Goal: Communication & Community: Answer question/provide support

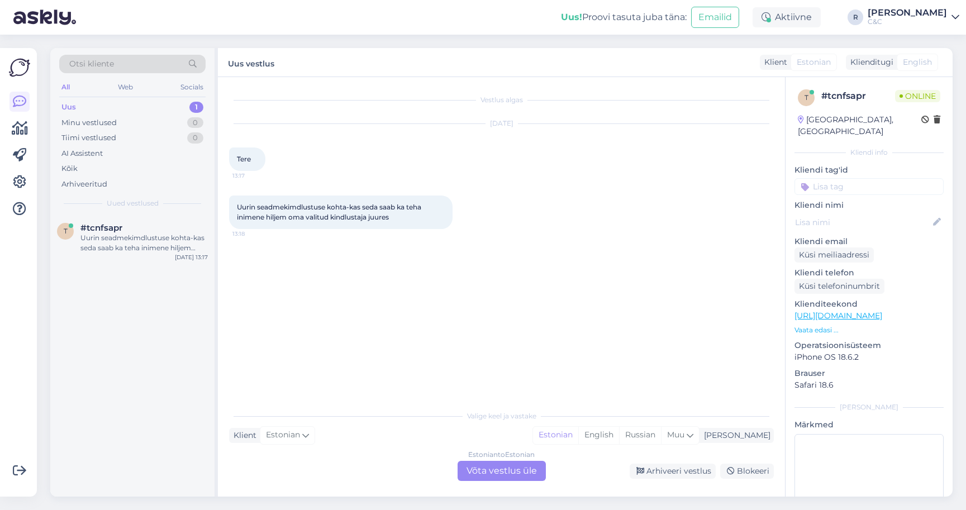
click at [513, 474] on div "Estonian to Estonian Võta vestlus üle" at bounding box center [502, 471] width 88 height 20
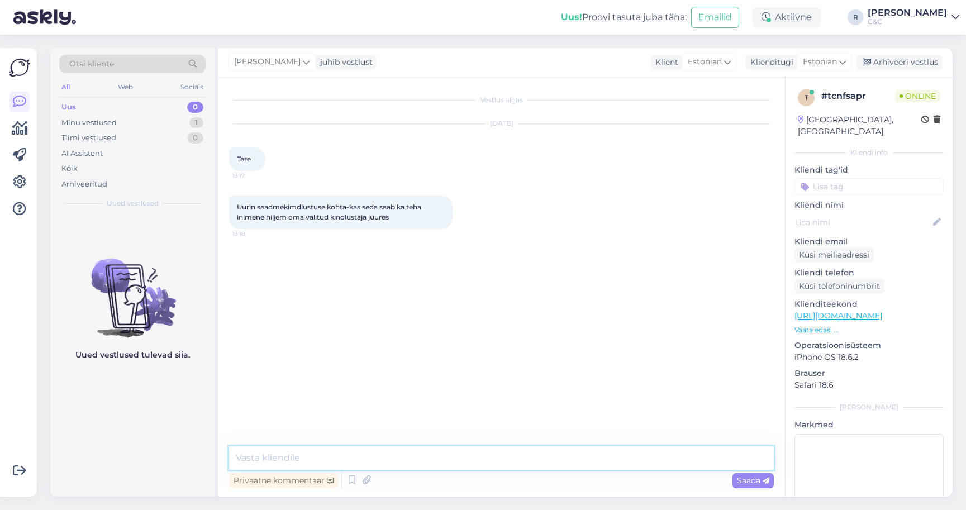
click at [473, 461] on textarea at bounding box center [501, 457] width 545 height 23
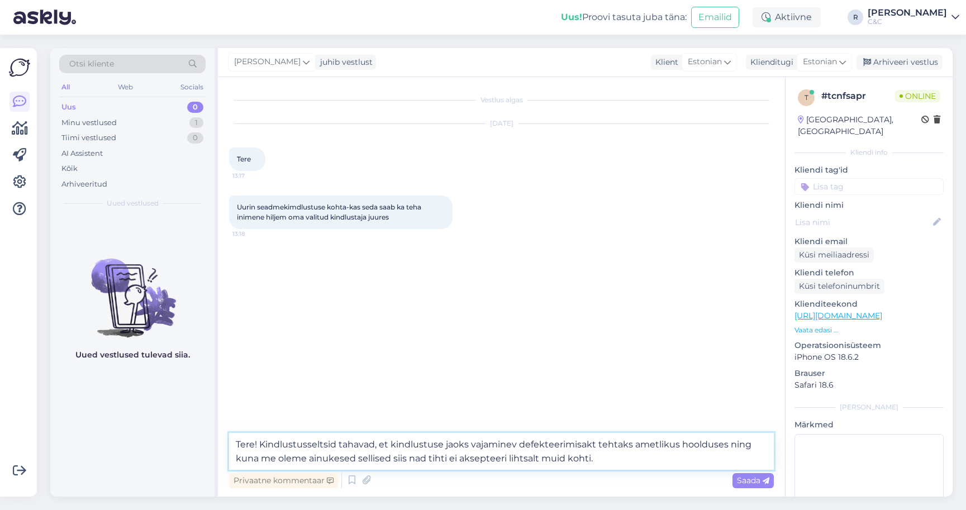
type textarea "Tere! Kindlustusseltsid tahavad, et kindlustuse jaoks vajaminev defekteerimisak…"
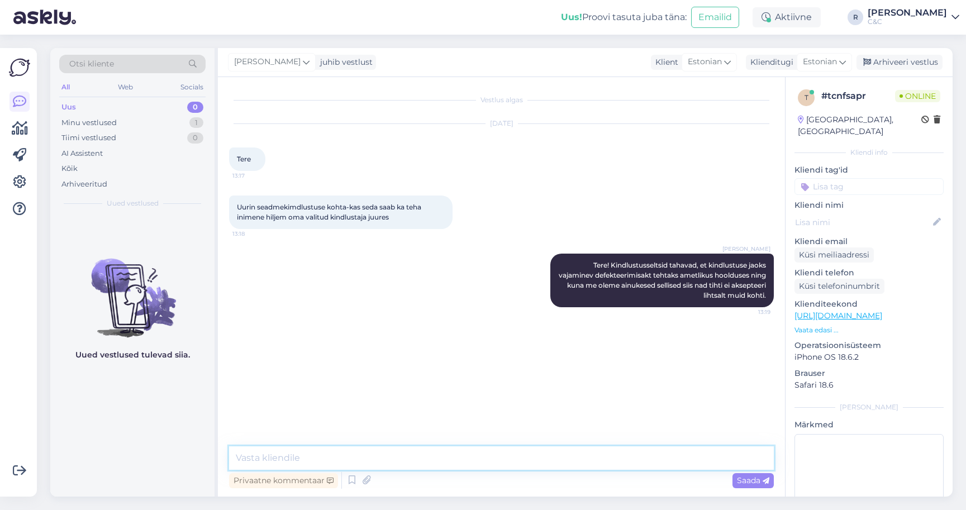
click at [421, 464] on textarea at bounding box center [501, 457] width 545 height 23
type textarea "Kui seda küsite"
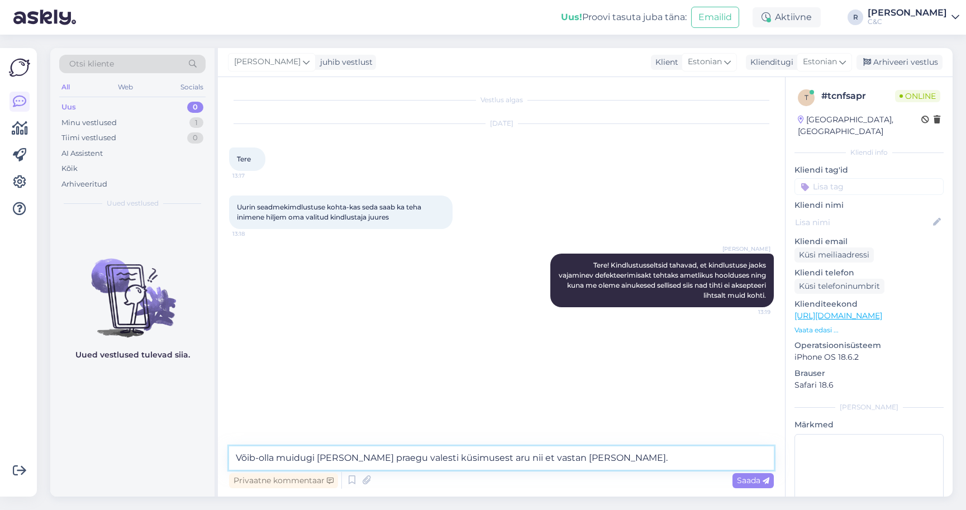
type textarea "Võib-olla muidugi sain praegu valesti küsimusest aru nii et vastan ka teise poo…"
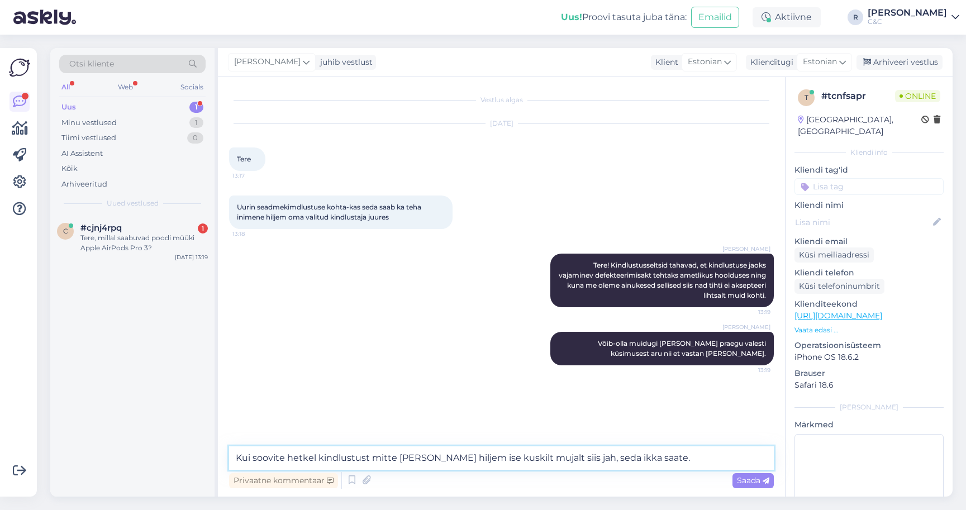
type textarea "Kui soovite hetkel kindlustust mitte võtta vaid hiljem ise kuskilt mujalt siis …"
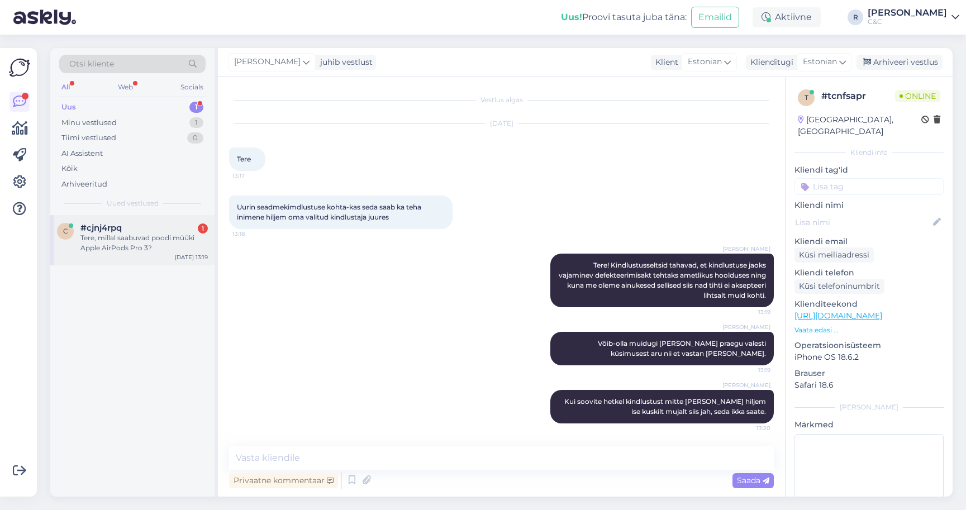
click at [113, 241] on div "Tere, millal saabuvad poodi müüki Apple AirPods Pro 3?" at bounding box center [143, 243] width 127 height 20
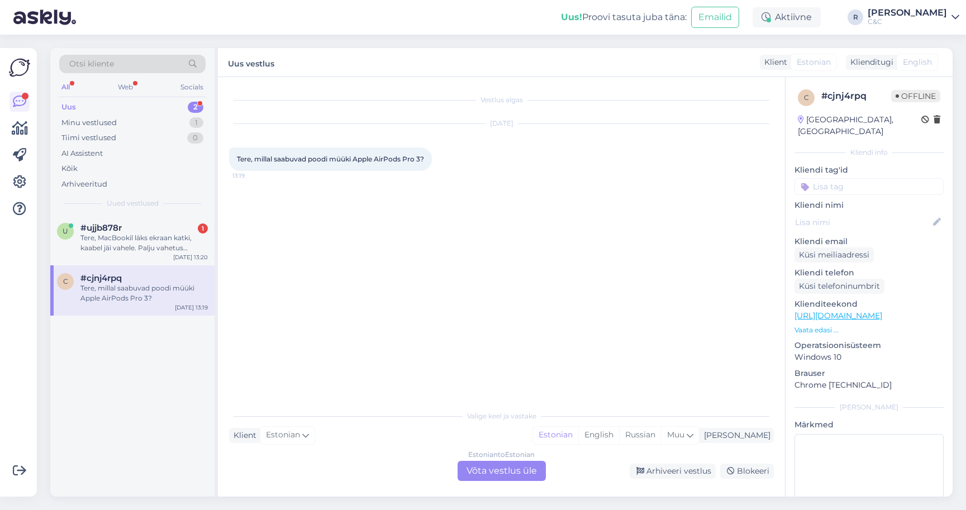
click at [459, 468] on div "Estonian to Estonian Võta vestlus üle" at bounding box center [502, 471] width 88 height 20
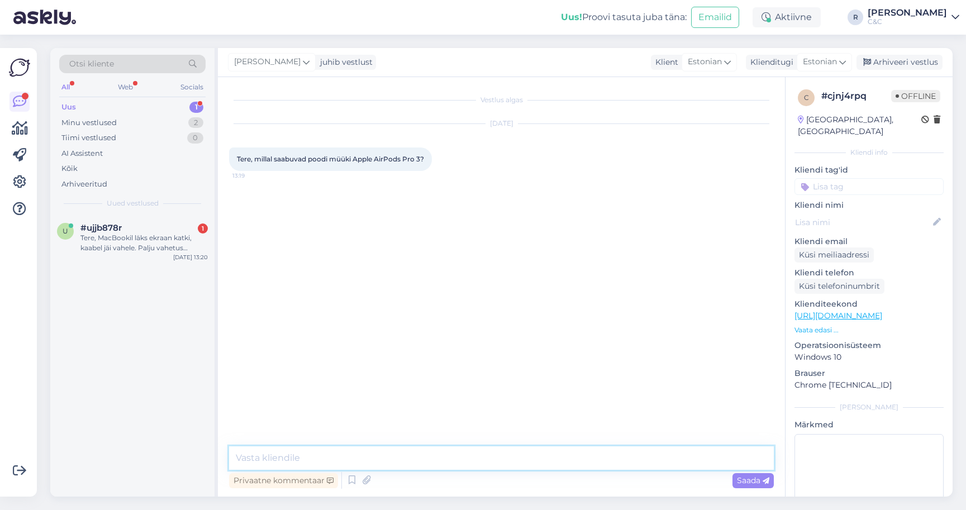
click at [464, 468] on textarea at bounding box center [501, 457] width 545 height 23
type textarea "Tere! Sel reedel, 19.09, saabuvad meieni esimesed mudelid."
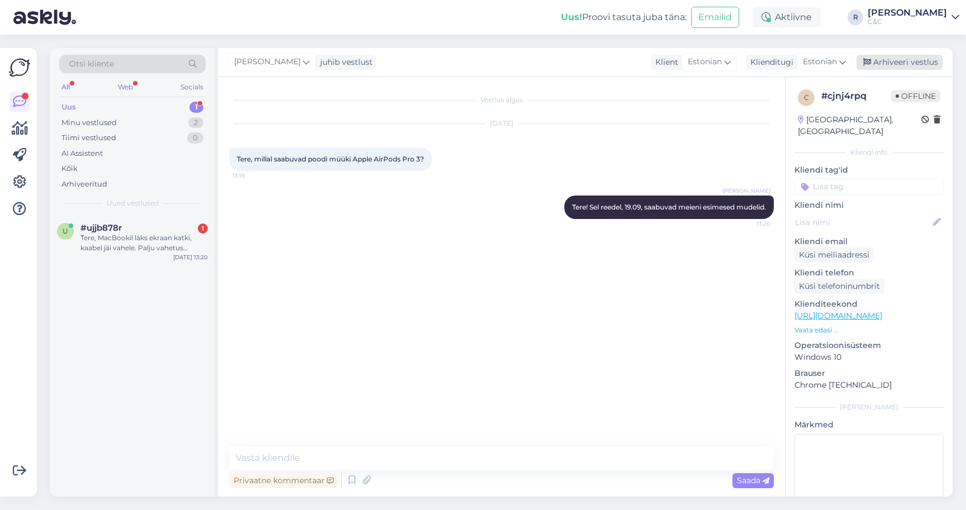
click at [910, 66] on div "Arhiveeri vestlus" at bounding box center [899, 62] width 86 height 15
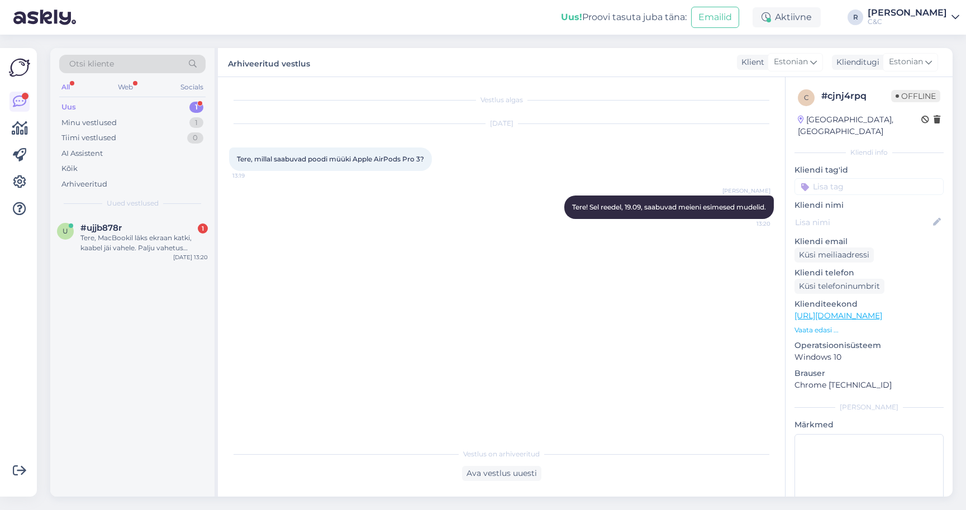
click at [115, 280] on div "u #ujjb878r 1 Tere, MacBookil läks ekraan katki, kaabel jäi vahele. Palju vahet…" at bounding box center [132, 356] width 164 height 282
click at [132, 248] on div "Tere, MacBookil läks ekraan katki, kaabel jäi vahele. Palju vahetus maksab. Arv…" at bounding box center [143, 243] width 127 height 20
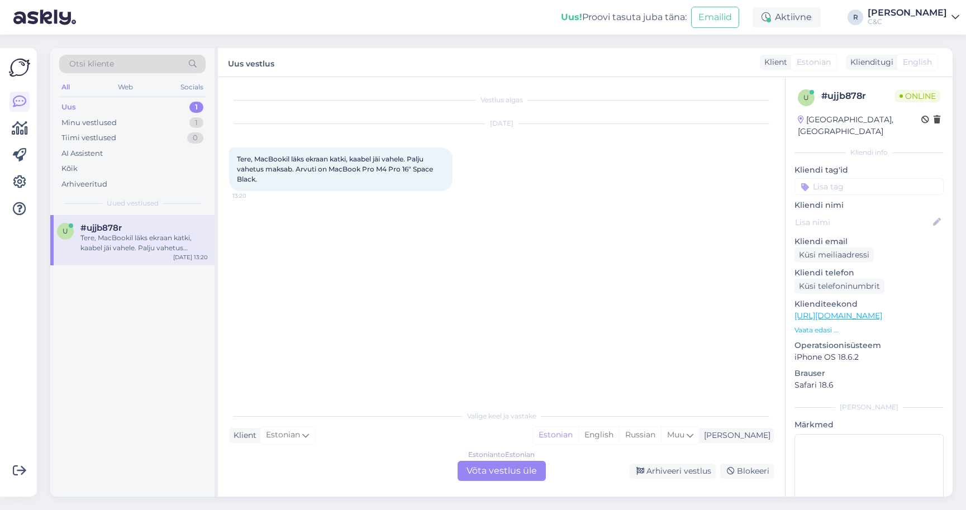
click at [476, 468] on div "Estonian to Estonian Võta vestlus üle" at bounding box center [502, 471] width 88 height 20
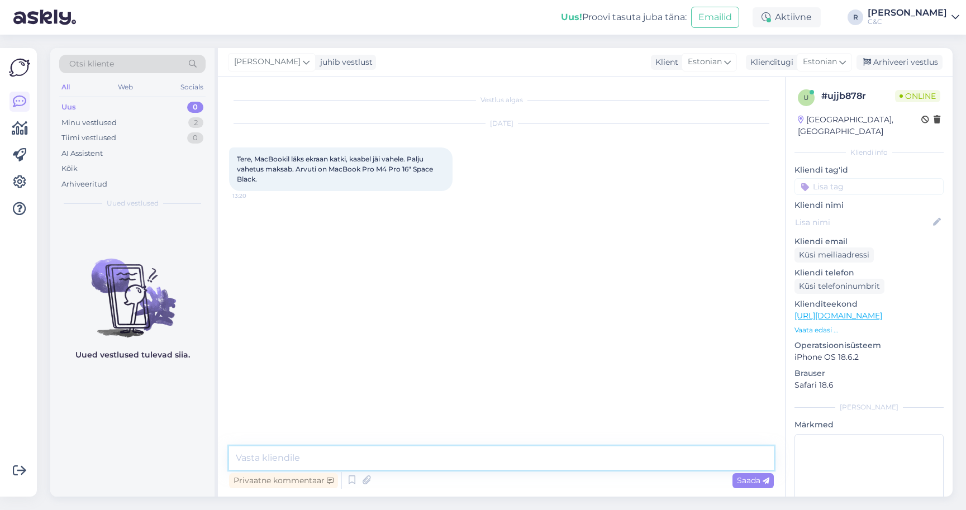
click at [435, 449] on textarea at bounding box center [501, 457] width 545 height 23
type textarea "Tere! Kas saate edastada seerianumbri?"
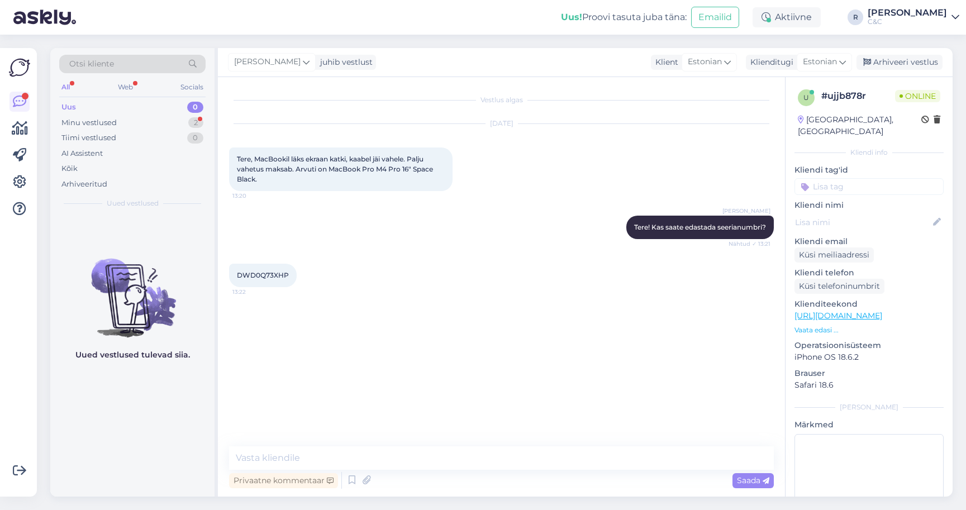
click at [276, 275] on span "DWD0Q73XHP" at bounding box center [263, 275] width 52 height 8
copy div "DWD0Q73XHP 13:22"
click at [354, 458] on textarea at bounding box center [501, 457] width 545 height 23
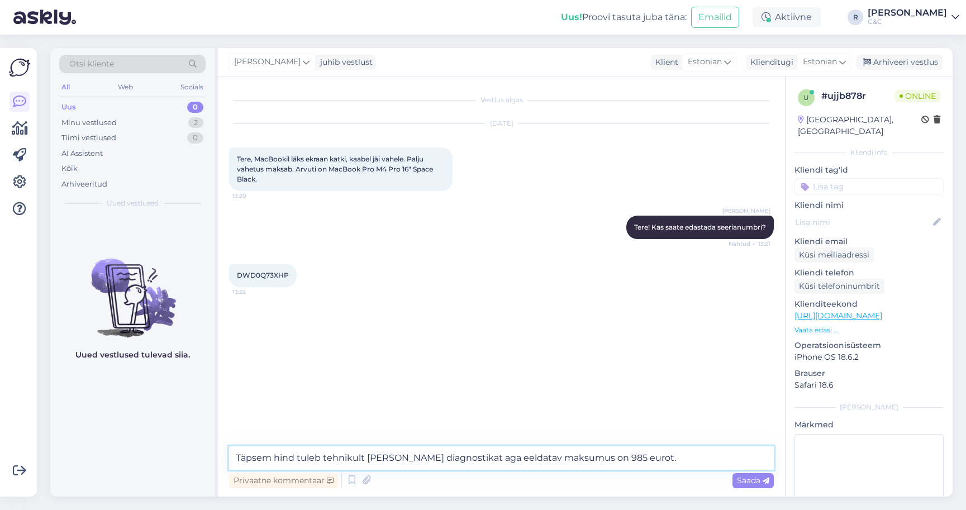
type textarea "Täpsem hind tuleb tehnikult peale diagnostikat aga eeldatav maksumus on 985 eur…"
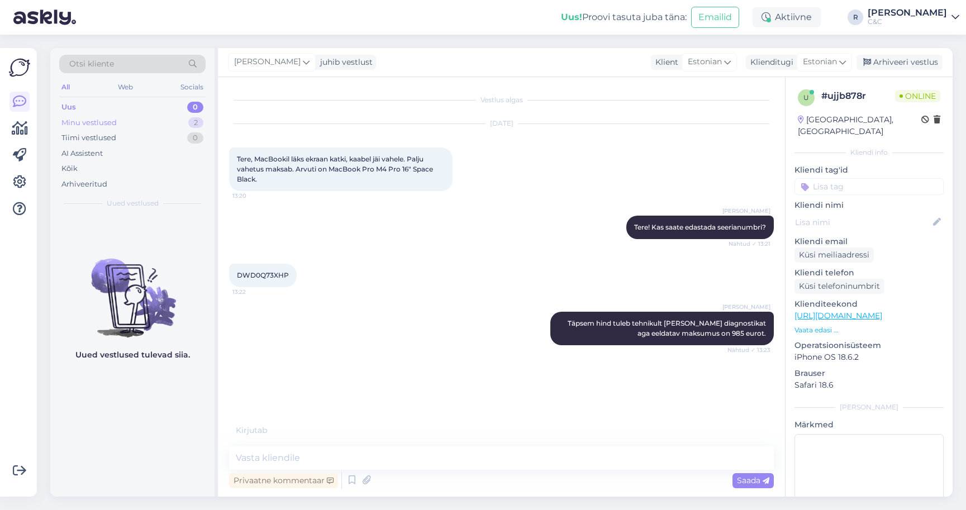
click at [195, 121] on div "2" at bounding box center [195, 122] width 15 height 11
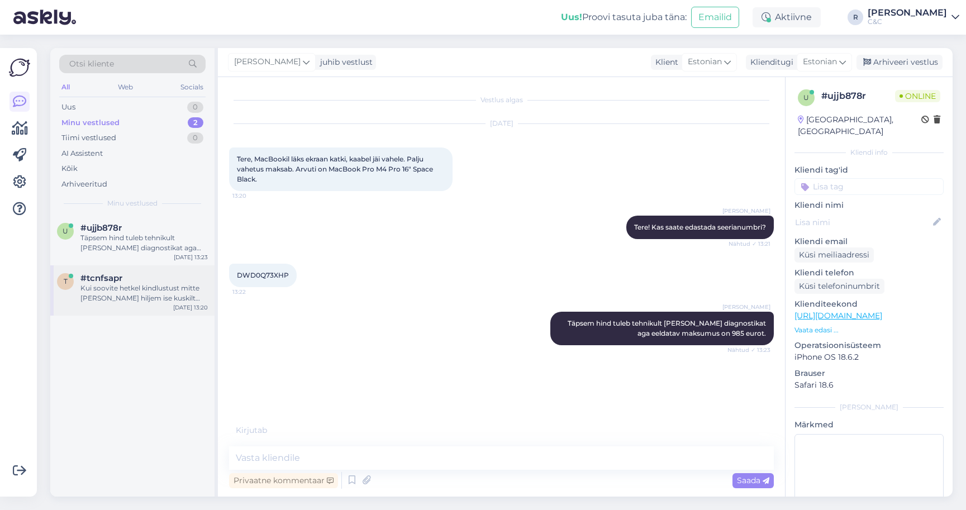
click at [125, 290] on div "Kui soovite hetkel kindlustust mitte võtta vaid hiljem ise kuskilt mujalt siis …" at bounding box center [143, 293] width 127 height 20
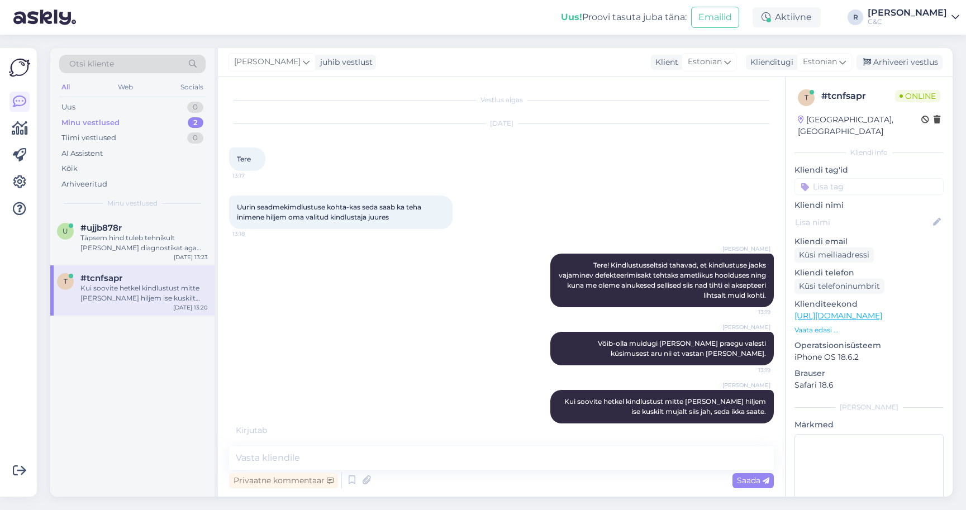
scroll to position [11, 0]
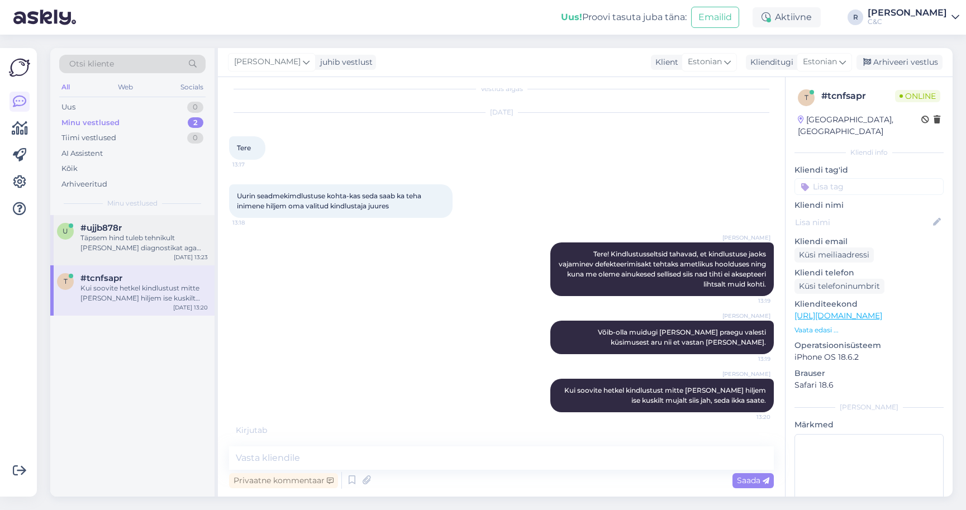
click at [159, 250] on div "Täpsem hind tuleb tehnikult peale diagnostikat aga eeldatav maksumus on 985 eur…" at bounding box center [143, 243] width 127 height 20
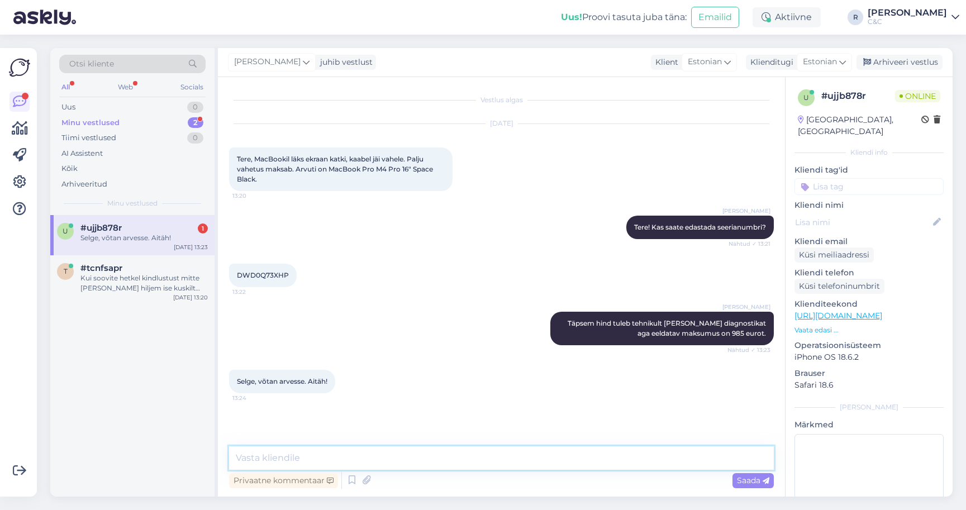
click at [404, 453] on textarea at bounding box center [501, 457] width 545 height 23
type textarea "Ikka, head! :)"
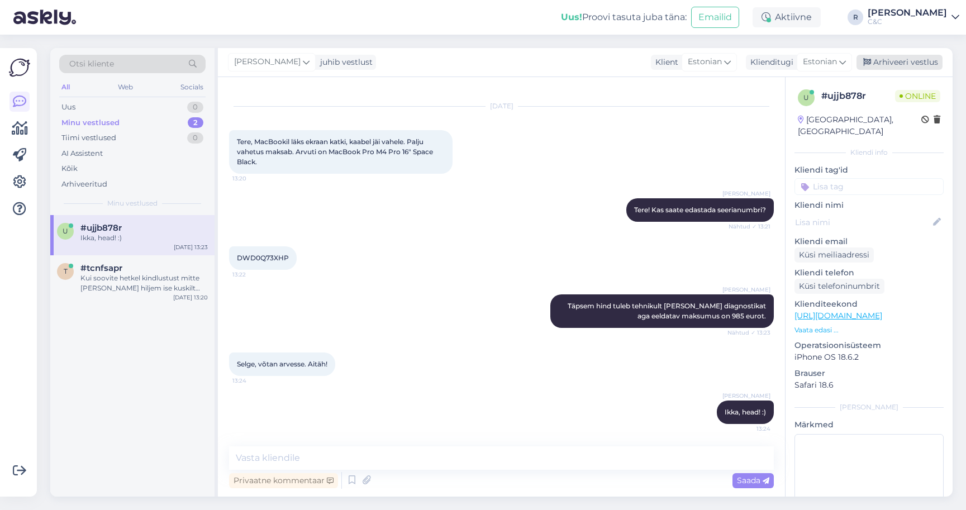
click at [906, 61] on div "Arhiveeri vestlus" at bounding box center [899, 62] width 86 height 15
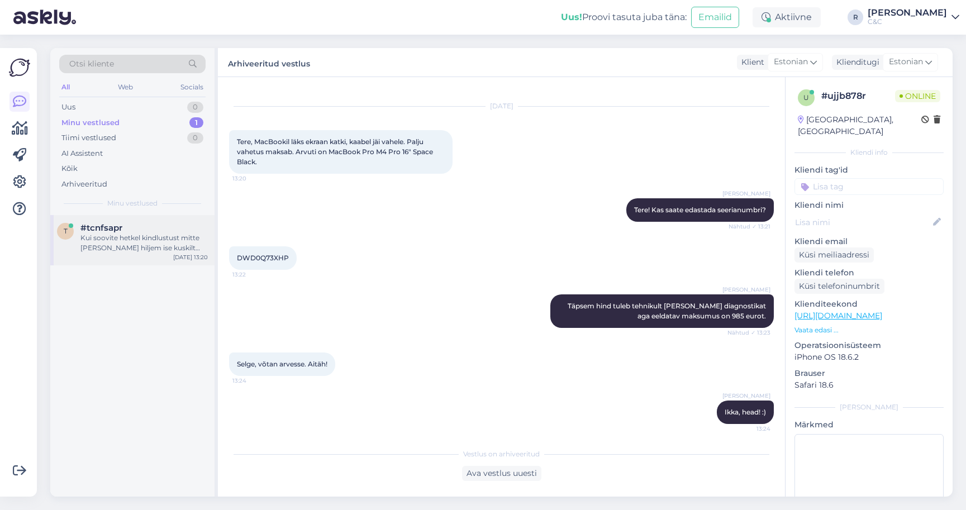
click at [124, 218] on div "t #tcnfsapr Kui soovite hetkel kindlustust mitte võtta vaid hiljem ise kuskilt …" at bounding box center [132, 240] width 164 height 50
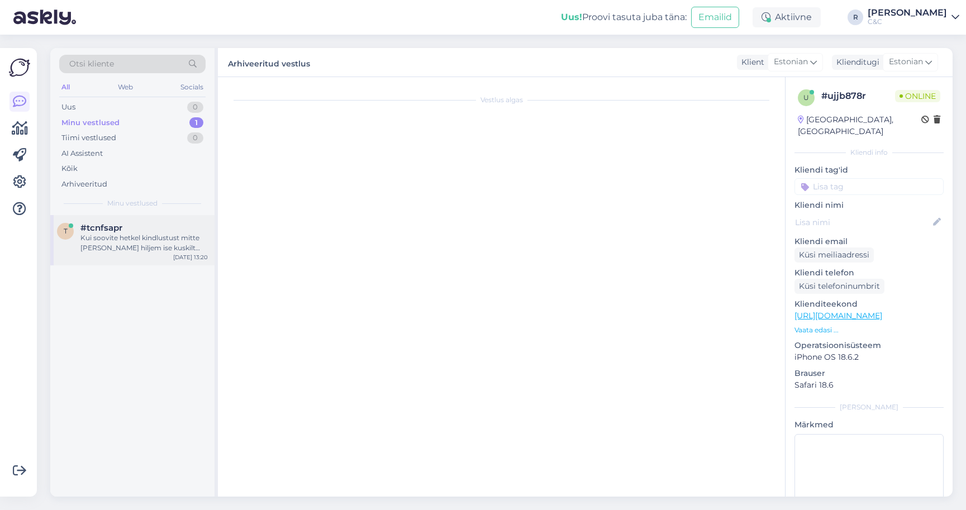
scroll to position [0, 0]
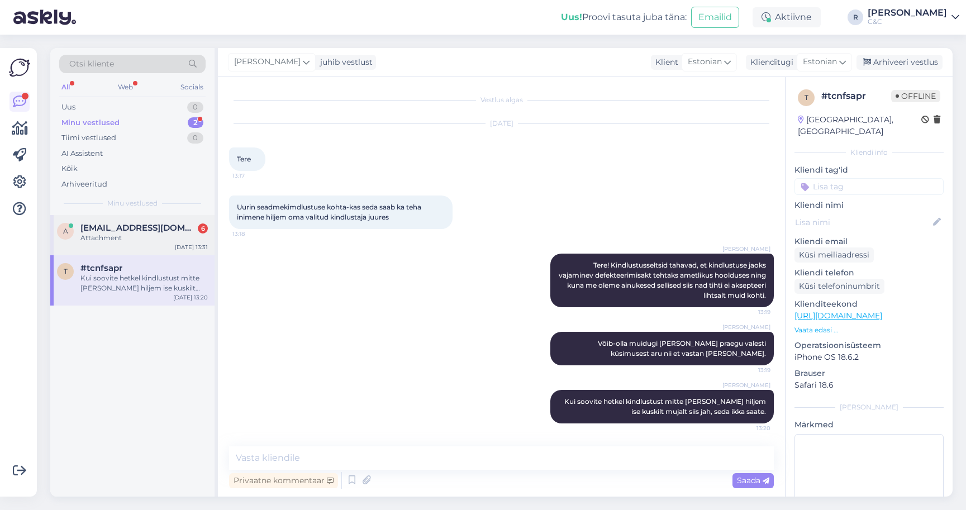
click at [178, 241] on div "Attachment" at bounding box center [143, 238] width 127 height 10
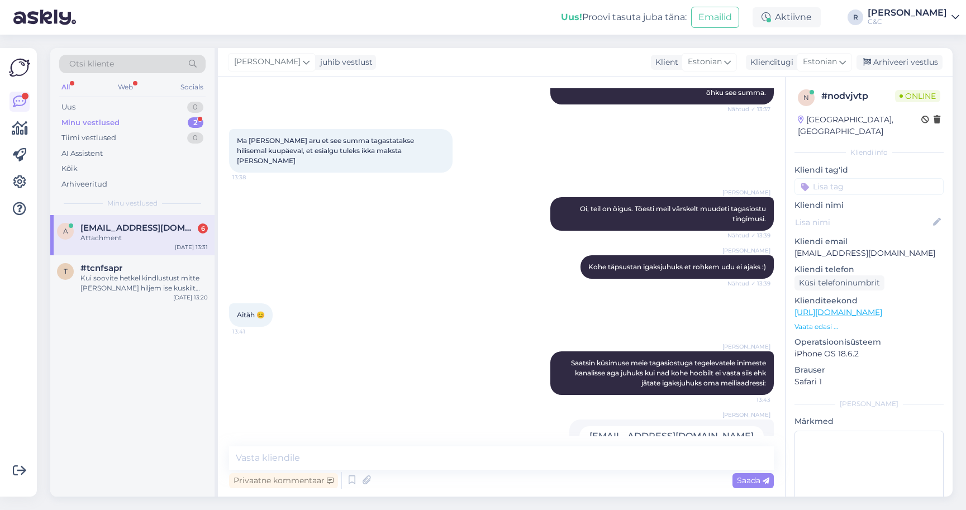
scroll to position [618, 0]
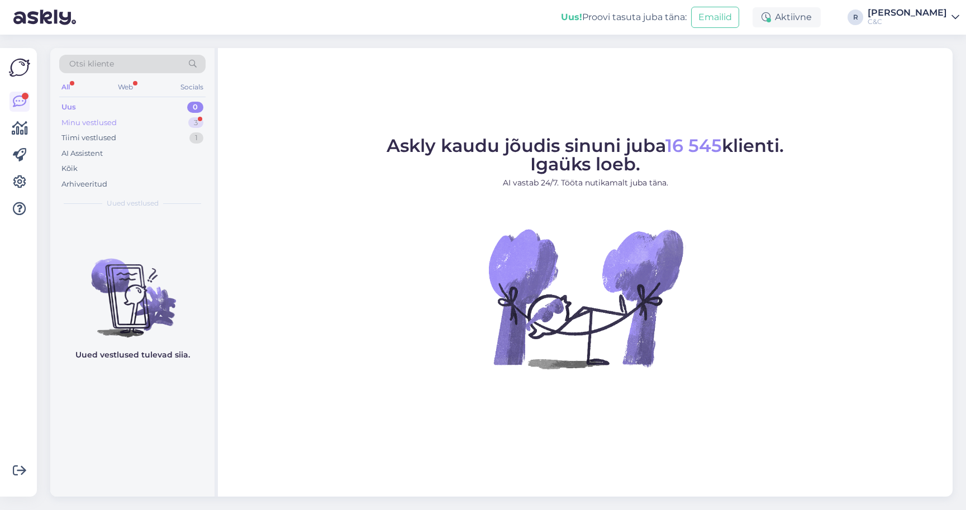
click at [179, 120] on div "Minu vestlused 3" at bounding box center [132, 123] width 146 height 16
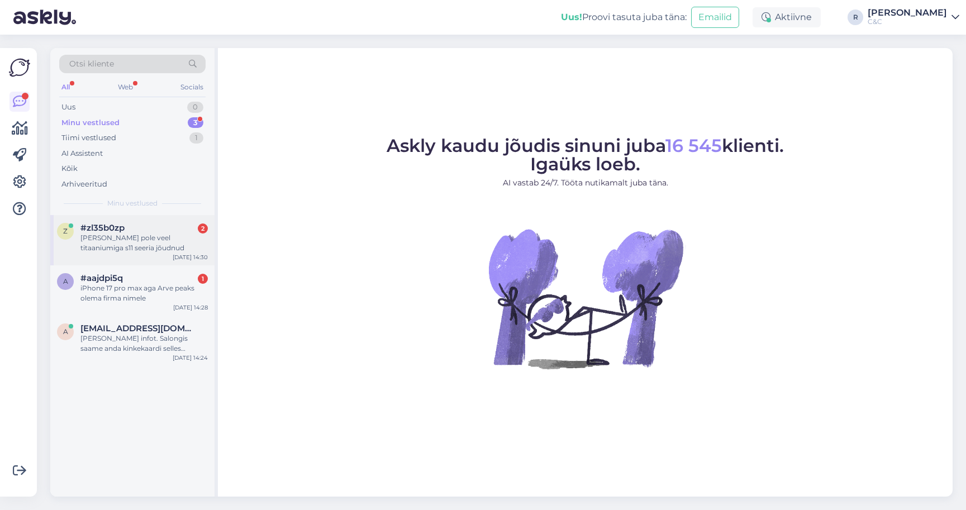
click at [125, 241] on div "Elisasse pole veel titaaniumiga s11 seeria jõudnud" at bounding box center [143, 243] width 127 height 20
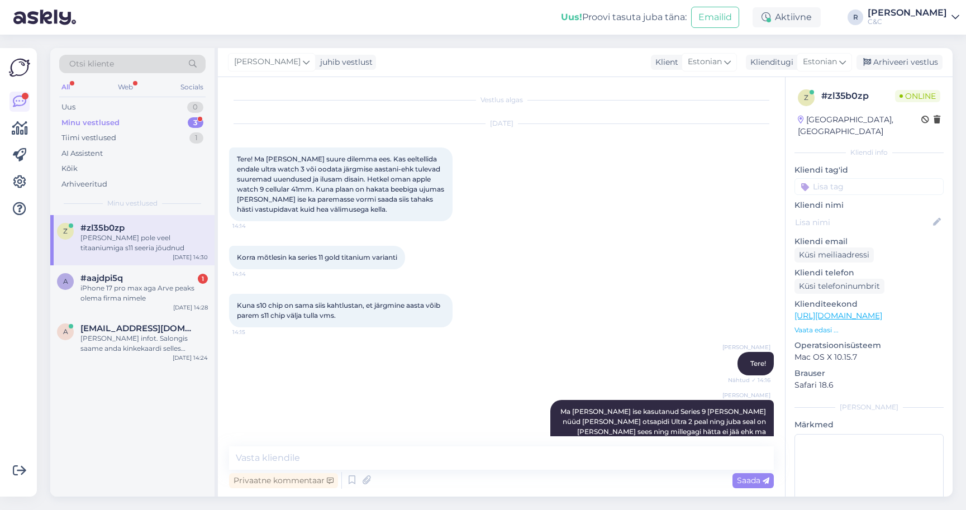
scroll to position [1606, 0]
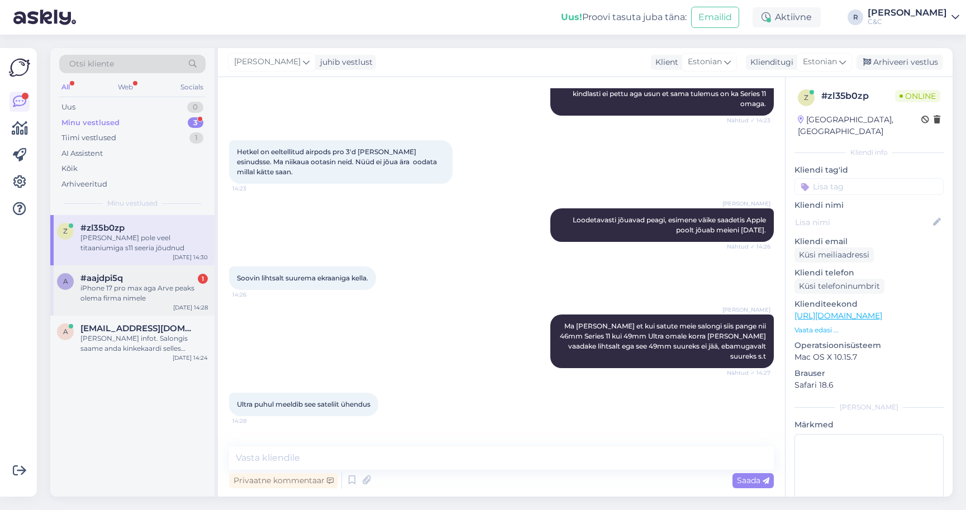
click at [139, 283] on div "iPhone 17 pro max aga Arve peaks olema firma nimele" at bounding box center [143, 293] width 127 height 20
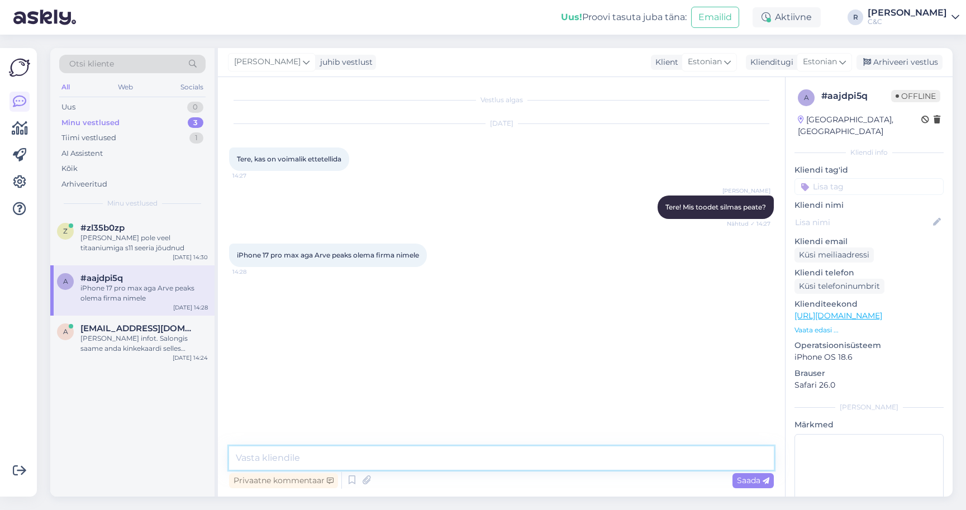
click at [372, 458] on textarea at bounding box center [501, 457] width 545 height 23
click at [350, 479] on icon at bounding box center [351, 480] width 13 height 17
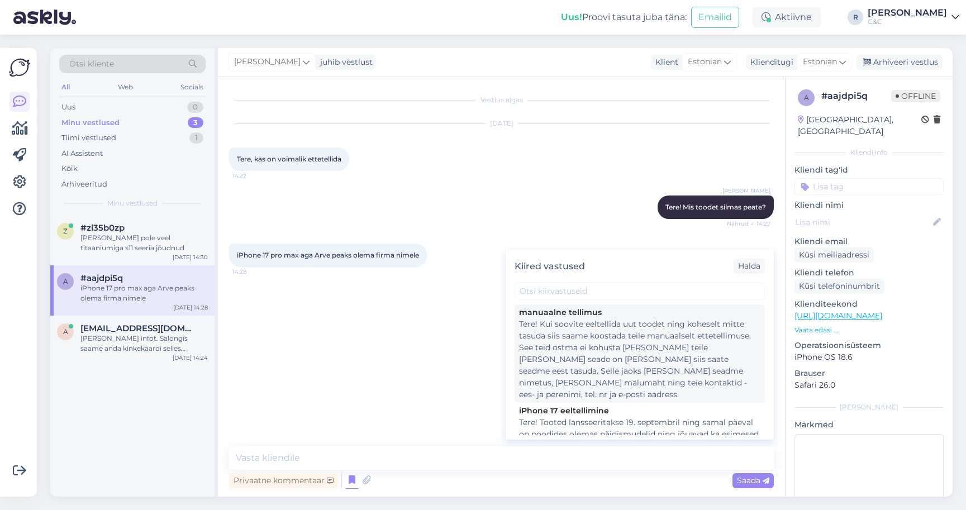
click at [577, 320] on div "Tere! Kui soovite eeltellida uut toodet ning koheselt mitte tasuda siis saame k…" at bounding box center [639, 359] width 241 height 82
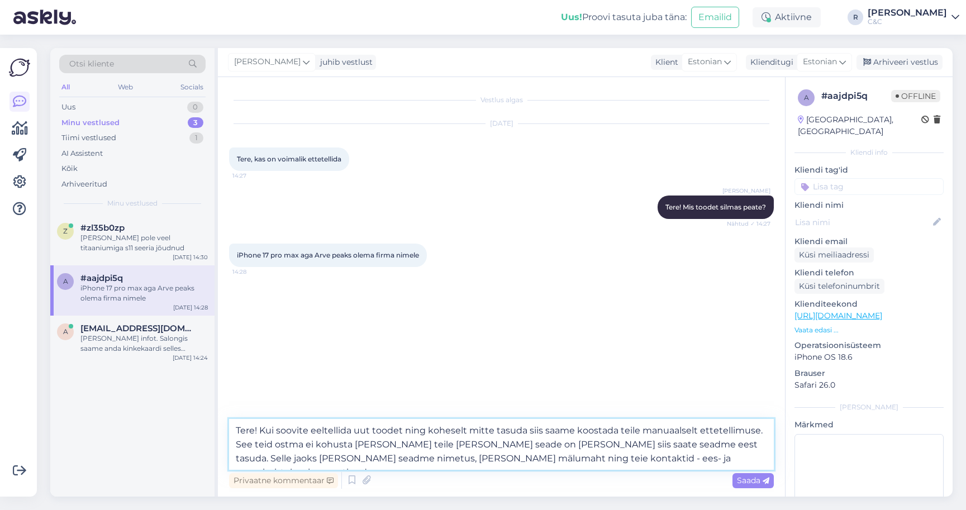
click at [384, 451] on textarea "Tere! Kui soovite eeltellida uut toodet ning koheselt mitte tasuda siis saame k…" at bounding box center [501, 444] width 545 height 51
drag, startPoint x: 261, startPoint y: 428, endPoint x: 212, endPoint y: 428, distance: 49.2
click at [212, 428] on div "Otsi kliente All Web Socials Uus 0 Minu vestlused 3 Tiimi vestlused 1 AI Assist…" at bounding box center [501, 272] width 902 height 449
type textarea "Kui soovite eeltellida uut toodet ning koheselt mitte tasuda siis saame koostad…"
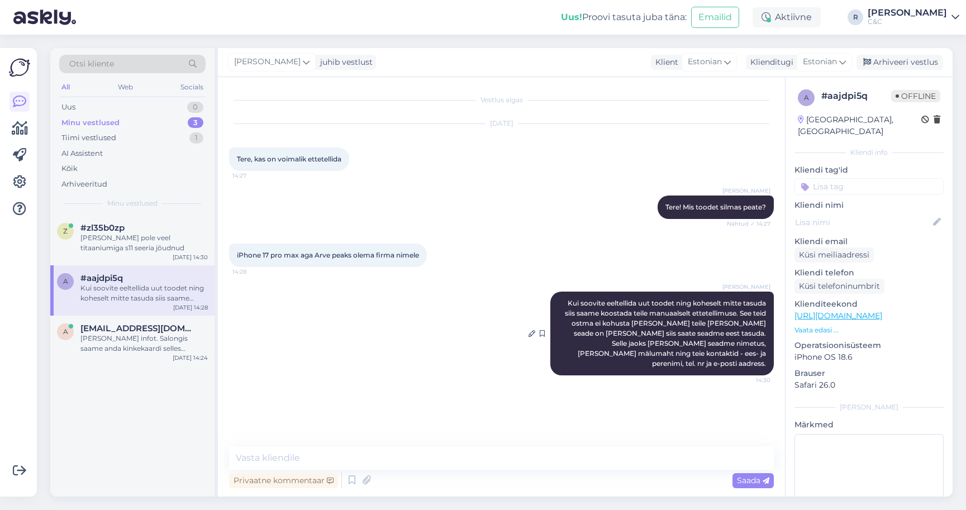
click at [674, 340] on span "Kui soovite eeltellida uut toodet ning koheselt mitte tasuda siis saame koostad…" at bounding box center [666, 333] width 203 height 69
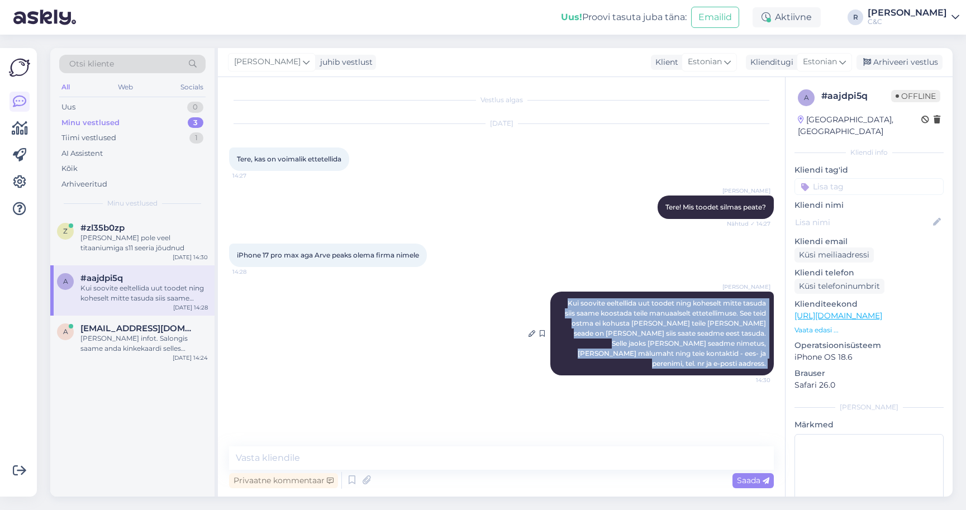
click at [674, 340] on span "Kui soovite eeltellida uut toodet ning koheselt mitte tasuda siis saame koostad…" at bounding box center [666, 333] width 203 height 69
copy div "Kui soovite eeltellida uut toodet ning koheselt mitte tasuda siis saame koostad…"
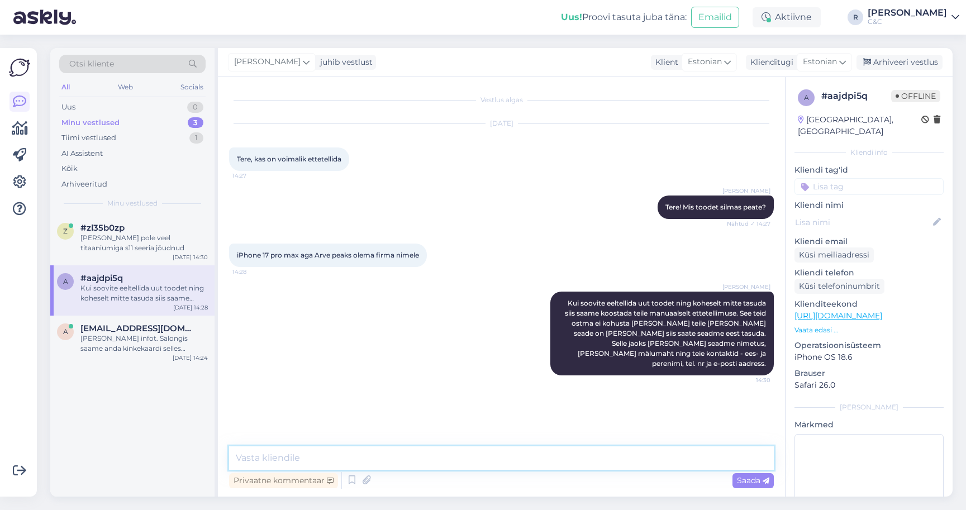
click at [382, 461] on textarea at bounding box center [501, 457] width 545 height 23
click at [816, 311] on link "[URL][DOMAIN_NAME]" at bounding box center [838, 316] width 88 height 10
click at [836, 311] on link "[URL][DOMAIN_NAME]" at bounding box center [838, 316] width 88 height 10
click at [419, 460] on textarea at bounding box center [501, 457] width 545 height 23
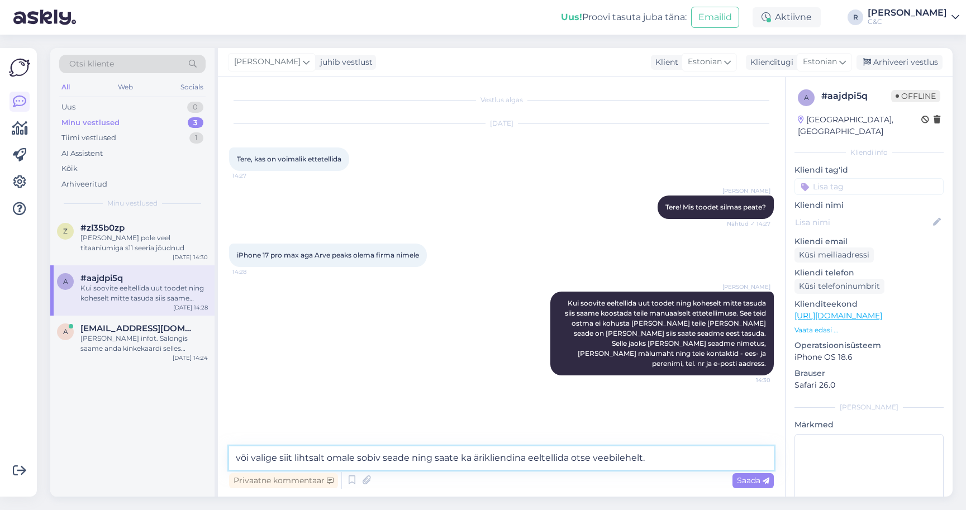
paste textarea "https://www.shop.cec.ee/iphone-17-pro-max?color=472&erply_storage=55"
type textarea "või valige siit lihtsalt omale sobiv seade ning saate ka ärikliendina eeltellid…"
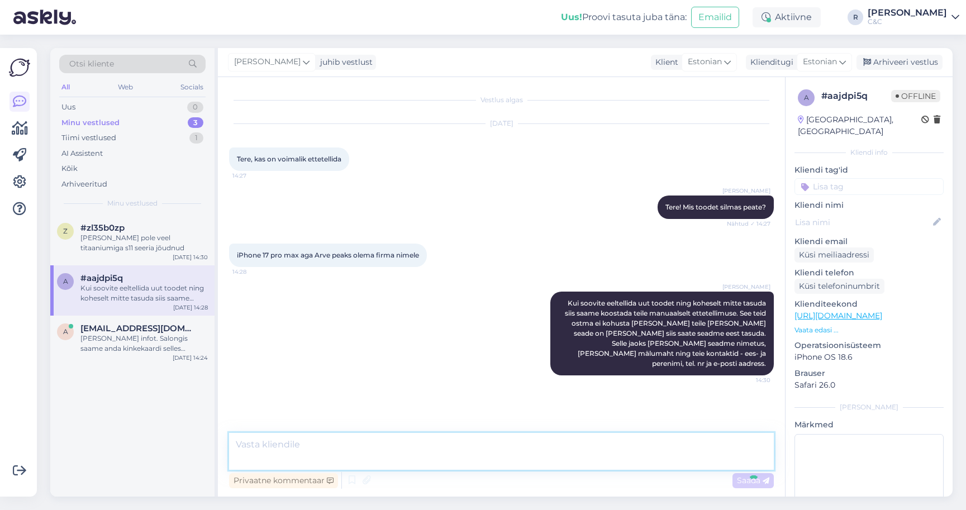
scroll to position [20, 0]
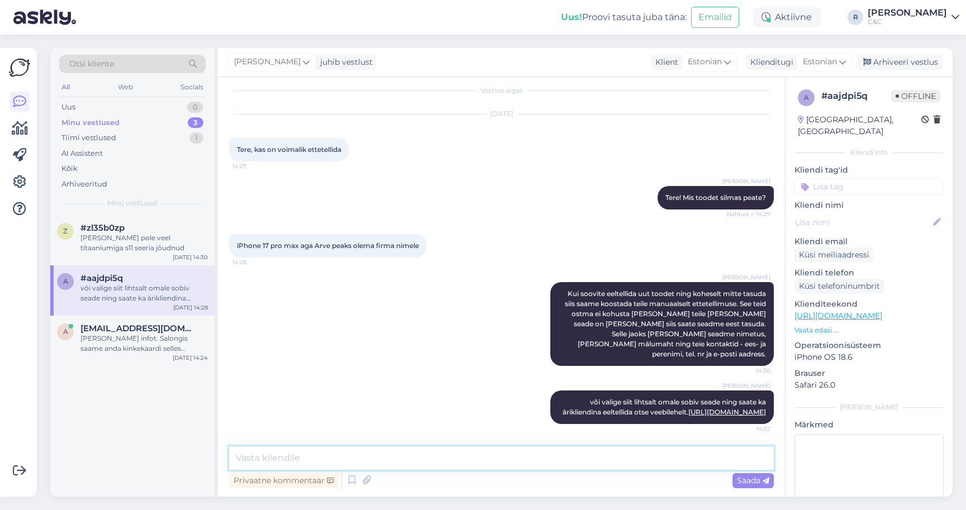
click at [581, 462] on textarea at bounding box center [501, 457] width 545 height 23
click at [351, 481] on icon at bounding box center [351, 480] width 13 height 17
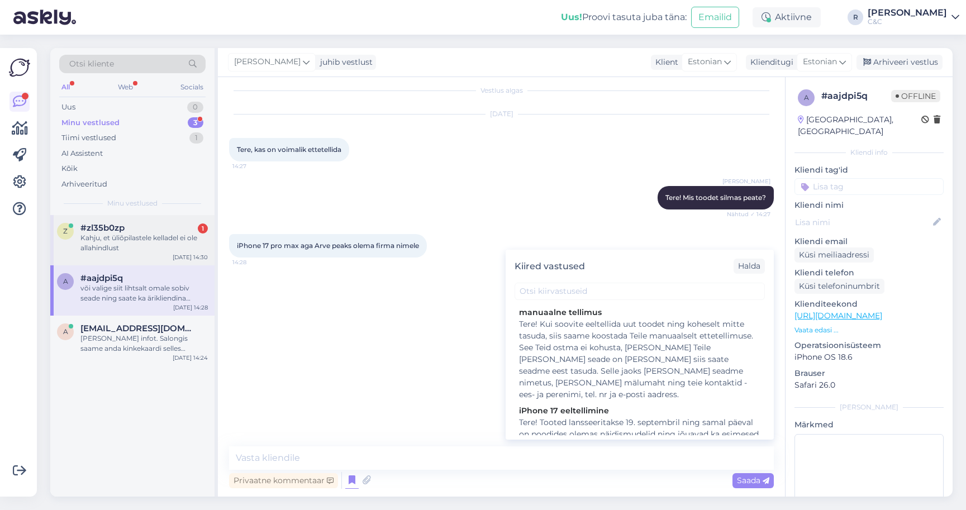
click at [145, 241] on div "Kahju, et üliõpilastele kelladel ei ole allahindlust" at bounding box center [143, 243] width 127 height 20
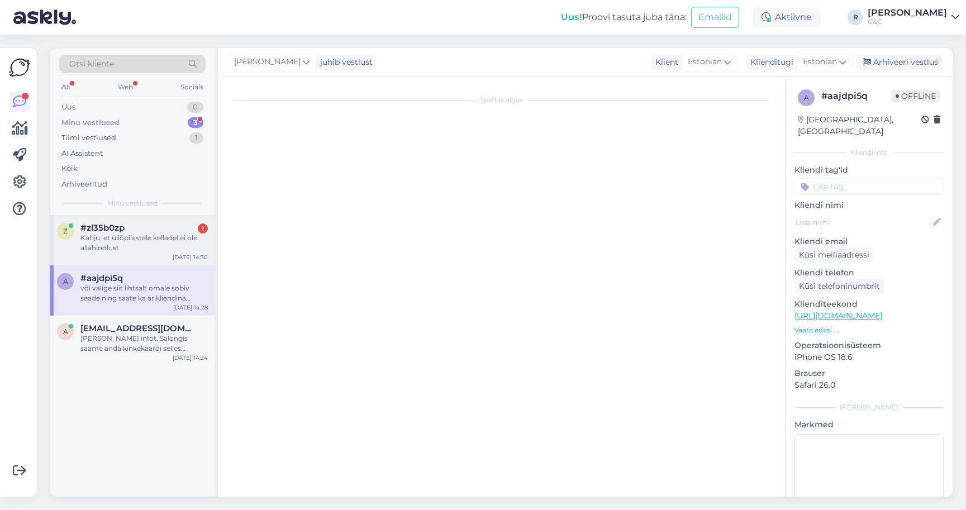
scroll to position [1654, 0]
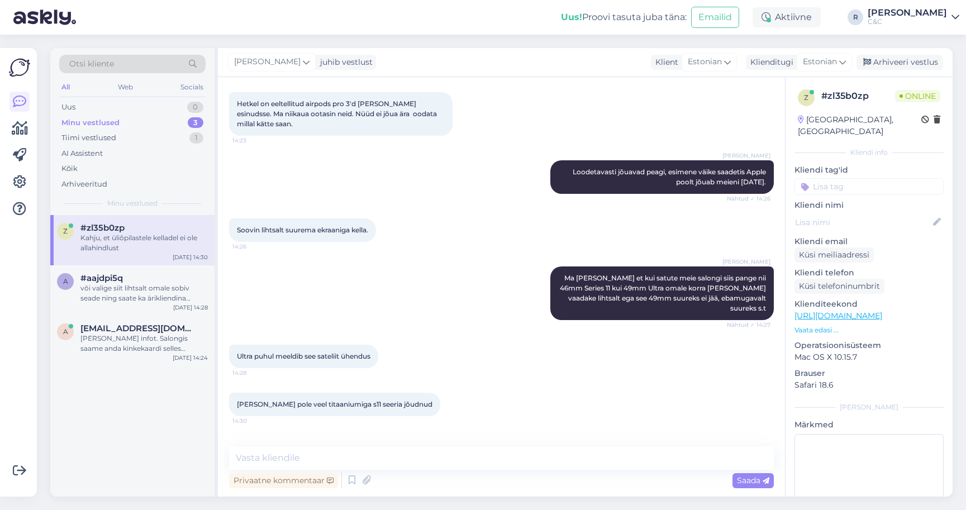
click at [358, 470] on div "Privaatne kommentaar Saada" at bounding box center [501, 480] width 545 height 21
click at [358, 461] on textarea at bounding box center [501, 457] width 545 height 23
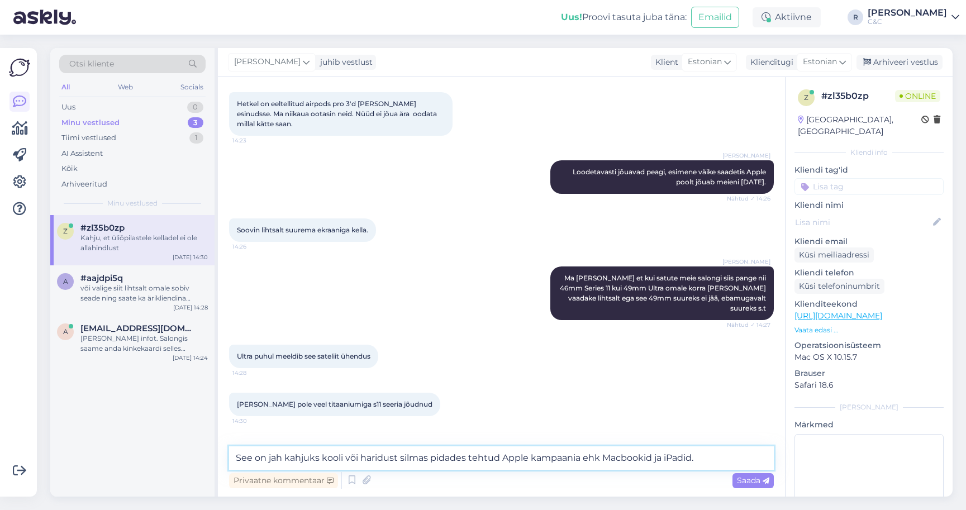
type textarea "See on jah kahjuks kooli või haridust silmas pidades tehtud Apple kampaania ehk…"
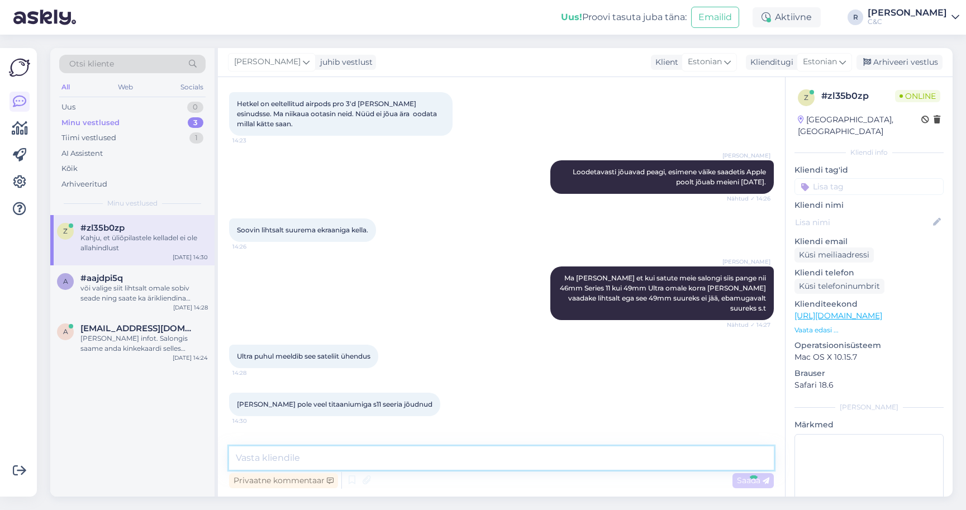
scroll to position [1712, 0]
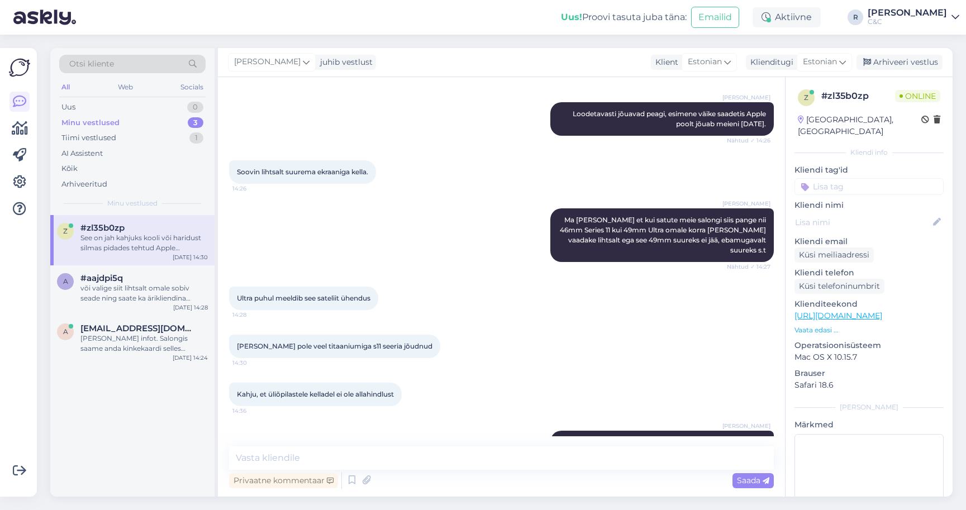
click at [469, 196] on div "Ross Ma arvan et kui satute meie salongi siis pange nii 46mm Series 11 kui 49mm…" at bounding box center [501, 235] width 545 height 78
click at [104, 319] on div "a aasamartinaasa@gmail.com Sain infot. Salongis saame anda kinkekaardi selles v…" at bounding box center [132, 341] width 164 height 50
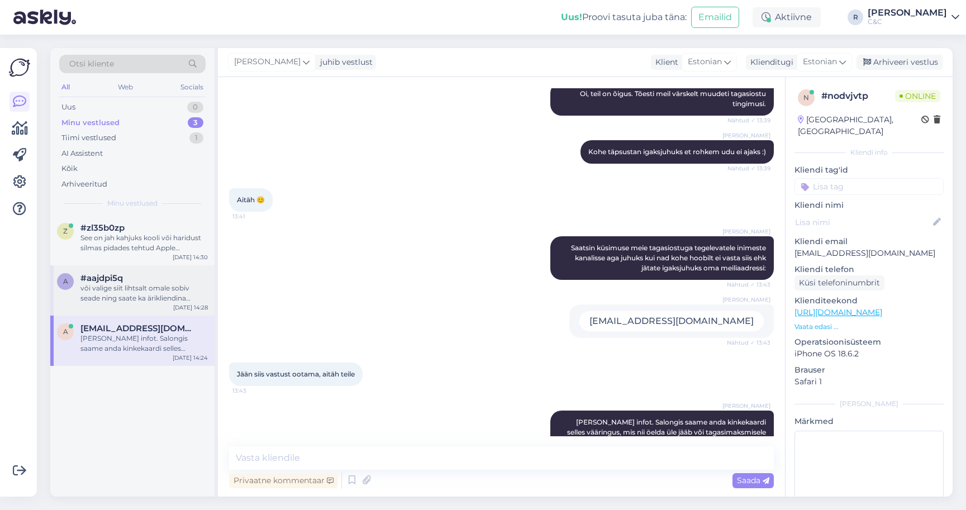
click at [126, 295] on div "või valige siit lihtsalt omale sobiv seade ning saate ka ärikliendina eeltellid…" at bounding box center [143, 293] width 127 height 20
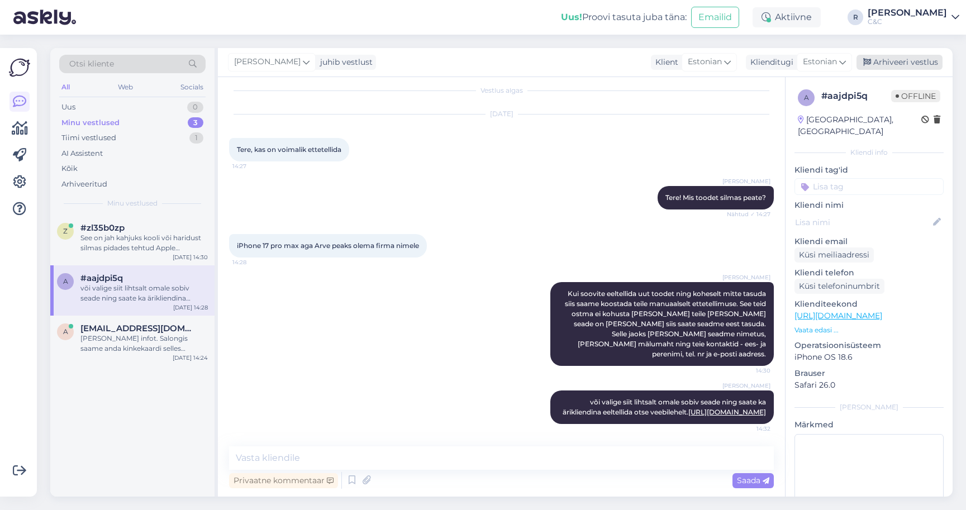
click at [936, 60] on div "Arhiveeri vestlus" at bounding box center [899, 62] width 86 height 15
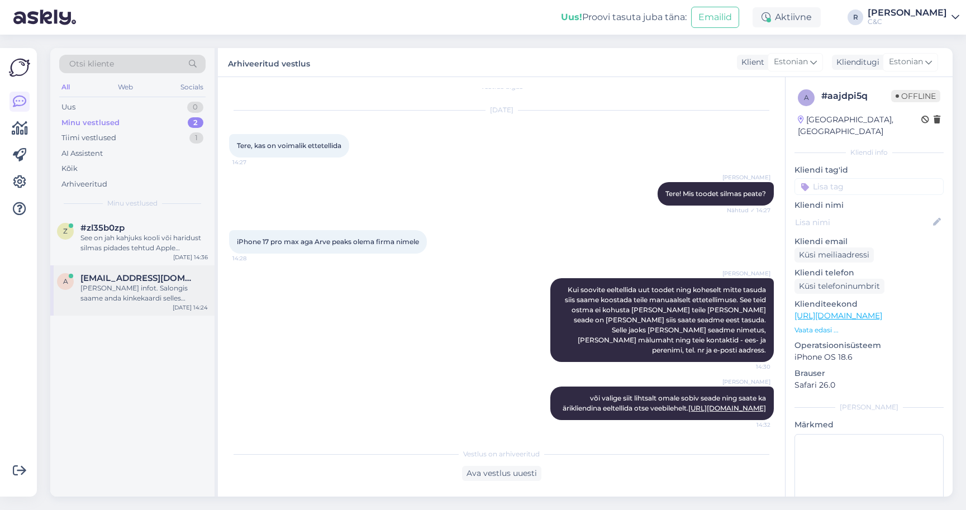
click at [112, 280] on span "aasamartinaasa@gmail.com" at bounding box center [138, 278] width 116 height 10
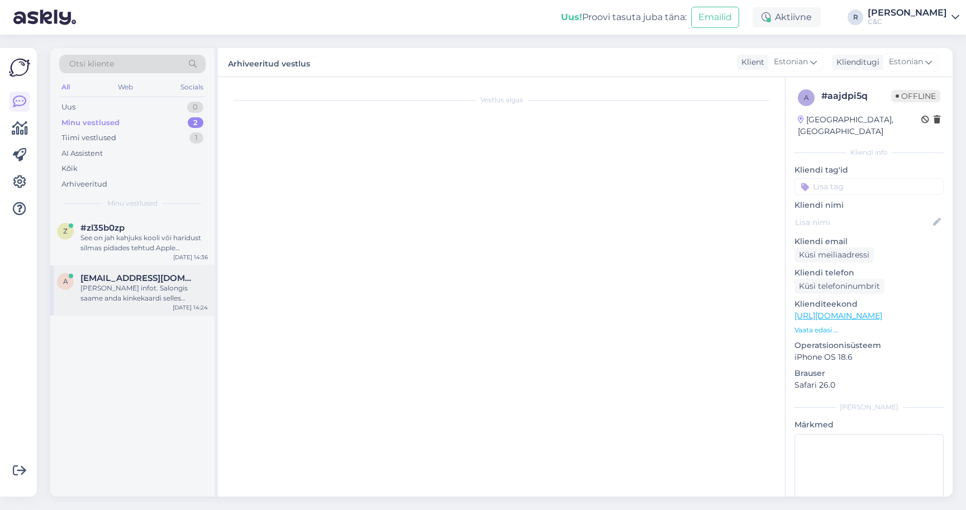
scroll to position [735, 0]
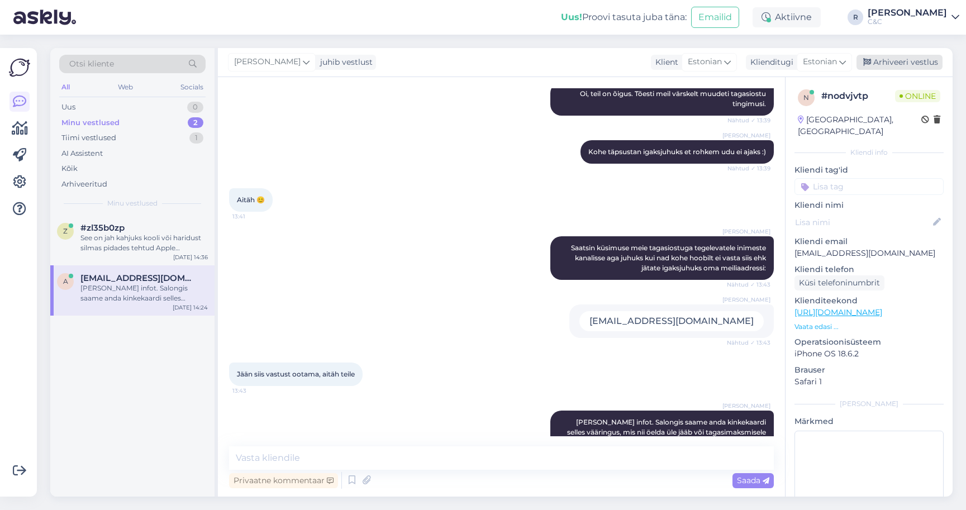
click at [888, 62] on div "Arhiveeri vestlus" at bounding box center [899, 62] width 86 height 15
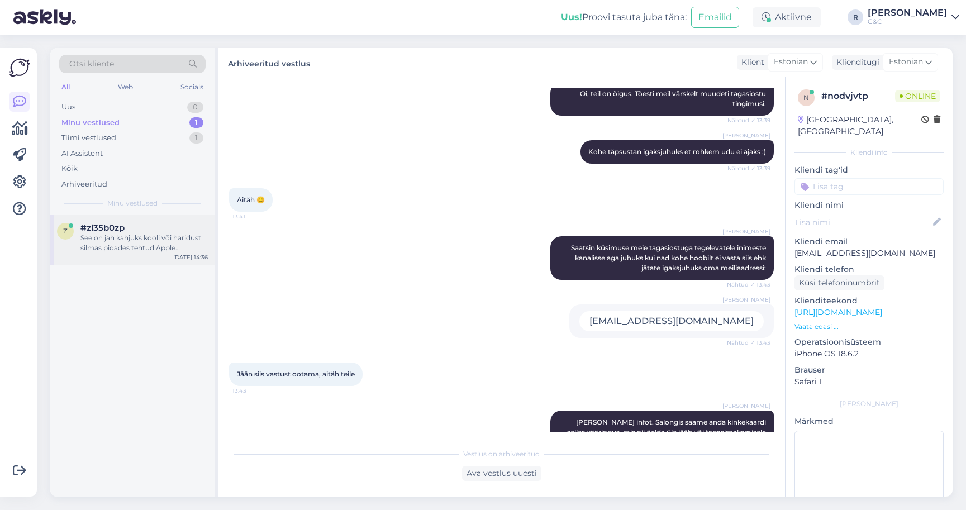
click at [172, 253] on div "z #zl35b0zp See on jah kahjuks kooli või haridust silmas pidades tehtud Apple k…" at bounding box center [132, 240] width 164 height 50
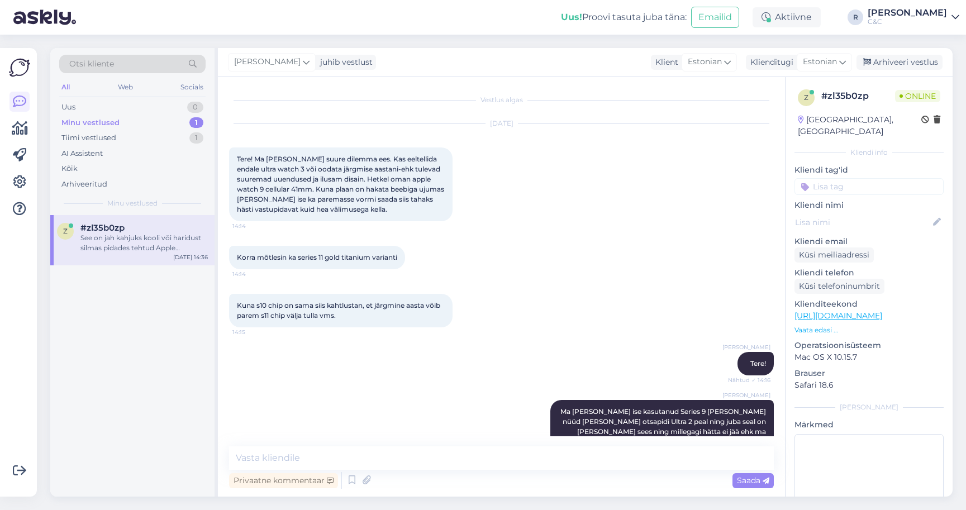
scroll to position [1712, 0]
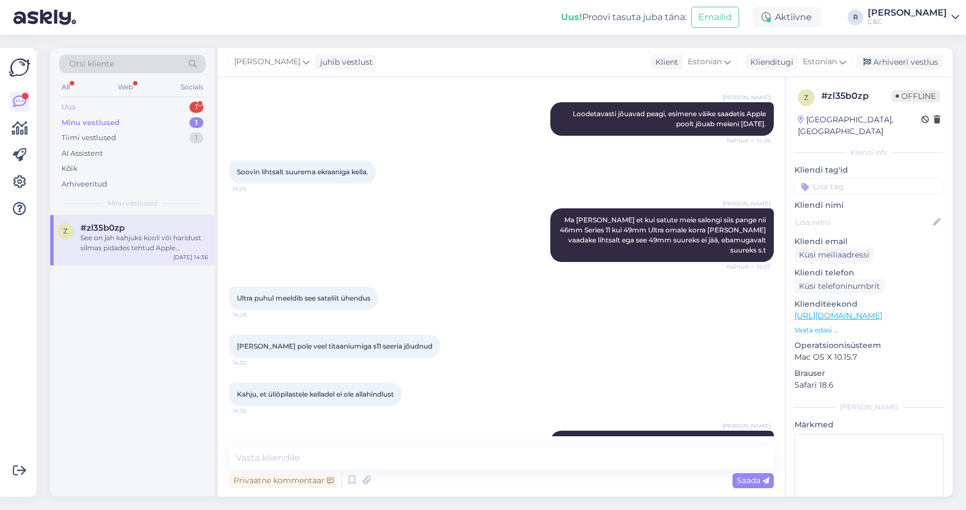
click at [196, 108] on div "1" at bounding box center [196, 107] width 14 height 11
click at [117, 259] on div "q #qyjdkexh 1 Tere! Selline küsimus, et tellisin Iphone 17pro. Tahtsingi teada,…" at bounding box center [132, 240] width 164 height 50
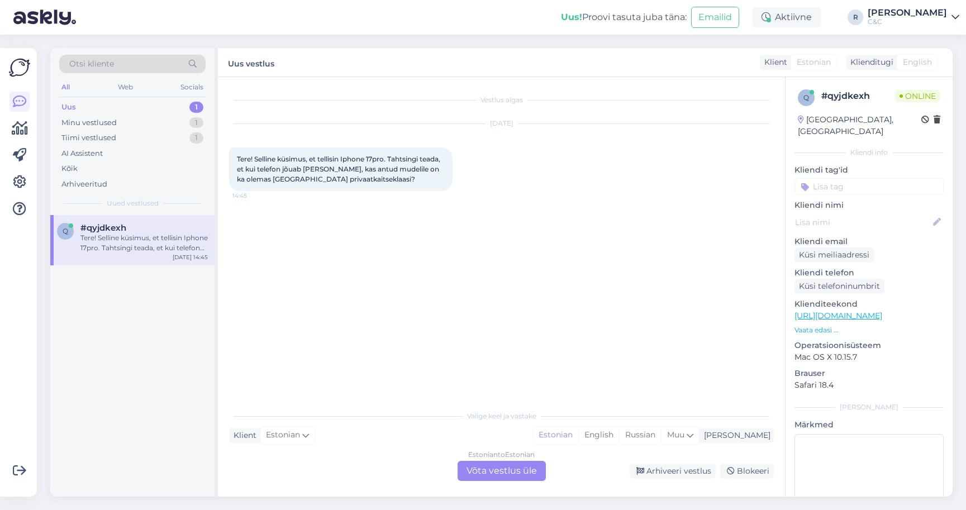
scroll to position [0, 0]
click at [479, 463] on div "Estonian to Estonian Võta vestlus üle" at bounding box center [502, 471] width 88 height 20
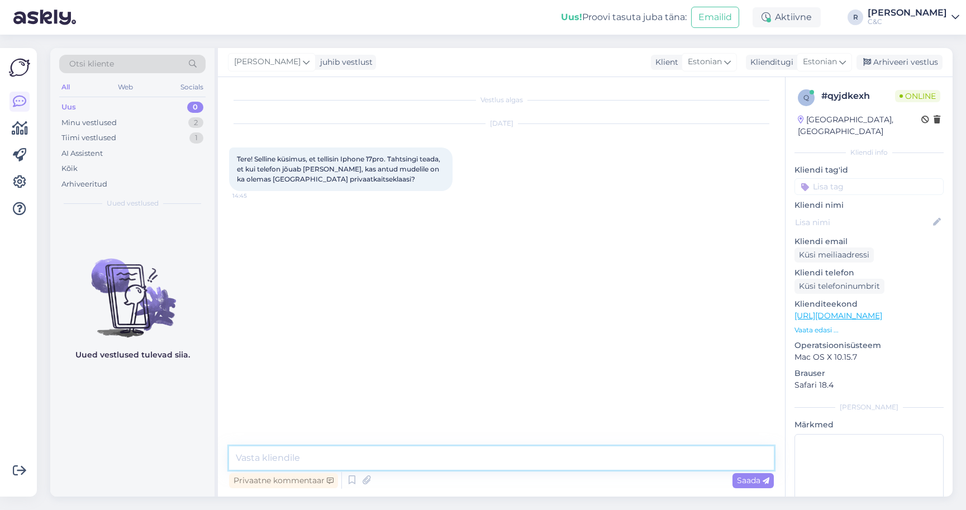
click at [445, 454] on textarea at bounding box center [501, 457] width 545 height 23
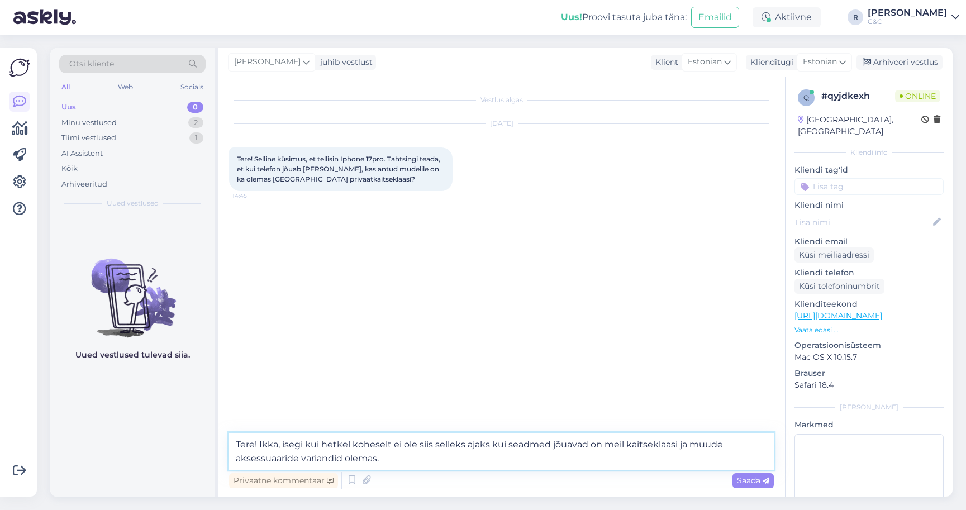
type textarea "Tere! Ikka, isegi kui hetkel koheselt ei ole siis selleks ajaks kui seadmed jõu…"
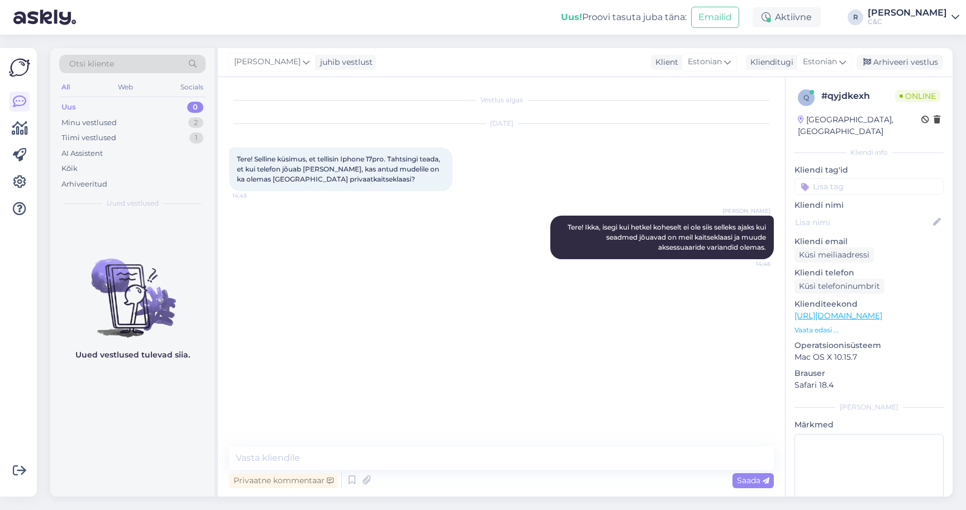
click at [864, 311] on link "https://www.shop.cec.ee/lisavarustus/ios/screen-protectors/iphone" at bounding box center [838, 316] width 88 height 10
click at [437, 461] on textarea at bounding box center [501, 457] width 545 height 23
type textarea "Ikka, head! :)"
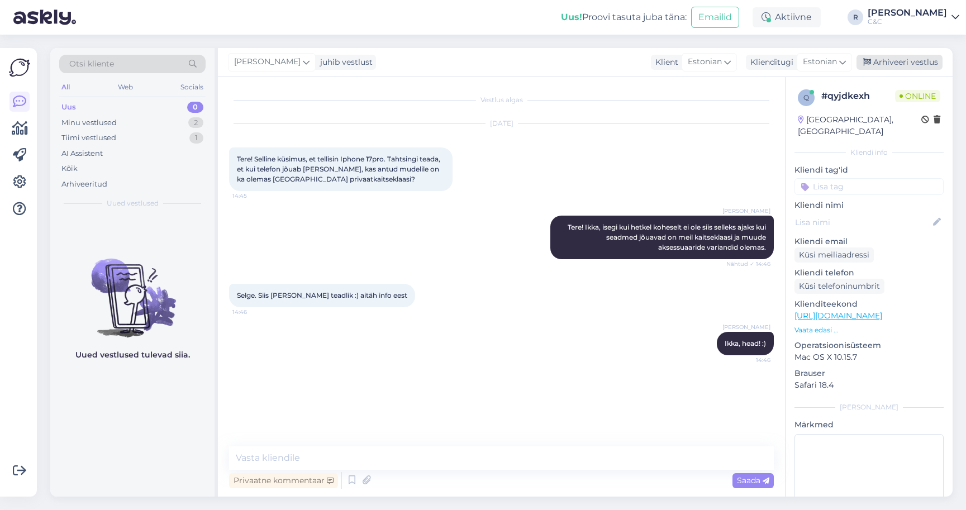
click at [907, 60] on div "Arhiveeri vestlus" at bounding box center [899, 62] width 86 height 15
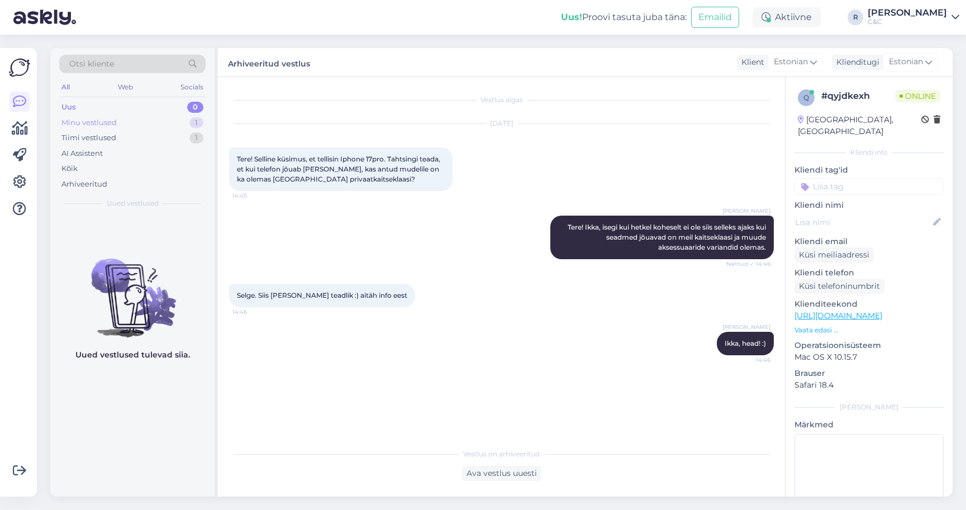
click at [181, 123] on div "Minu vestlused 1" at bounding box center [132, 123] width 146 height 16
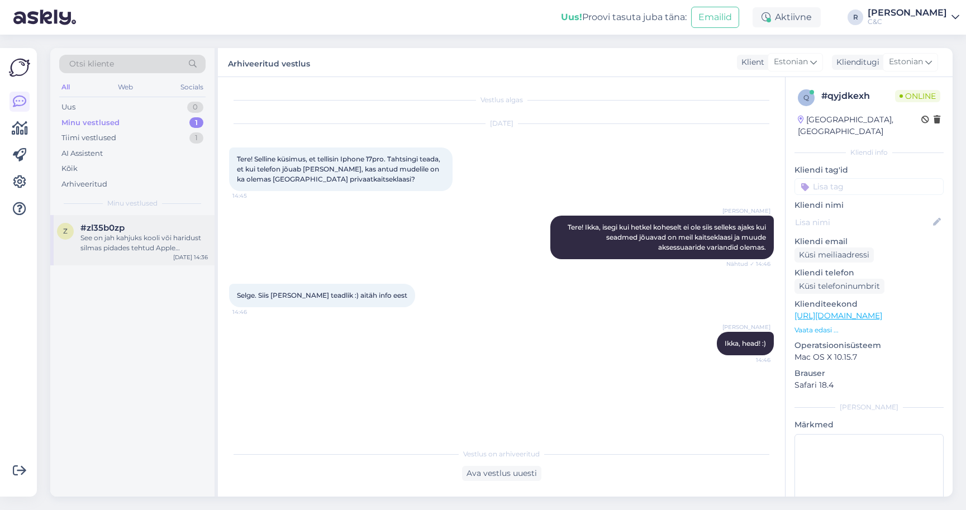
click at [127, 261] on div "z #zl35b0zp See on jah kahjuks kooli või haridust silmas pidades tehtud Apple k…" at bounding box center [132, 240] width 164 height 50
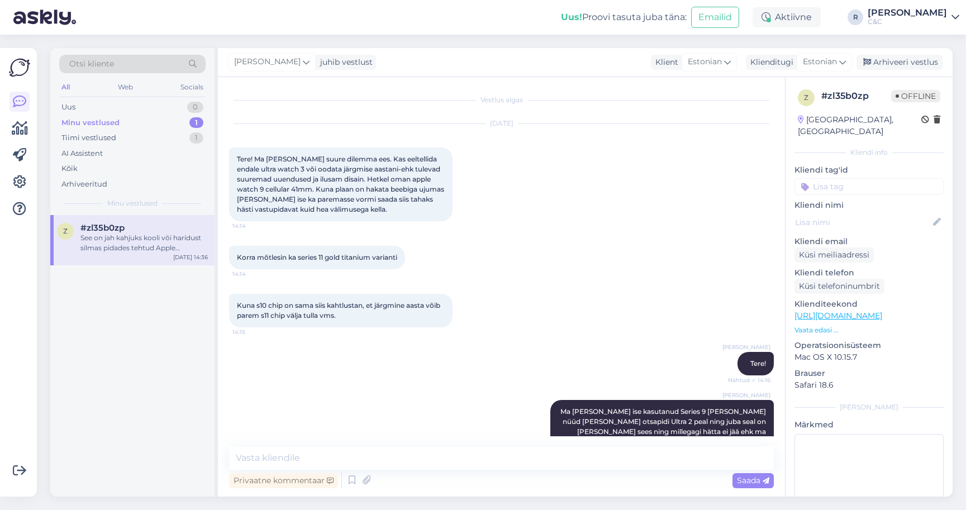
scroll to position [1712, 0]
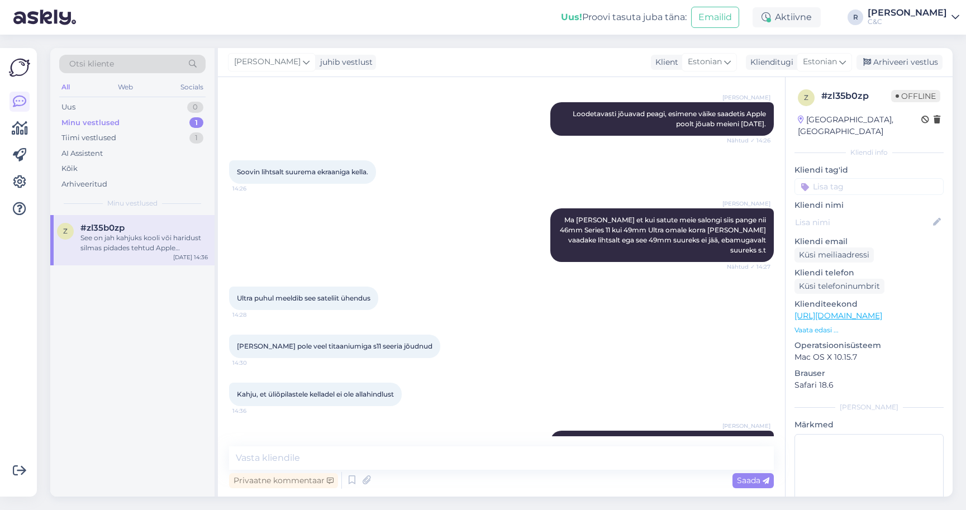
click at [927, 71] on div "Ross juhib vestlust Klient Estonian Klienditugi Estonian Arhiveeri vestlus" at bounding box center [585, 62] width 735 height 29
click at [927, 70] on div "Ross juhib vestlust Klient Estonian Klienditugi Estonian Arhiveeri vestlus" at bounding box center [585, 62] width 735 height 29
click at [927, 57] on div "Arhiveeri vestlus" at bounding box center [899, 62] width 86 height 15
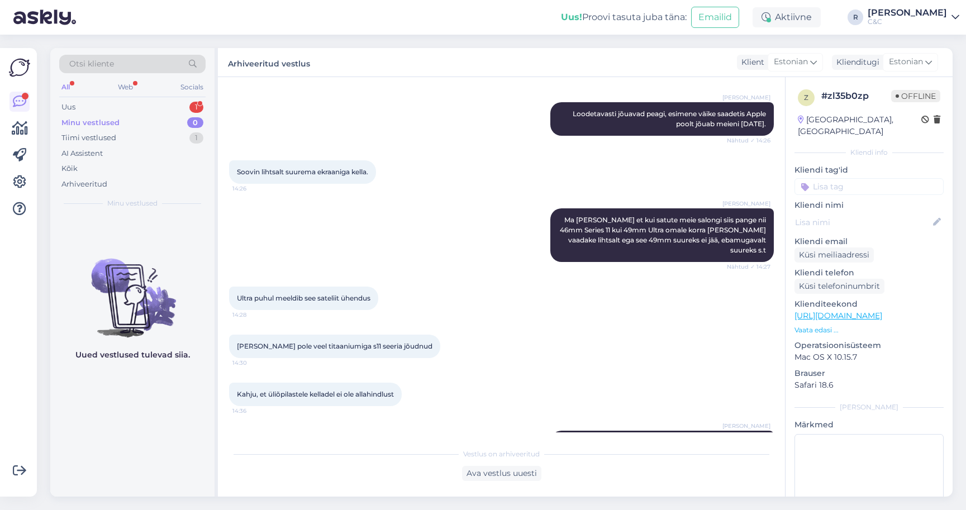
scroll to position [0, 0]
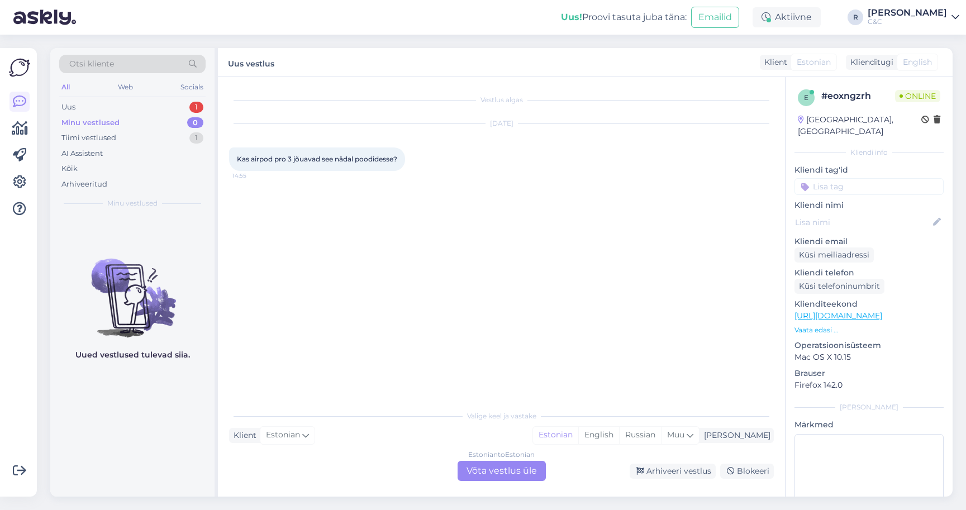
click at [482, 473] on div "Estonian to Estonian Võta vestlus üle" at bounding box center [502, 471] width 88 height 20
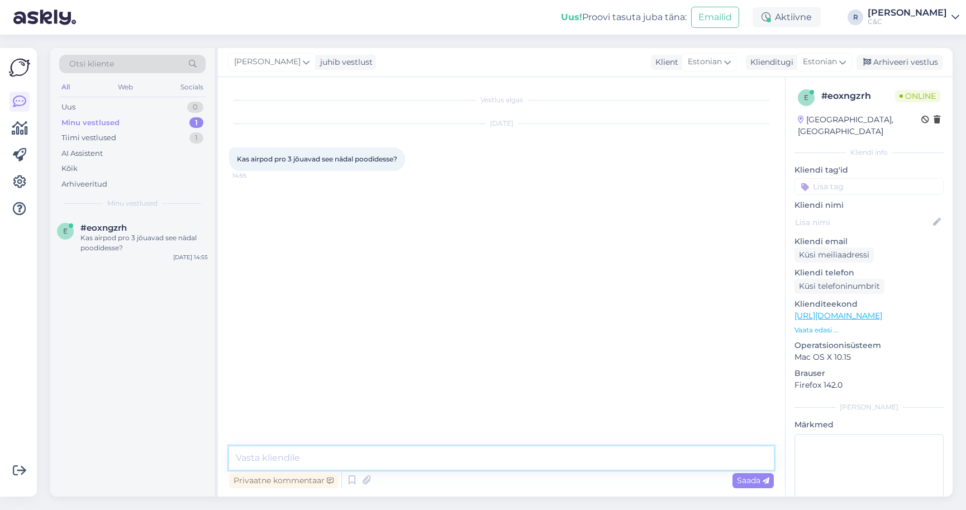
click at [430, 461] on textarea at bounding box center [501, 457] width 545 height 23
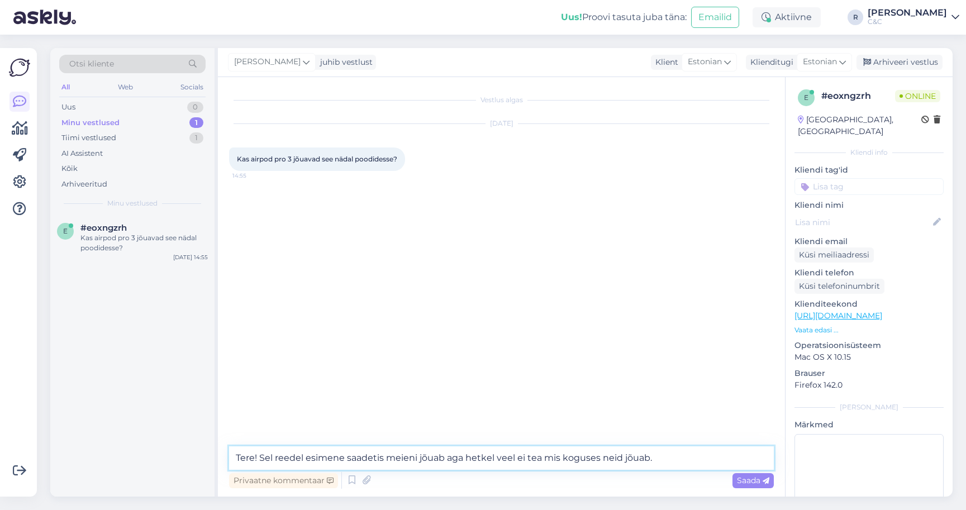
type textarea "Tere! Sel reedel esimene saadetis meieni jõuab aga hetkel veel ei tea mis kogus…"
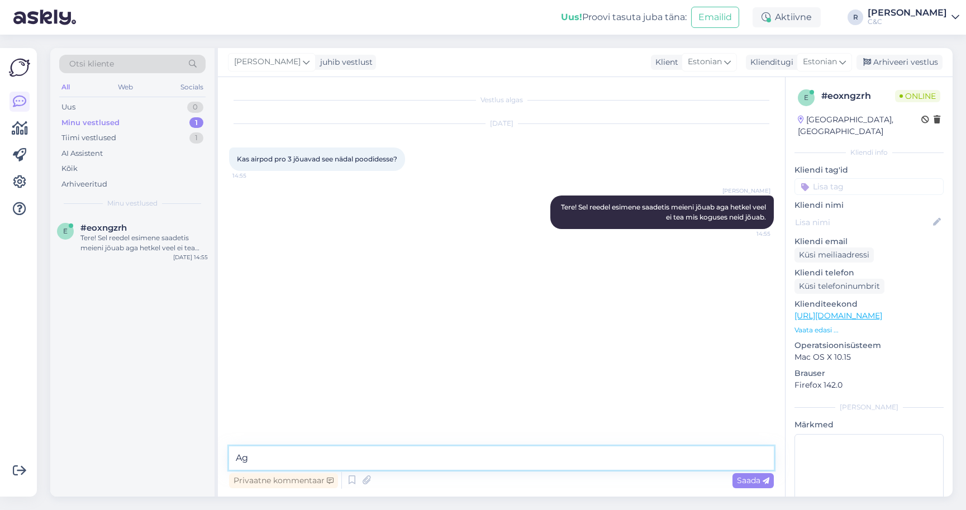
type textarea "A"
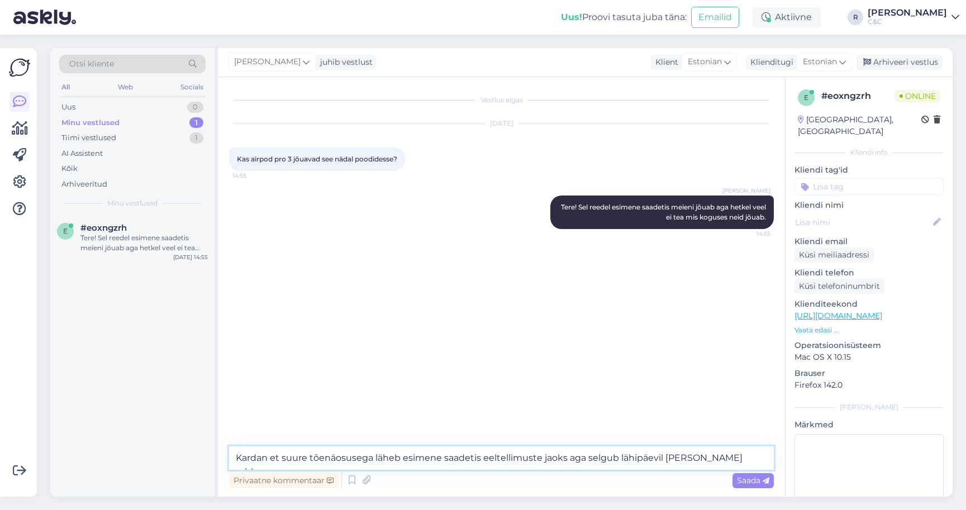
type textarea "Kardan et suure tõenäosusega läheb esimene saadetis eeltellimuste jaoks aga sel…"
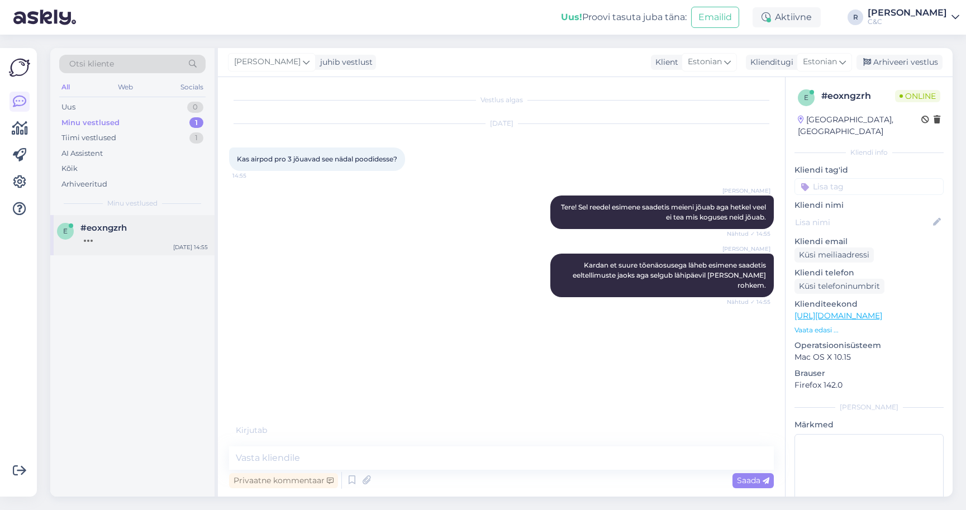
click at [156, 233] on div at bounding box center [143, 238] width 127 height 10
click at [492, 1] on div "Uus! Proovi tasuta juba täna: Emailid Aktiivne R Ross C&C" at bounding box center [483, 17] width 966 height 35
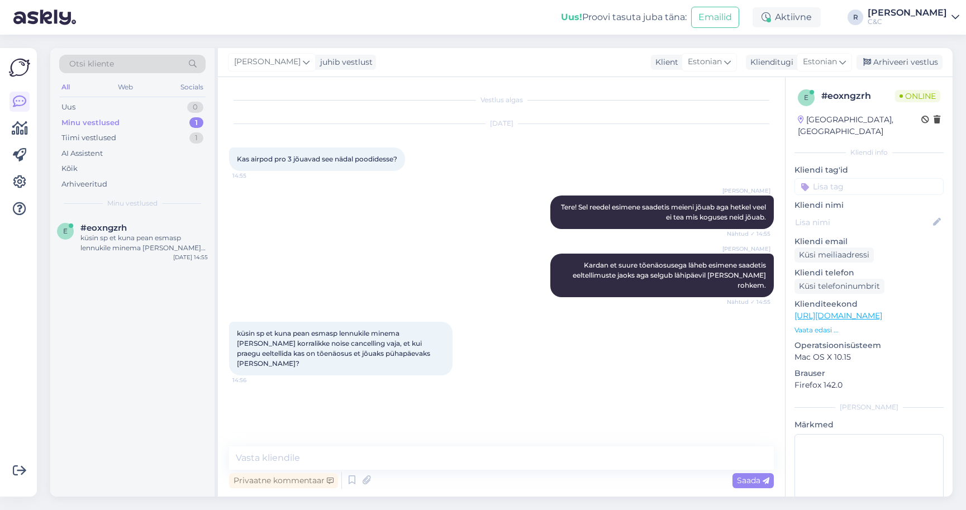
click at [413, 473] on div "Privaatne kommentaar Saada" at bounding box center [501, 480] width 545 height 21
click at [413, 469] on textarea at bounding box center [501, 457] width 545 height 23
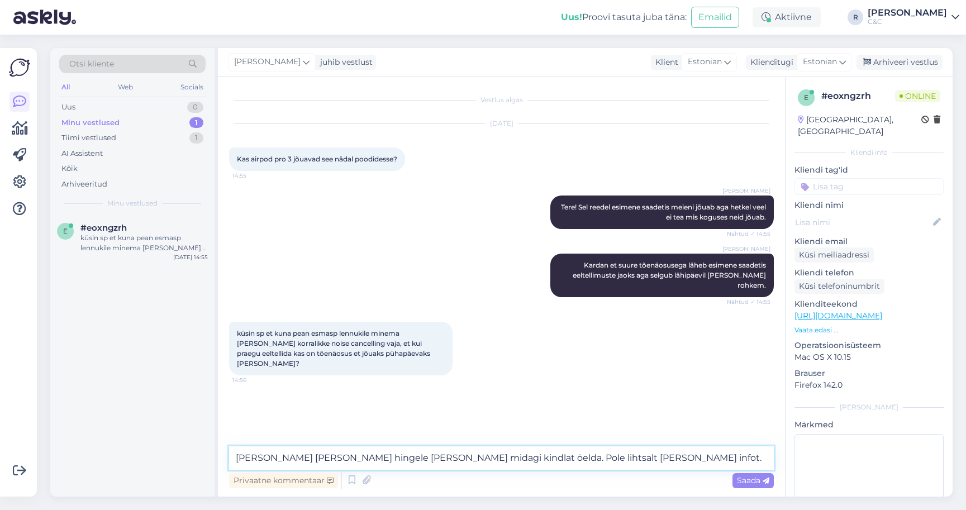
type textarea "Ei taha seda enda hingele võtta ja midagi kindlat öelda. Pole lihtsalt endal se…"
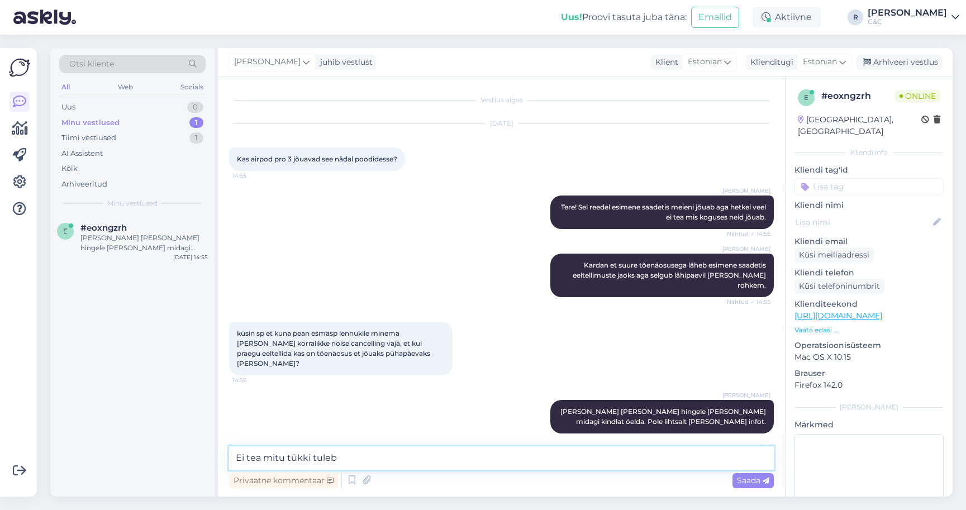
type textarea "Ei tea mitu tükki tuleb"
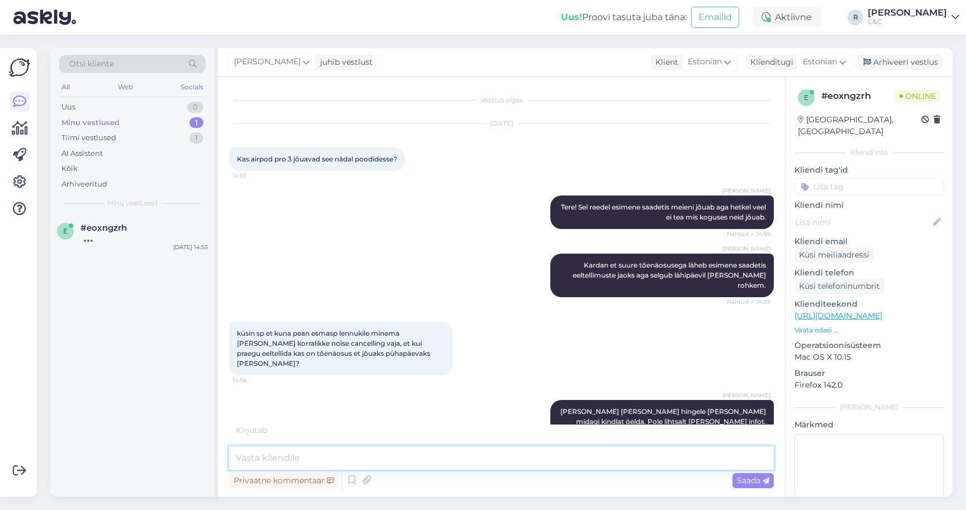
scroll to position [37, 0]
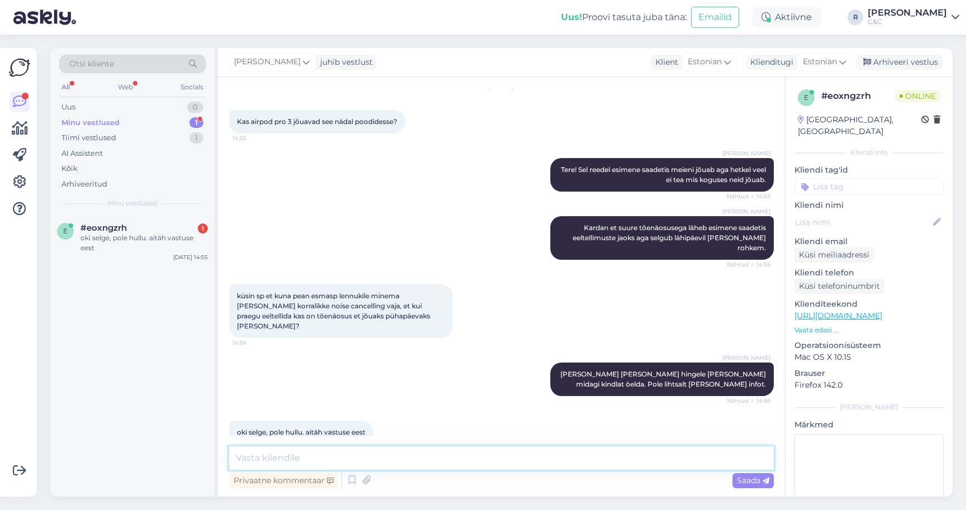
click at [355, 467] on textarea at bounding box center [501, 457] width 545 height 23
click at [355, 465] on textarea at bounding box center [501, 457] width 545 height 23
type textarea "Ikka, head!"
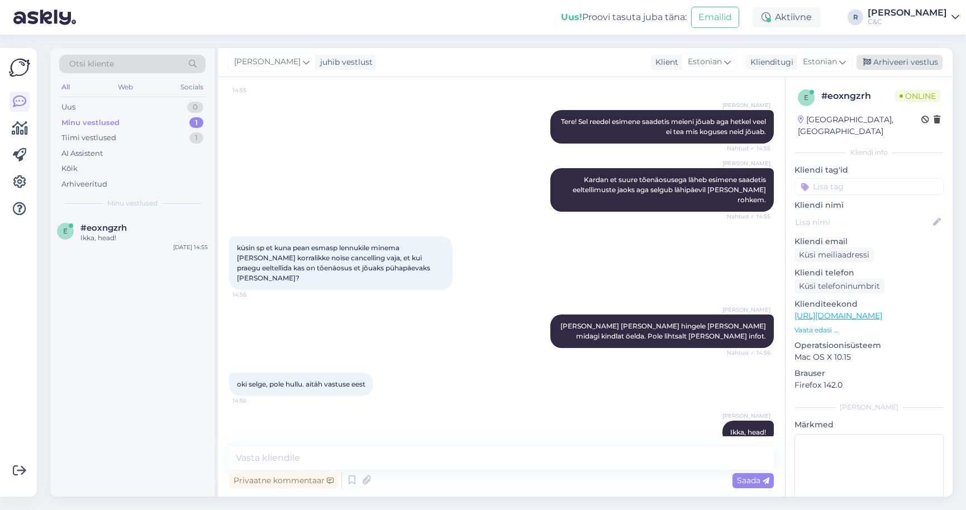
click at [897, 55] on div "Arhiveeri vestlus" at bounding box center [899, 62] width 86 height 15
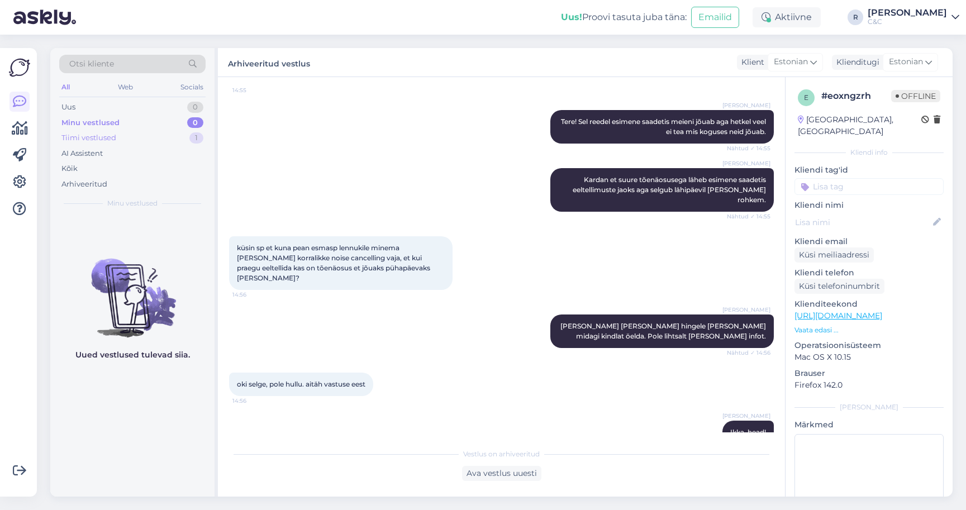
click at [189, 136] on div "1" at bounding box center [196, 137] width 14 height 11
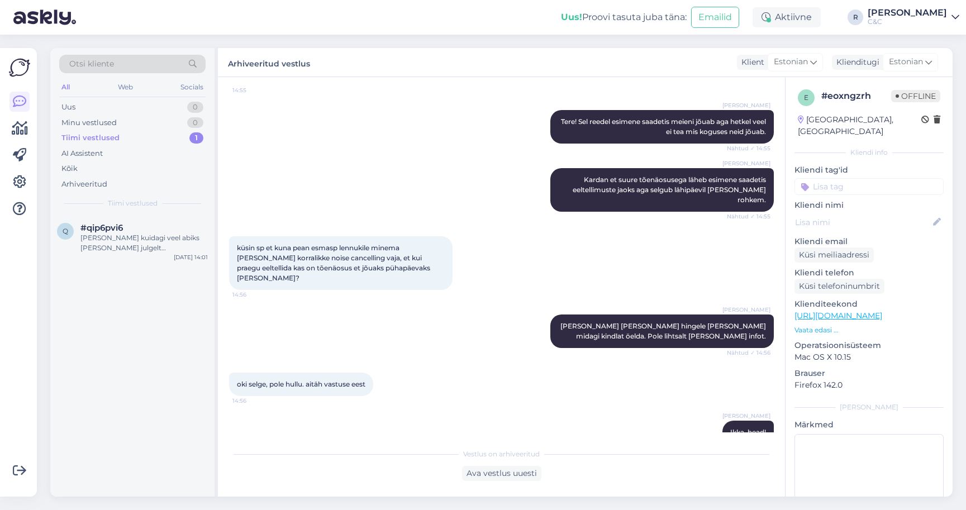
click at [836, 3] on div "Uus! Proovi tasuta juba täna: Emailid Aktiivne R Ross C&C" at bounding box center [483, 17] width 966 height 35
click at [119, 239] on div "Täname mõistva suhtumise eest!" at bounding box center [143, 238] width 127 height 10
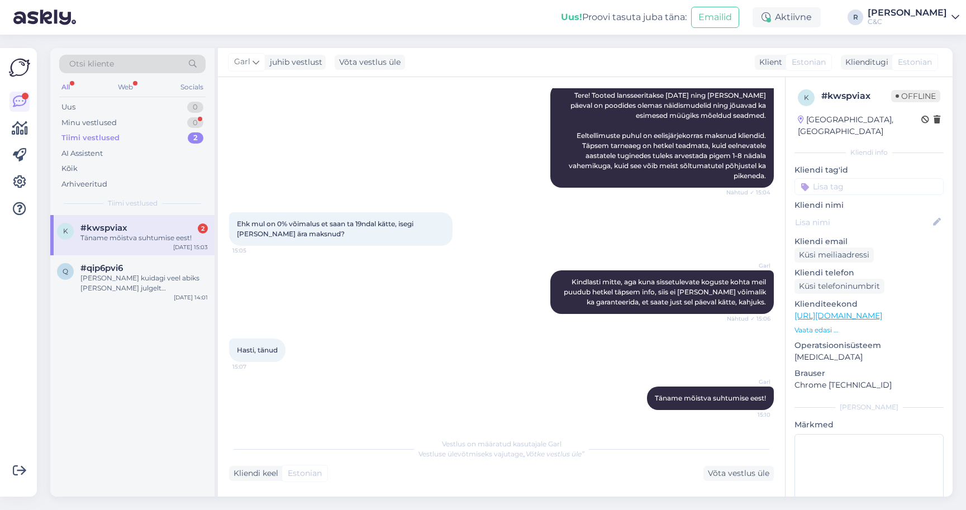
scroll to position [132, 0]
click at [624, 179] on div "Garl Tere! Tooted lansseeritakse 19. septembril ning samal päeval on poodides o…" at bounding box center [661, 136] width 223 height 104
click at [145, 132] on div "Tiimi vestlused 2" at bounding box center [132, 138] width 146 height 16
click at [145, 126] on div "Minu vestlused 0" at bounding box center [132, 123] width 146 height 16
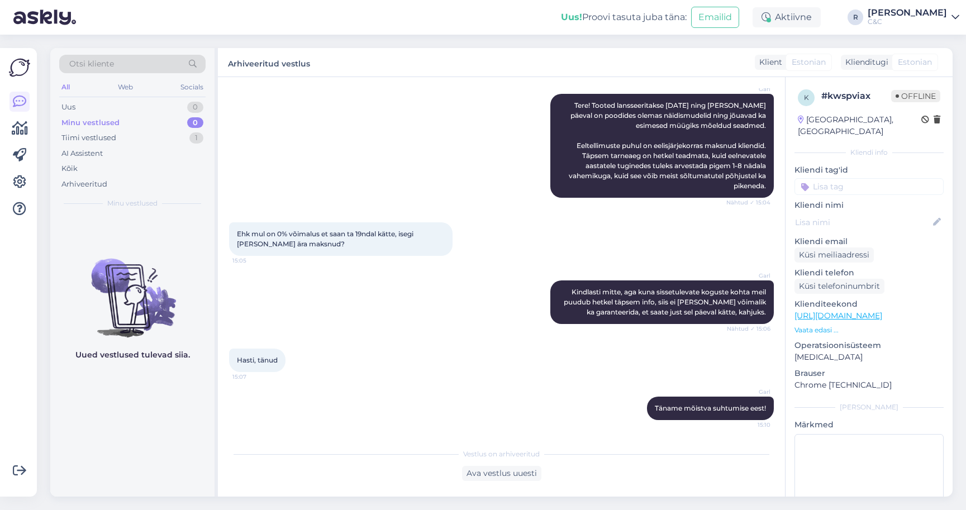
scroll to position [122, 0]
click at [132, 129] on div "Uus 0 Minu vestlused 0 Tiimi vestlused 2 AI Assistent Kõik Arhiveeritud" at bounding box center [132, 145] width 146 height 92
click at [134, 125] on div "Minu vestlused 0" at bounding box center [132, 123] width 146 height 16
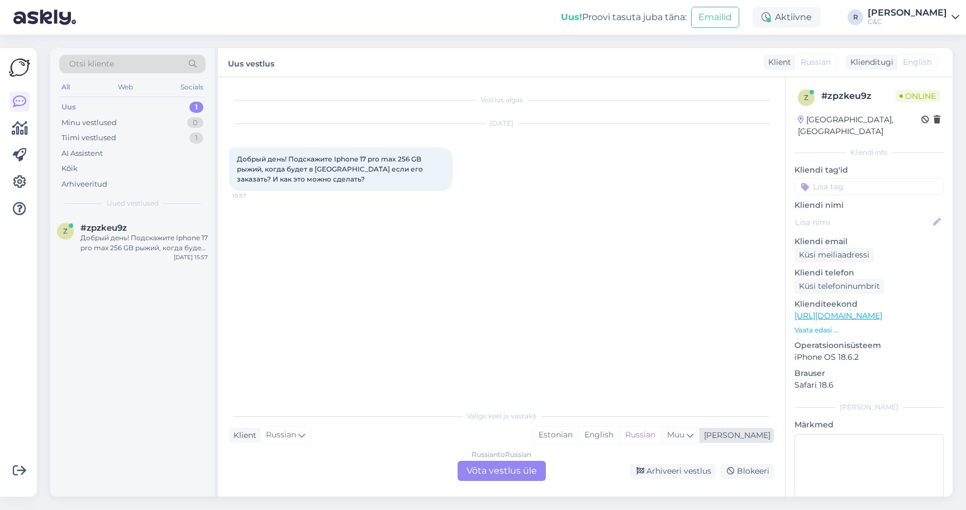
click at [693, 439] on icon at bounding box center [690, 435] width 7 height 12
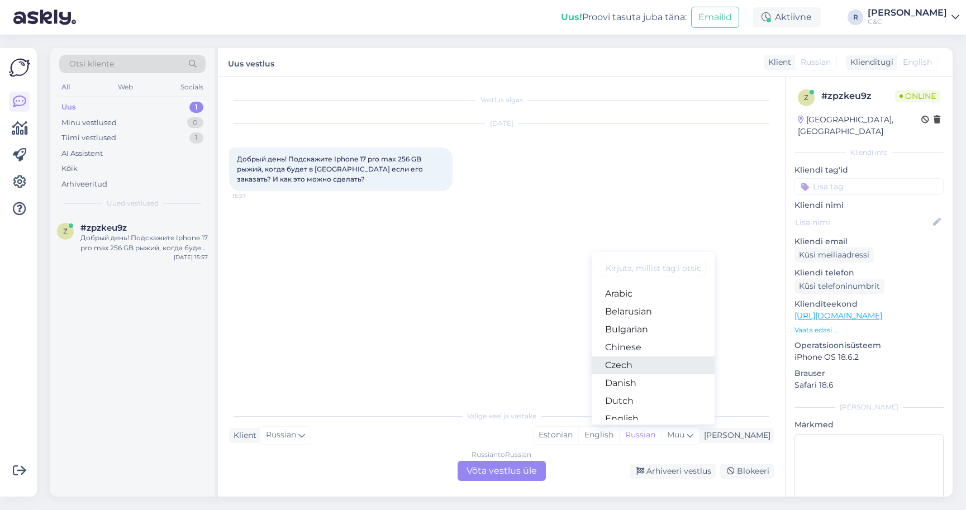
type input "e"
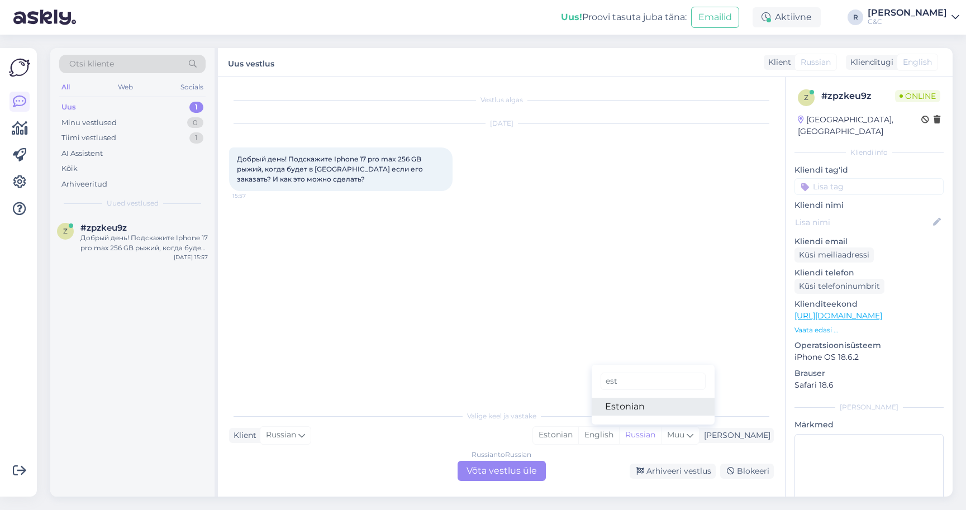
type input "est"
click at [650, 400] on link "Estonian" at bounding box center [653, 407] width 123 height 18
click at [509, 480] on div "Russian to Estonian Võta vestlus üle" at bounding box center [502, 471] width 88 height 20
click at [509, 474] on div "Russian to Estonian Võta vestlus üle" at bounding box center [502, 471] width 88 height 20
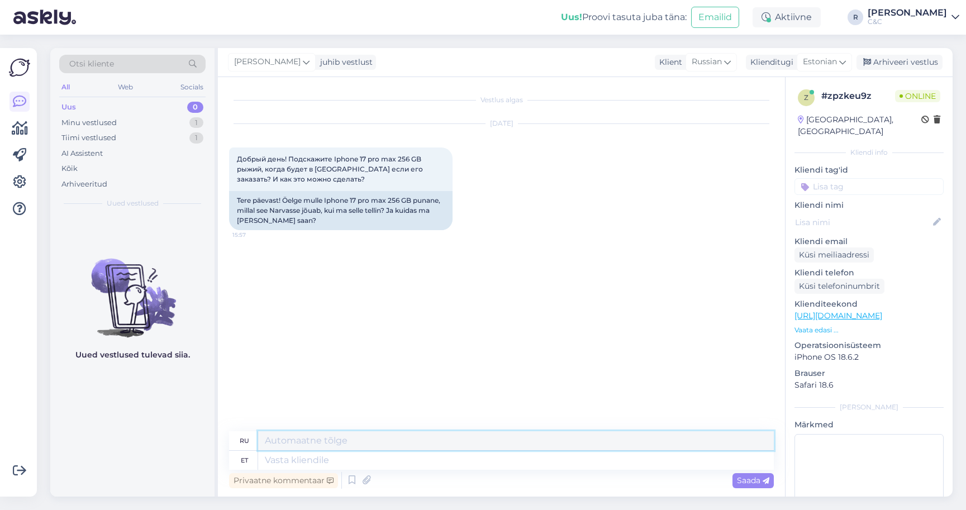
click at [386, 441] on textarea at bounding box center [516, 440] width 516 height 19
click at [363, 464] on textarea at bounding box center [516, 460] width 516 height 19
type textarea "Tere!"
type textarea "Привет!"
click at [348, 477] on icon at bounding box center [351, 480] width 13 height 17
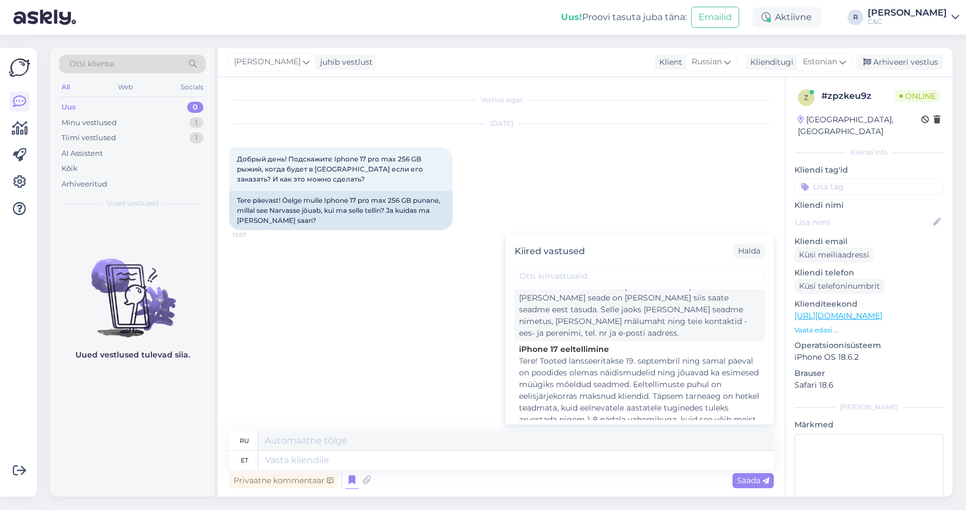
scroll to position [69, 0]
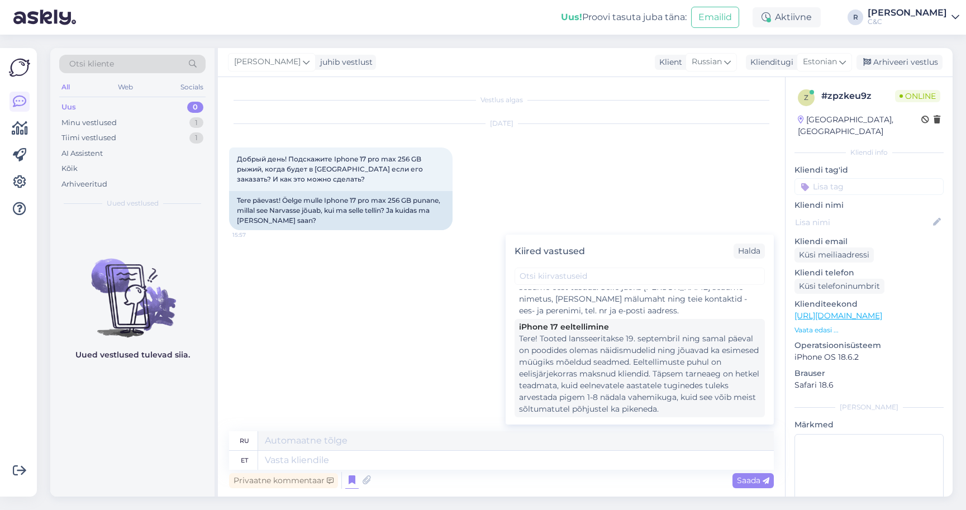
click at [606, 355] on div "Tere! Tooted lansseeritakse 19. septembril ning samal päeval on poodides olemas…" at bounding box center [639, 374] width 241 height 82
type textarea "Предварительные заказы на iPhone 17 начнутся 12 сентября. Сами продукты поступя…"
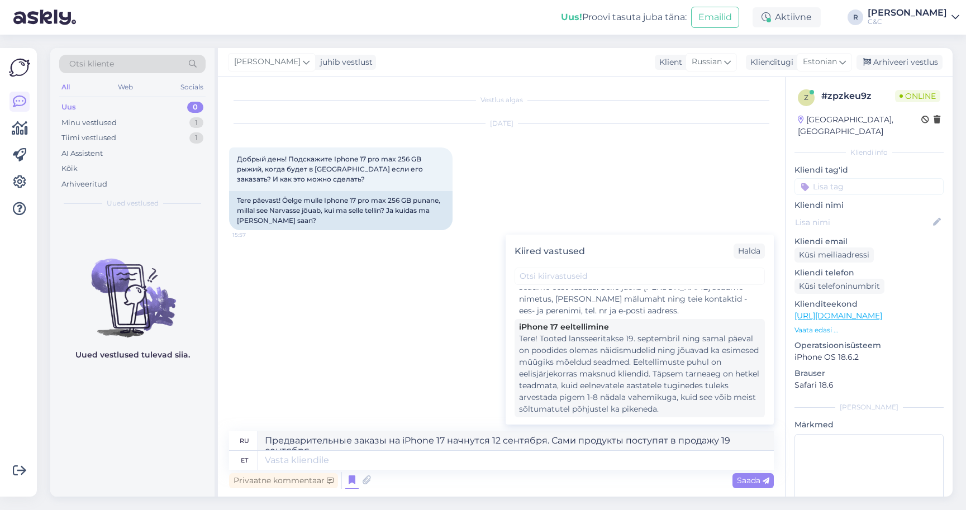
type textarea "Tere! Tooted lansseeritakse 19. septembril ning samal päeval on poodides olemas…"
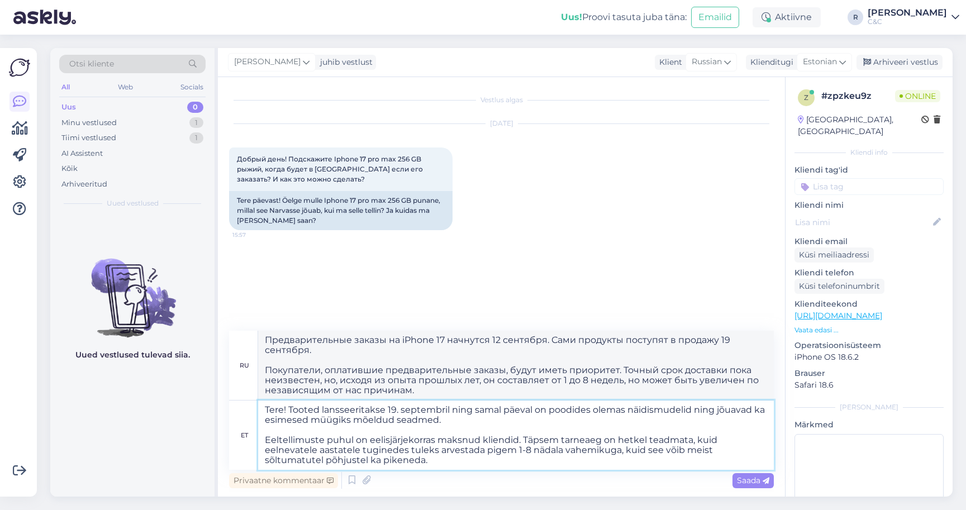
click at [442, 448] on textarea "Tere! Tooted lansseeritakse 19. septembril ning samal päeval on poodides olemas…" at bounding box center [516, 435] width 516 height 69
click at [468, 465] on textarea "Tere! Tooted lansseeritakse 19. septembril ning samal päeval on poodides olemas…" at bounding box center [516, 435] width 516 height 69
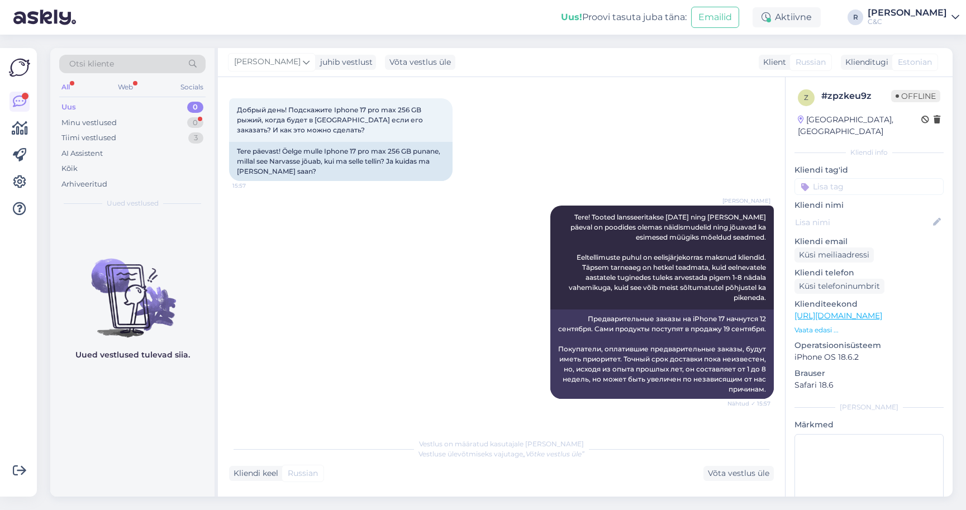
scroll to position [678, 0]
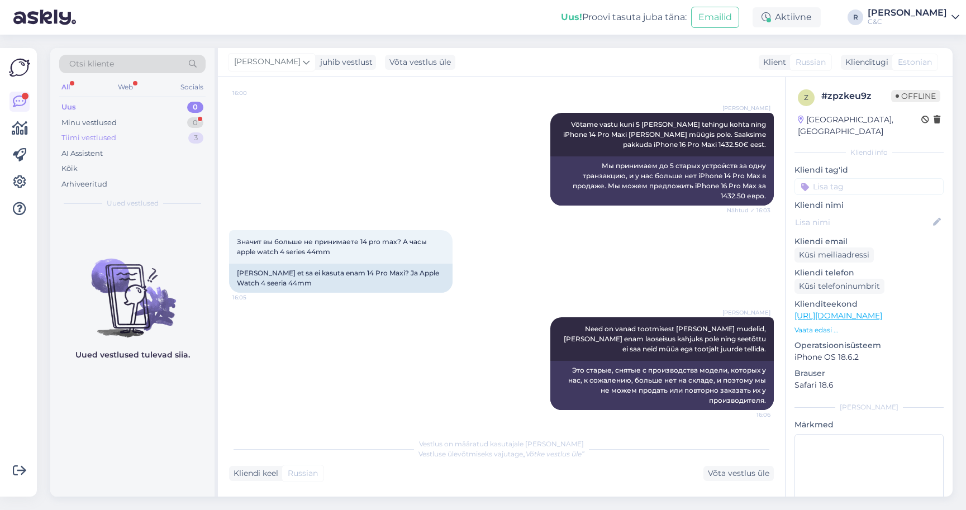
click at [165, 132] on div "Tiimi vestlused 3" at bounding box center [132, 138] width 146 height 16
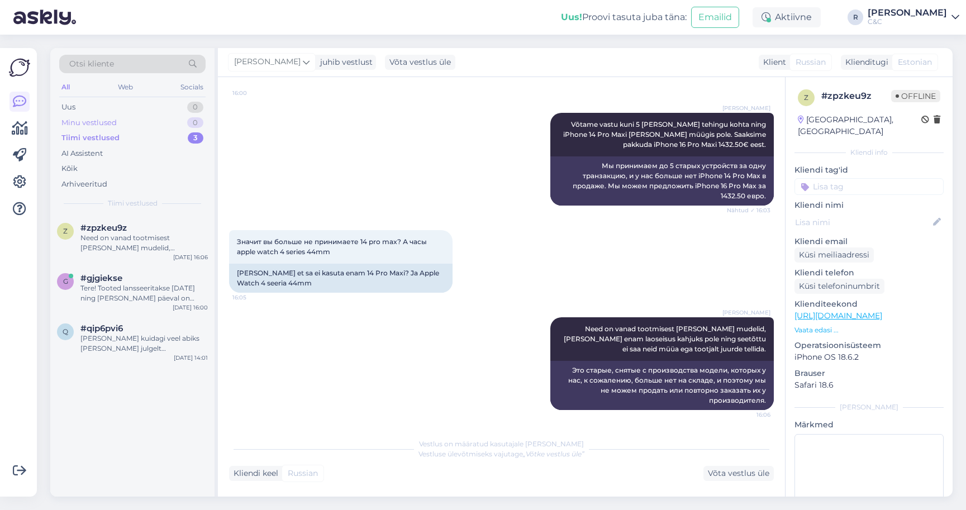
click at [165, 128] on div "Minu vestlused 0" at bounding box center [132, 123] width 146 height 16
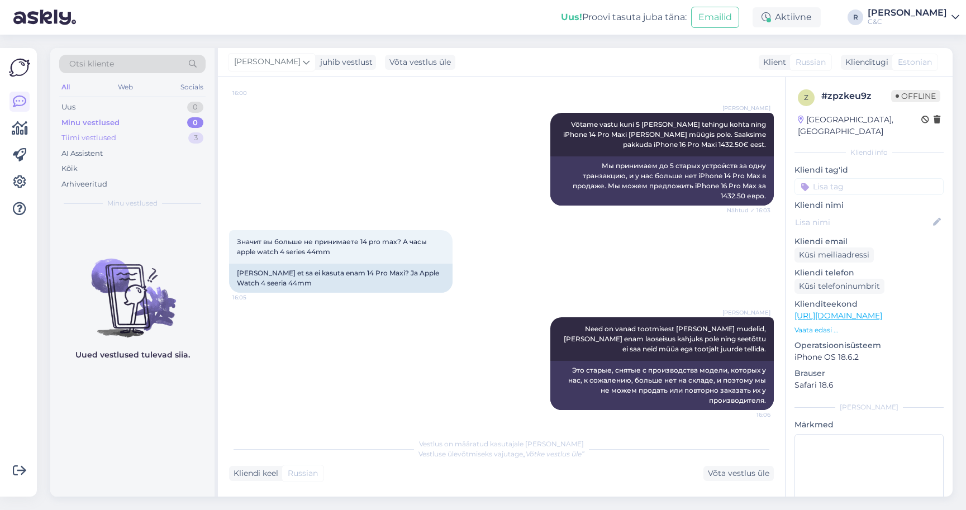
click at [168, 134] on div "Tiimi vestlused 3" at bounding box center [132, 138] width 146 height 16
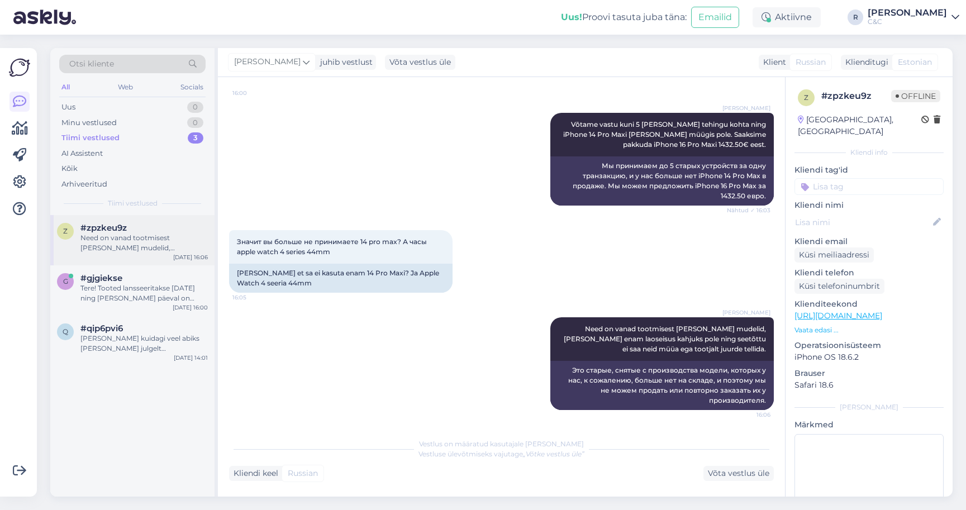
click at [145, 257] on div "z #zpzkeu9z Need on vanad tootmisest [PERSON_NAME] mudelid, [PERSON_NAME] enam …" at bounding box center [132, 240] width 164 height 50
click at [147, 279] on div "#gjgiekse" at bounding box center [143, 278] width 127 height 10
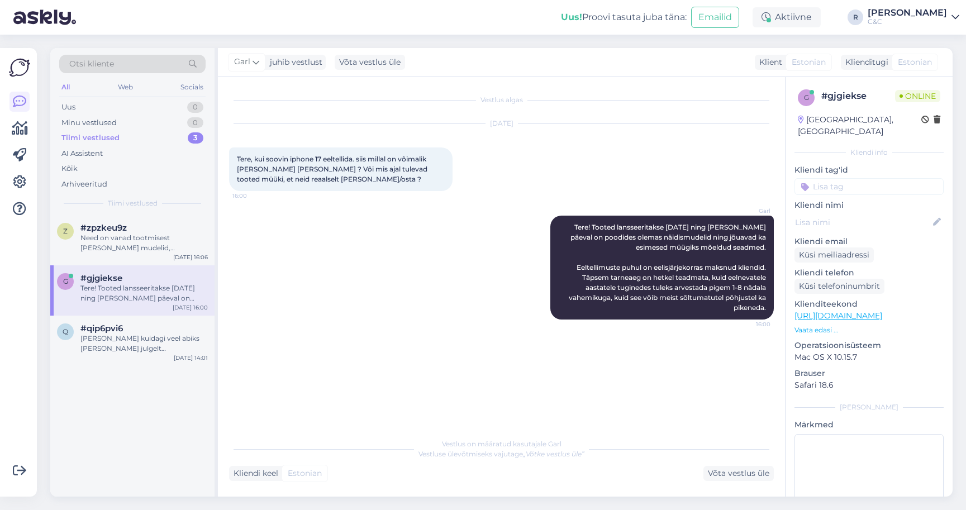
scroll to position [0, 0]
click at [139, 334] on div "[PERSON_NAME] kuidagi veel abiks [PERSON_NAME] julgelt [PERSON_NAME]!" at bounding box center [143, 344] width 127 height 20
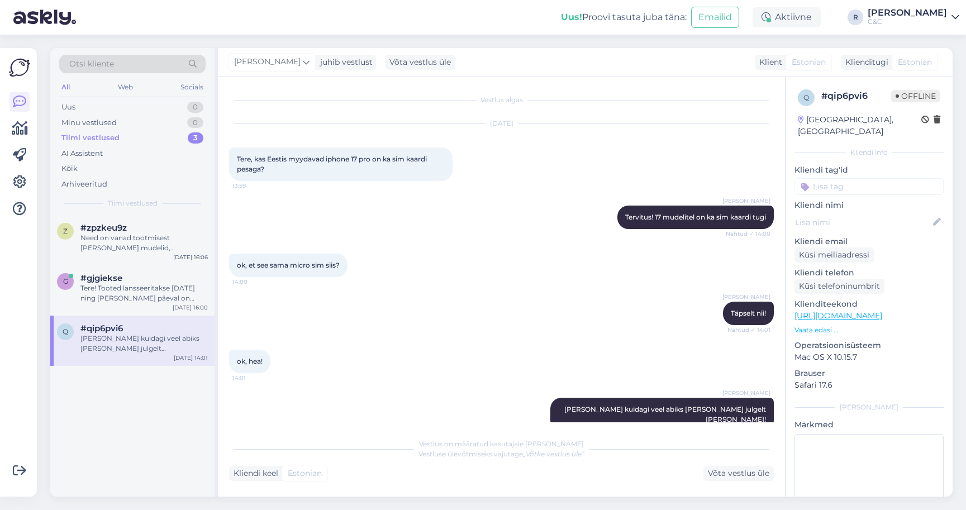
scroll to position [11, 0]
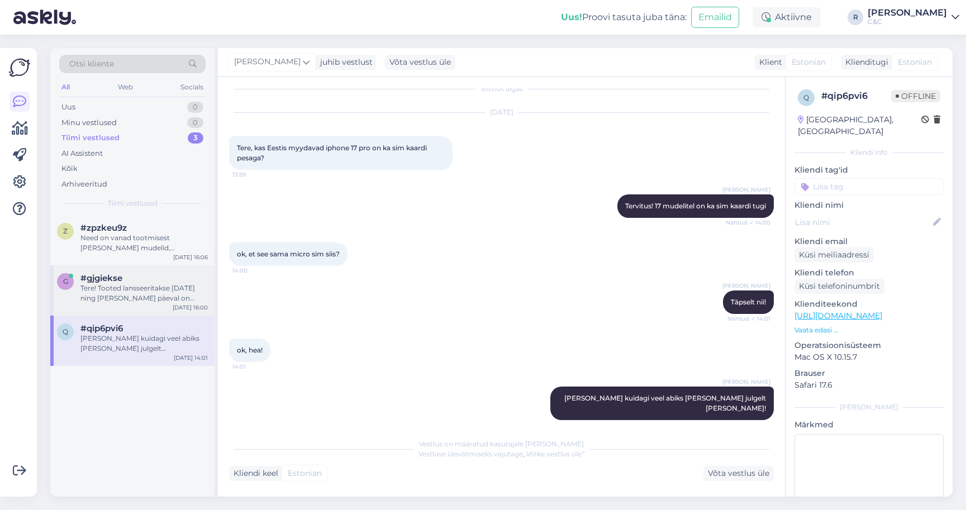
click at [149, 270] on div "g #gjgiekse Tere! Tooted lansseeritakse [DATE] ning [PERSON_NAME] päeval on poo…" at bounding box center [132, 290] width 164 height 50
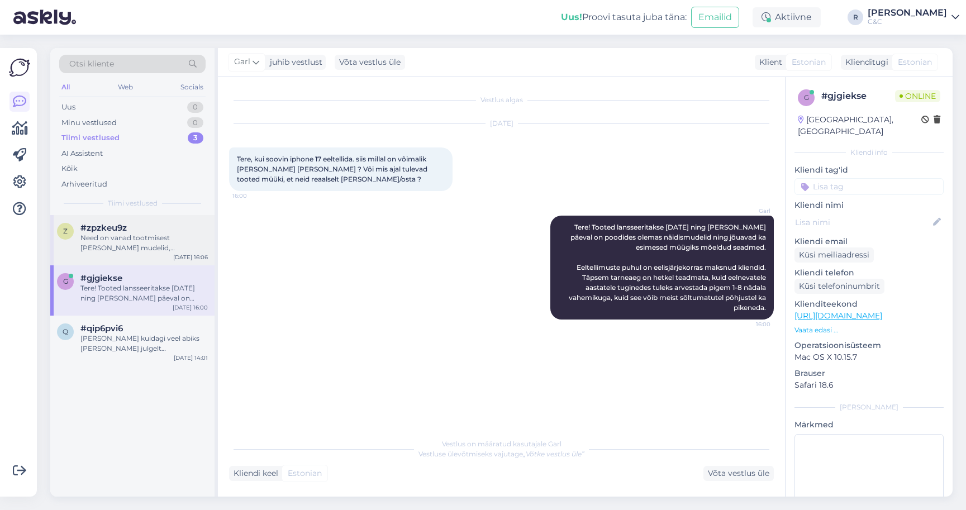
click at [144, 234] on div "Need on vanad tootmisest [PERSON_NAME] mudelid, [PERSON_NAME] enam laoseisus ka…" at bounding box center [143, 243] width 127 height 20
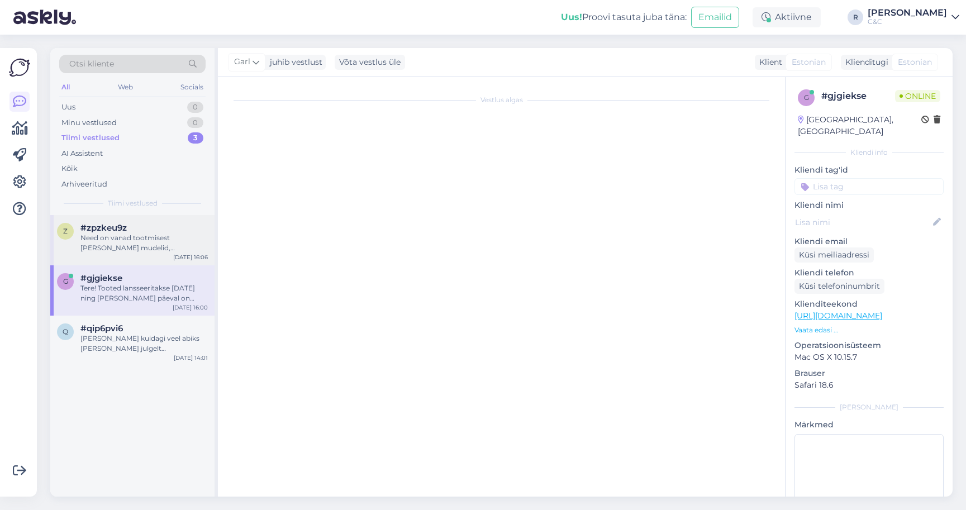
scroll to position [678, 0]
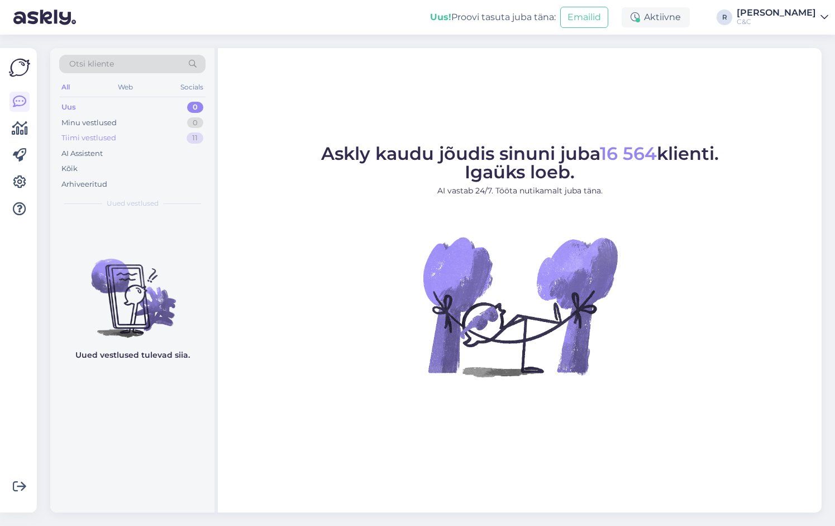
click at [179, 139] on div "Tiimi vestlused 11" at bounding box center [132, 138] width 146 height 16
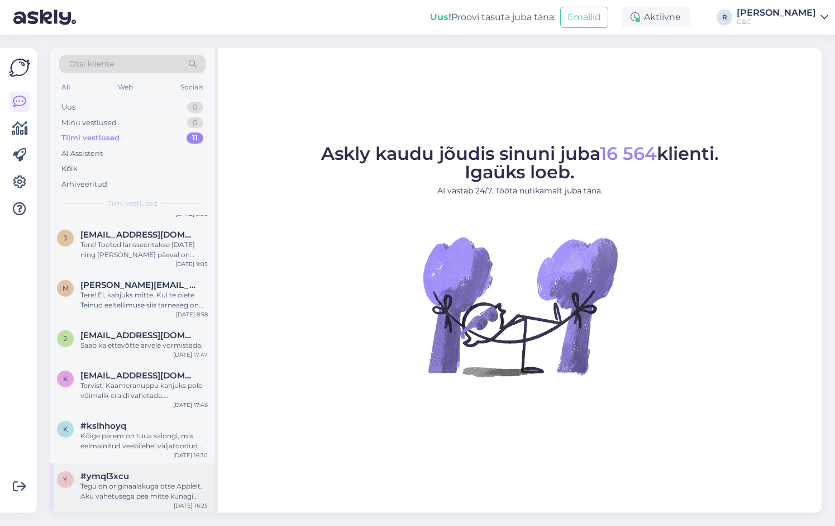
scroll to position [224, 0]
click at [151, 493] on div "Tegu on originaalakuga otse Applelt. Aku vahetusega pea mitte kunagi probleeme …" at bounding box center [143, 492] width 127 height 20
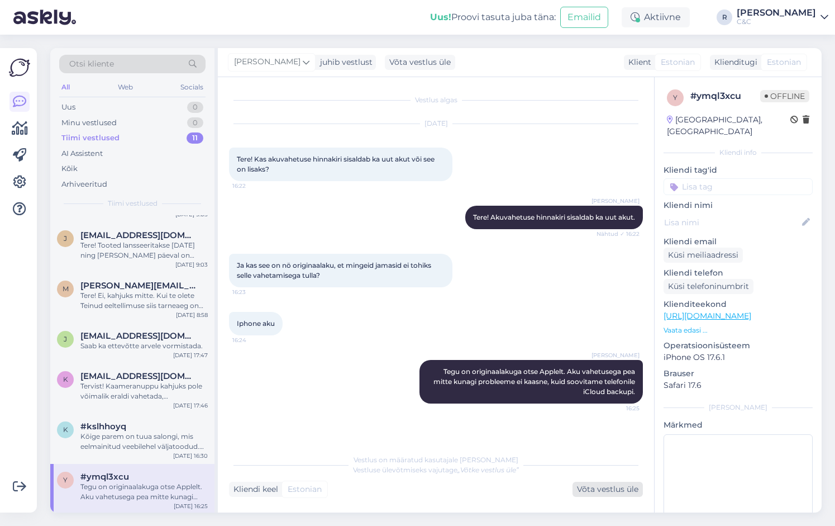
click at [625, 492] on div "Võta vestlus üle" at bounding box center [608, 489] width 70 height 15
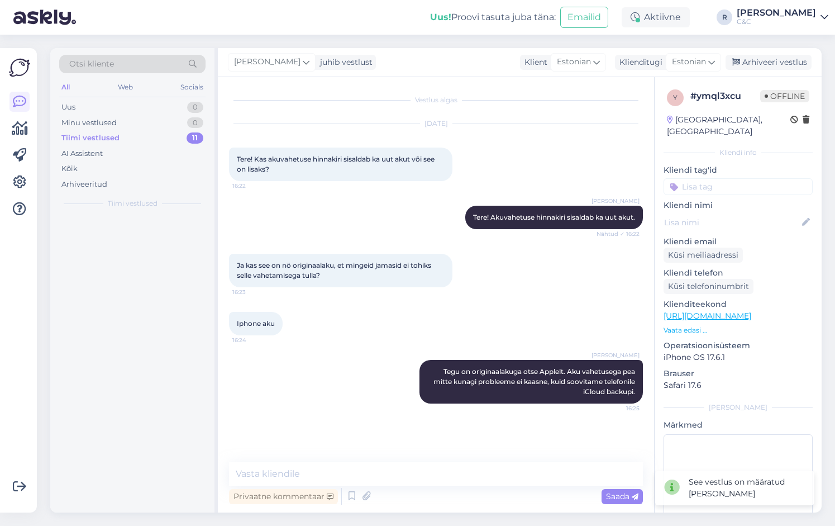
scroll to position [0, 0]
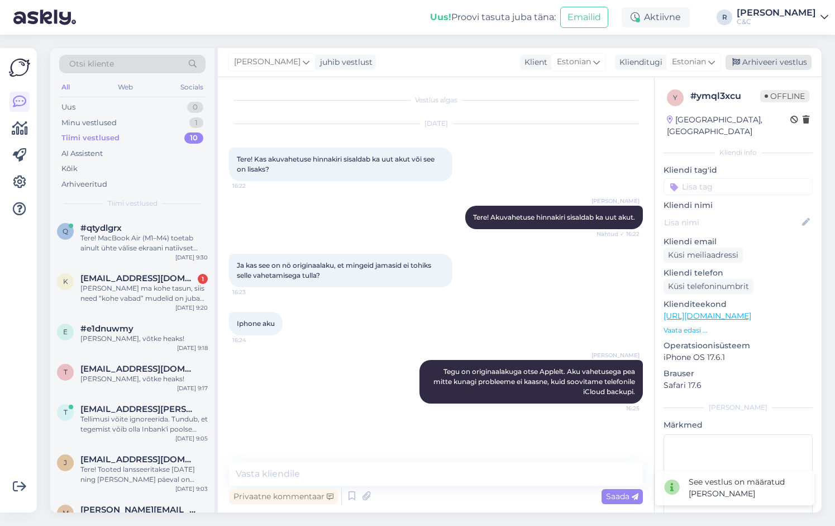
click at [769, 63] on div "Arhiveeri vestlus" at bounding box center [769, 62] width 86 height 15
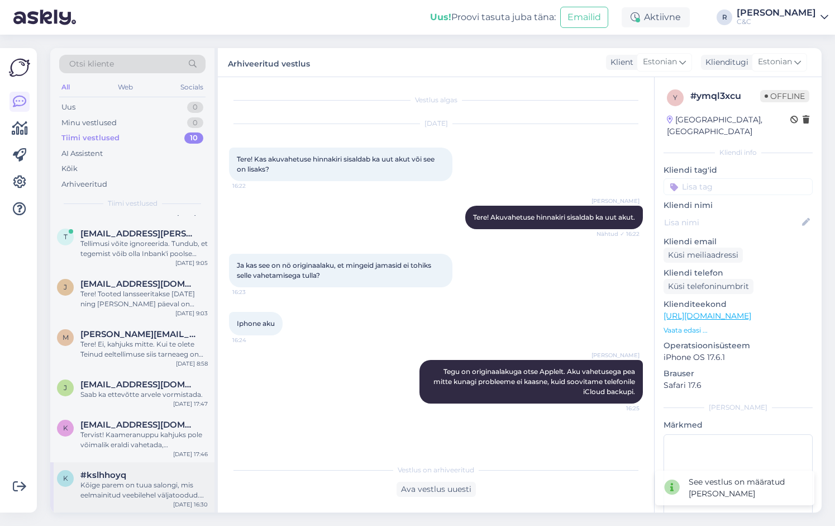
scroll to position [174, 0]
click at [100, 478] on span "#kslhhoyq" at bounding box center [103, 477] width 46 height 10
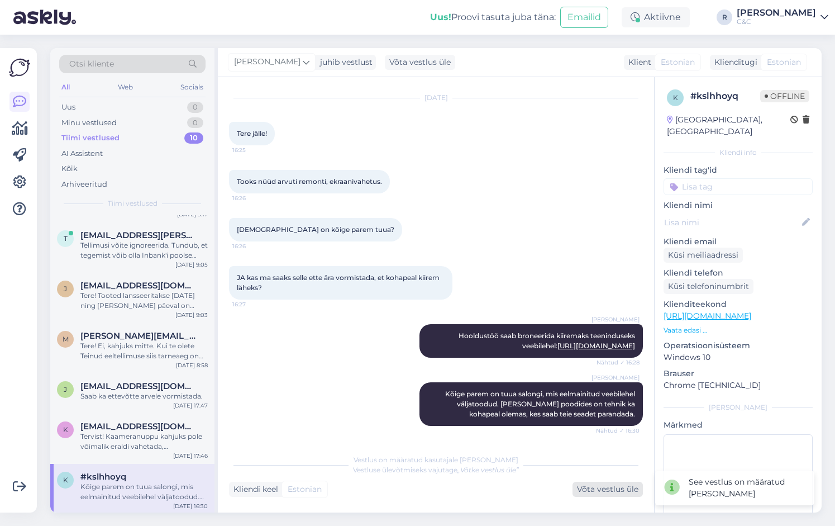
click at [619, 494] on div "Võta vestlus üle" at bounding box center [608, 489] width 70 height 15
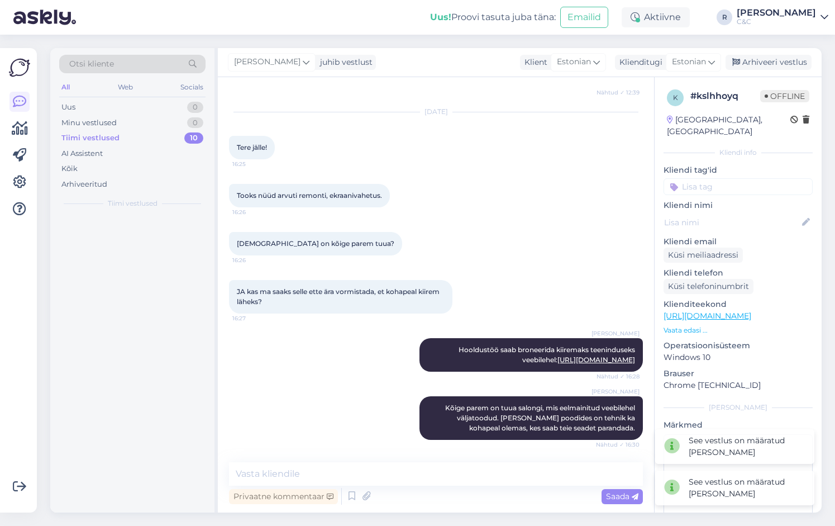
scroll to position [0, 0]
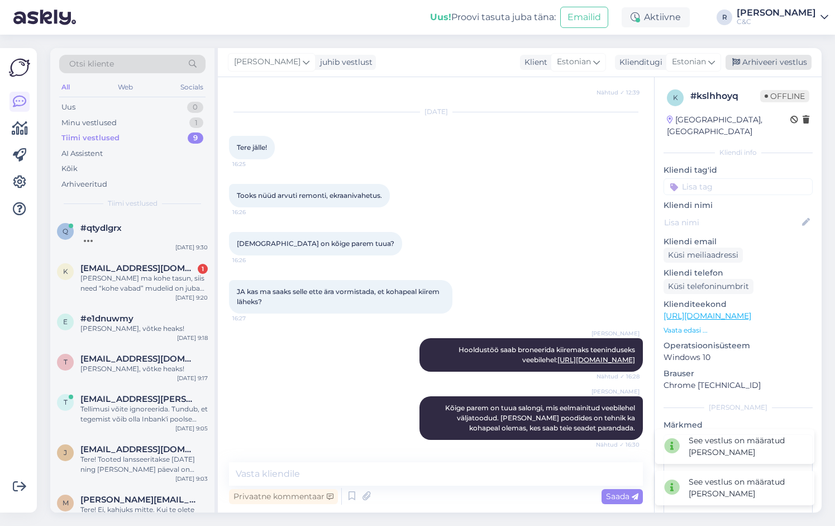
click at [788, 60] on div "Arhiveeri vestlus" at bounding box center [769, 62] width 86 height 15
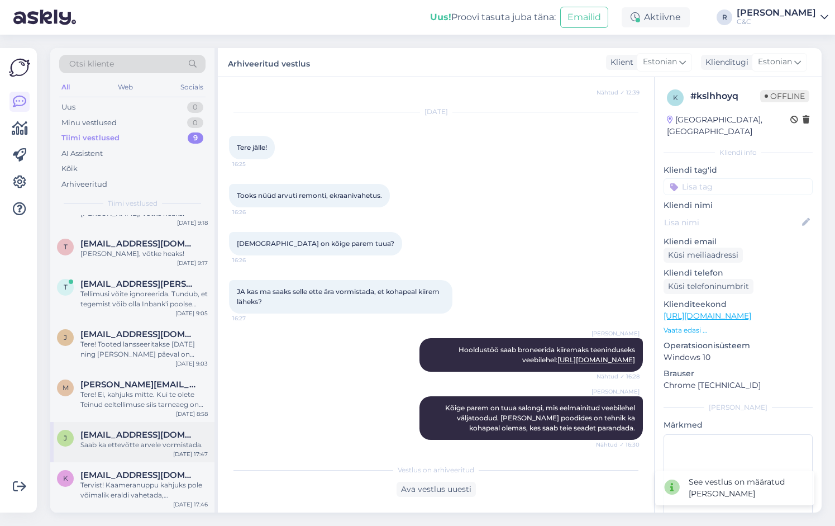
click at [134, 458] on div "j jakobtoomsalu@gmail.com Saab ka ettevõtte arvele vormistada. Sep 15 17:47" at bounding box center [132, 442] width 164 height 40
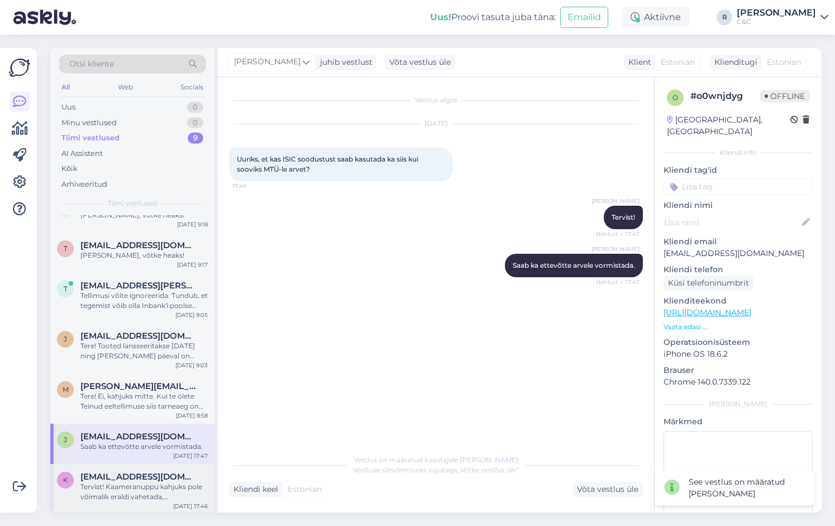
click at [134, 482] on div "Tervist! Kaameranuppu kahjuks pole võimalik eraldi vahetada, vaid vahetus tulek…" at bounding box center [143, 492] width 127 height 20
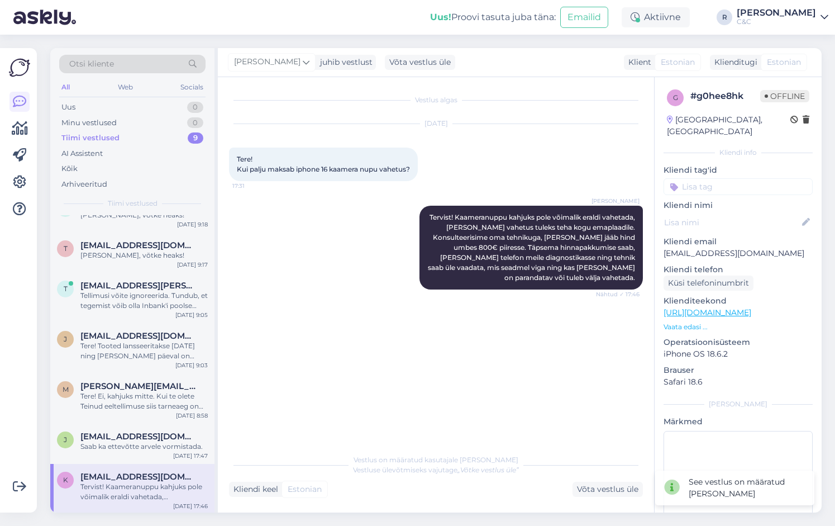
click at [618, 498] on div "Vestlus algas Sep 15 2025 Tere! Kui palju maksab iphone 16 kaamera nupu vahetus…" at bounding box center [436, 294] width 436 height 435
click at [618, 489] on div "Võta vestlus üle" at bounding box center [608, 489] width 70 height 15
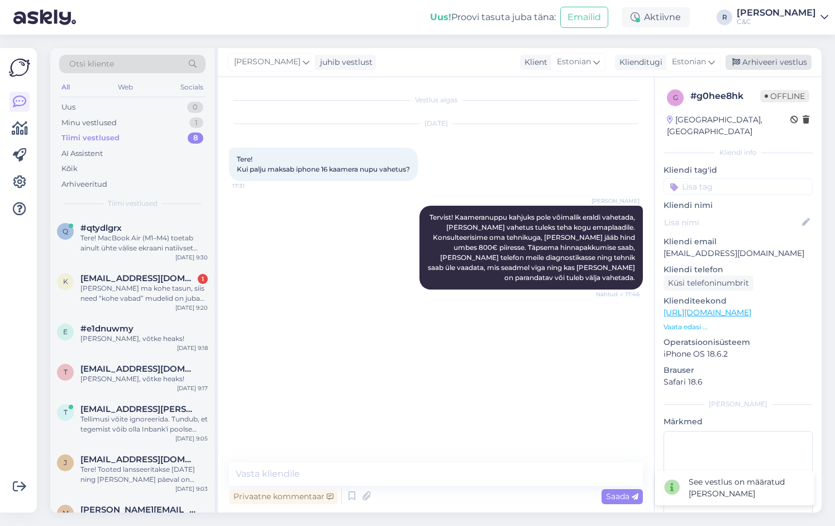
click at [781, 68] on div "Arhiveeri vestlus" at bounding box center [769, 62] width 86 height 15
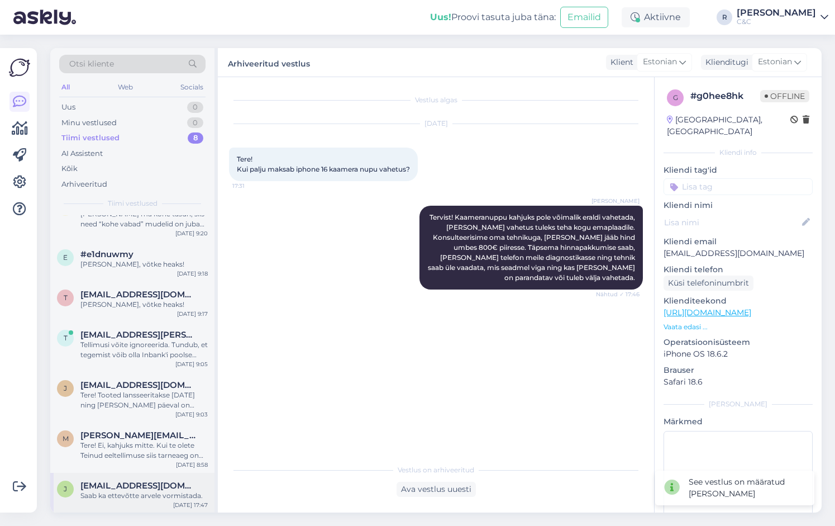
click at [122, 479] on div "j jakobtoomsalu@gmail.com Saab ka ettevõtte arvele vormistada. Sep 15 17:47" at bounding box center [132, 493] width 164 height 40
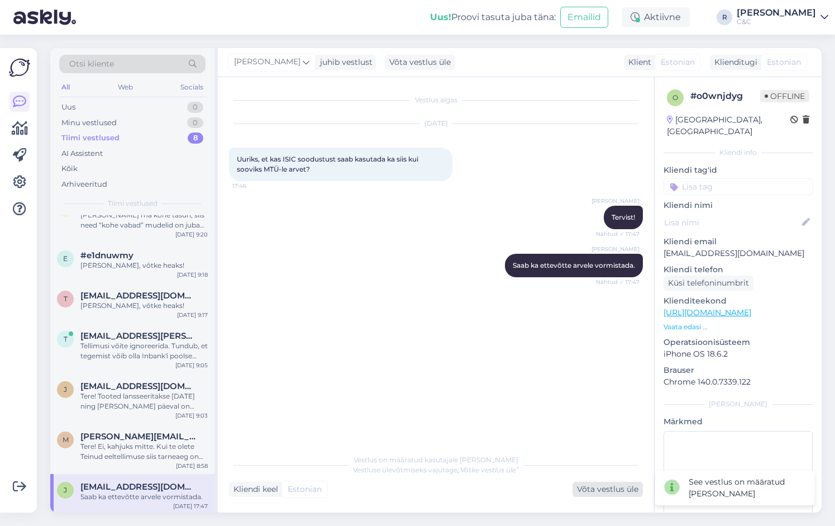
click at [612, 490] on div "Võta vestlus üle" at bounding box center [608, 489] width 70 height 15
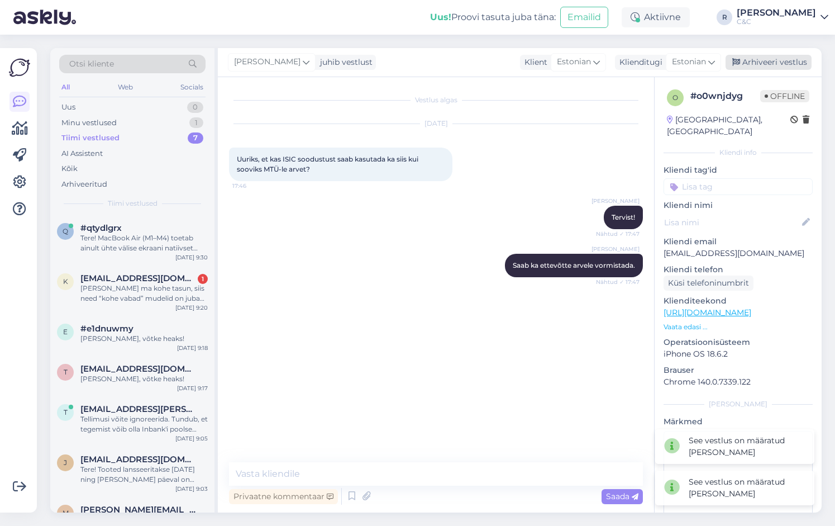
click at [755, 65] on div "Arhiveeri vestlus" at bounding box center [769, 62] width 86 height 15
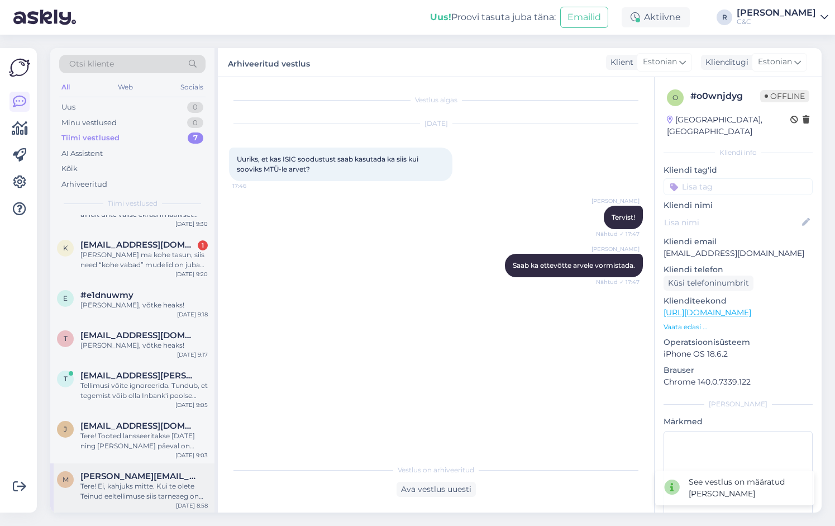
click at [157, 485] on div "Tere! Ei, kahjuks mitte. Kui te olete Teinud eeltellimuse siis tarneaeg on umbe…" at bounding box center [143, 491] width 127 height 20
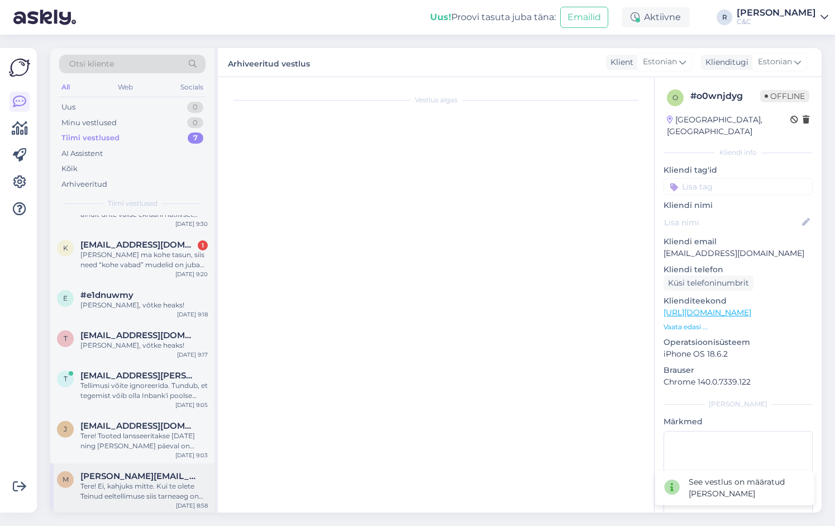
scroll to position [33, 0]
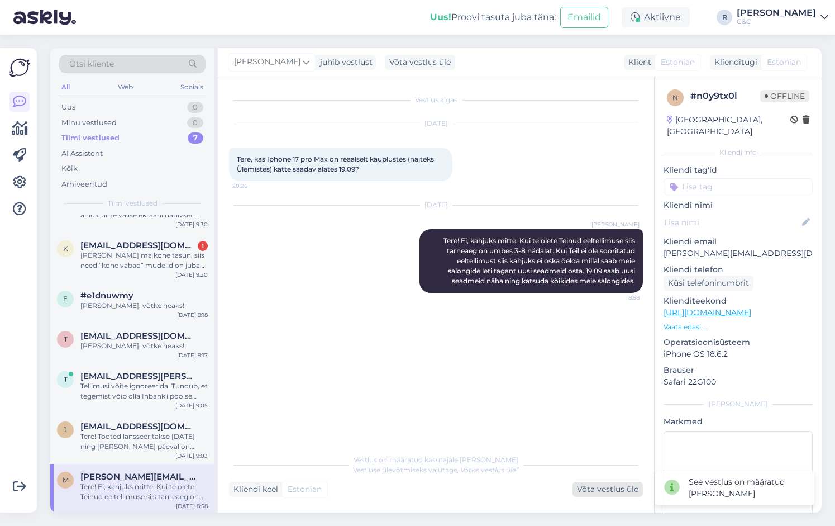
click at [635, 491] on div "Võta vestlus üle" at bounding box center [608, 489] width 70 height 15
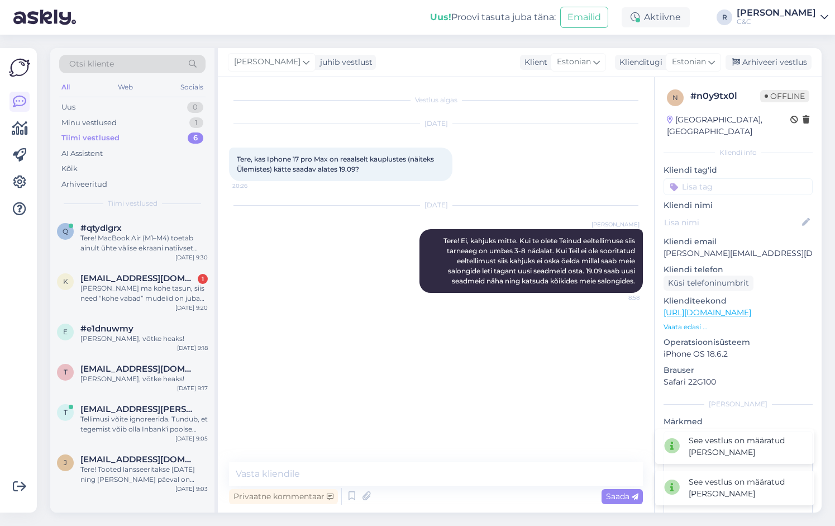
click at [788, 76] on div "Ross juhib vestlust Klient Estonian Klienditugi Estonian Arhiveeri vestlus" at bounding box center [520, 62] width 604 height 29
click at [788, 68] on div "Arhiveeri vestlus" at bounding box center [769, 62] width 86 height 15
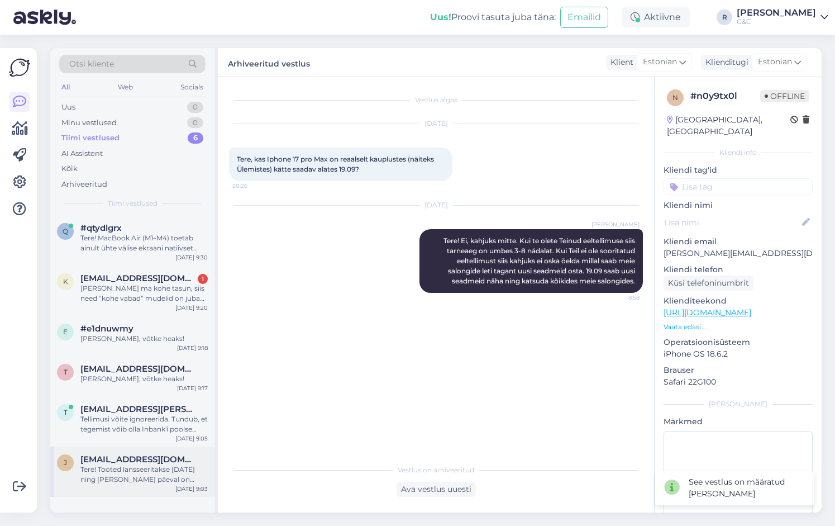
click at [137, 465] on div "Tere! Tooted lansseeritakse [DATE] ning [PERSON_NAME] päeval on poodides olemas…" at bounding box center [143, 474] width 127 height 20
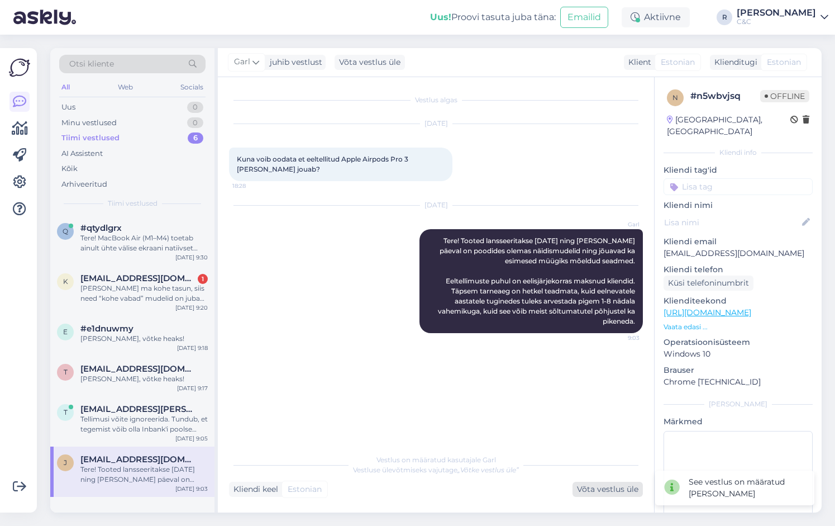
click at [594, 494] on div "Võta vestlus üle" at bounding box center [608, 489] width 70 height 15
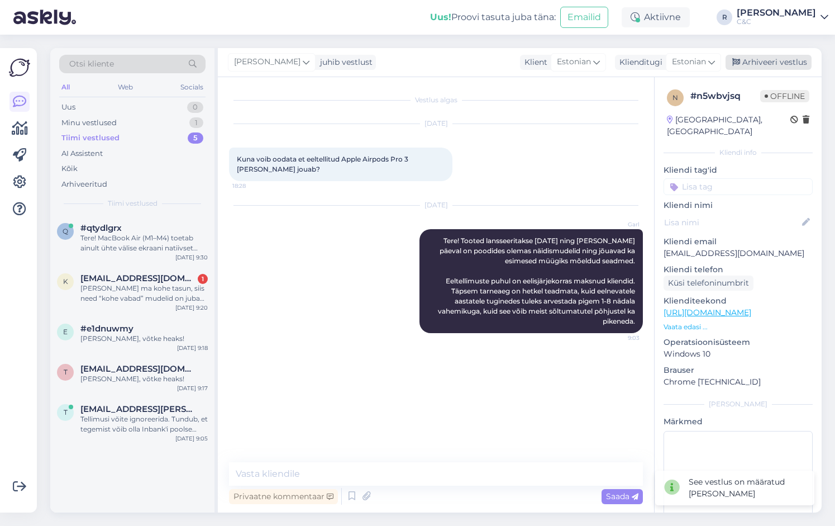
click at [758, 69] on div "Arhiveeri vestlus" at bounding box center [769, 62] width 86 height 15
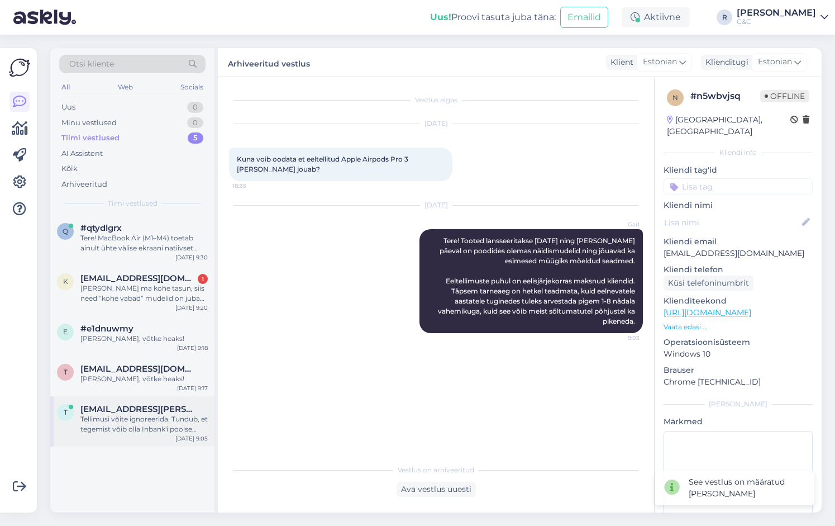
click at [154, 396] on div "t triin.reisner@gmail.com Tellimusi võite ignoreerida. Tundub, et tegemist võib…" at bounding box center [132, 421] width 164 height 50
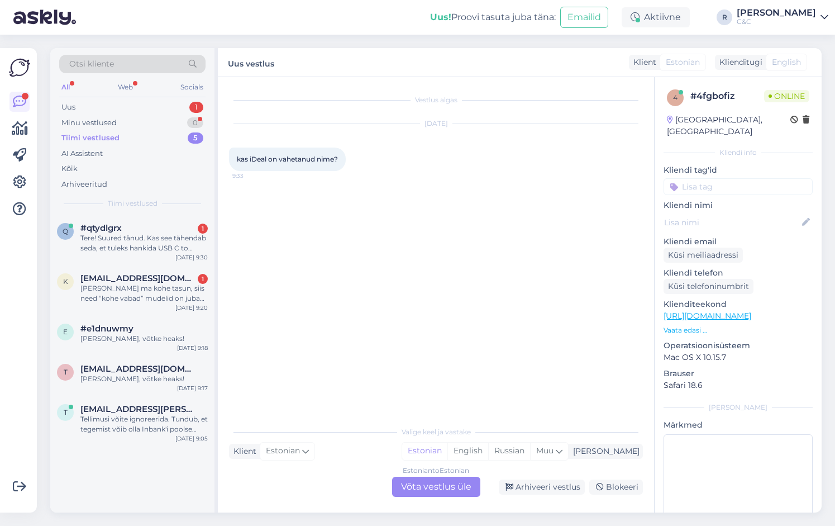
click at [421, 483] on div "Estonian to Estonian Võta vestlus üle" at bounding box center [436, 487] width 88 height 20
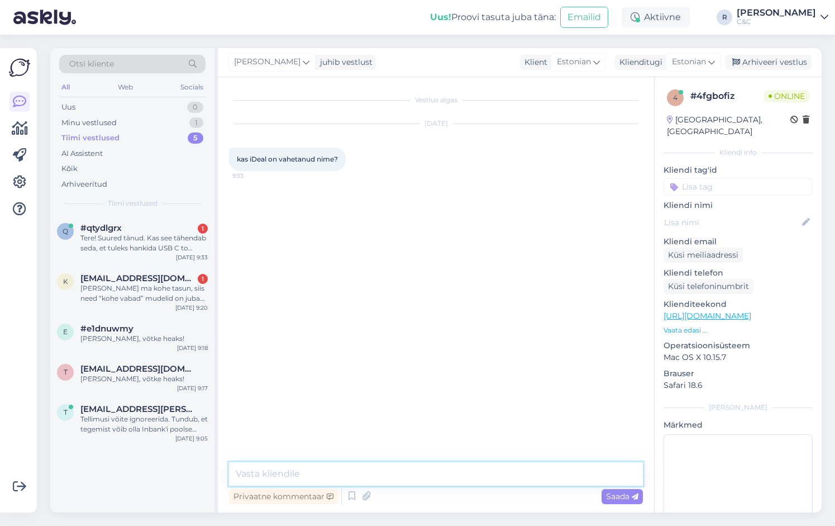
click at [360, 464] on textarea at bounding box center [436, 473] width 414 height 23
type textarea "Tere! Vastab tõele :)"
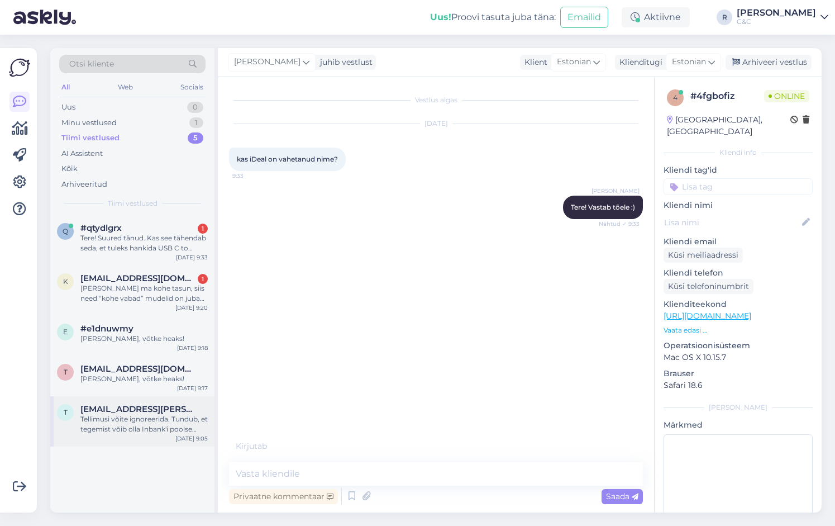
click at [122, 426] on div "Tellimusi võite ignoreerida. Tundub, et tegemist võib olla Inbank'i poolse anom…" at bounding box center [143, 424] width 127 height 20
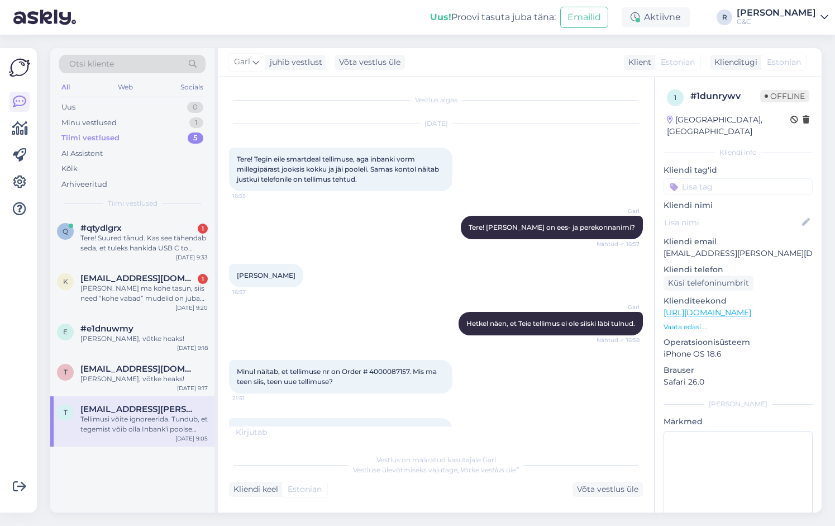
scroll to position [268, 0]
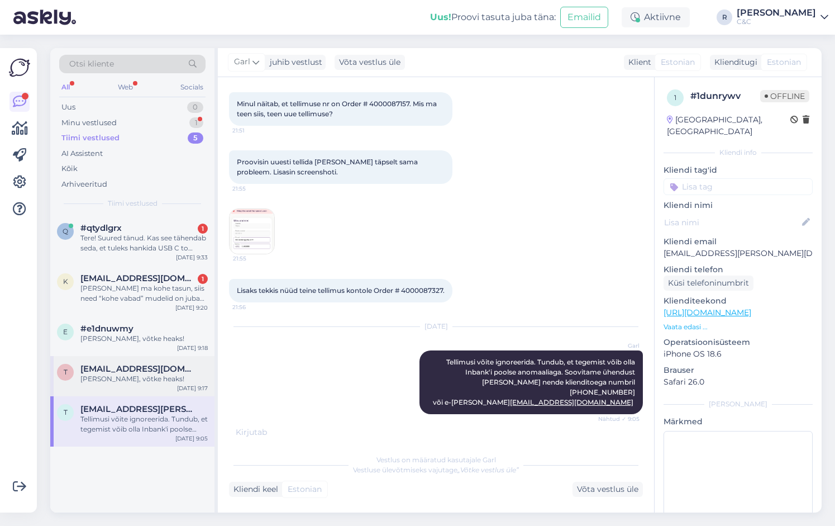
click at [147, 374] on div "Ikka, võtke heaks!" at bounding box center [143, 379] width 127 height 10
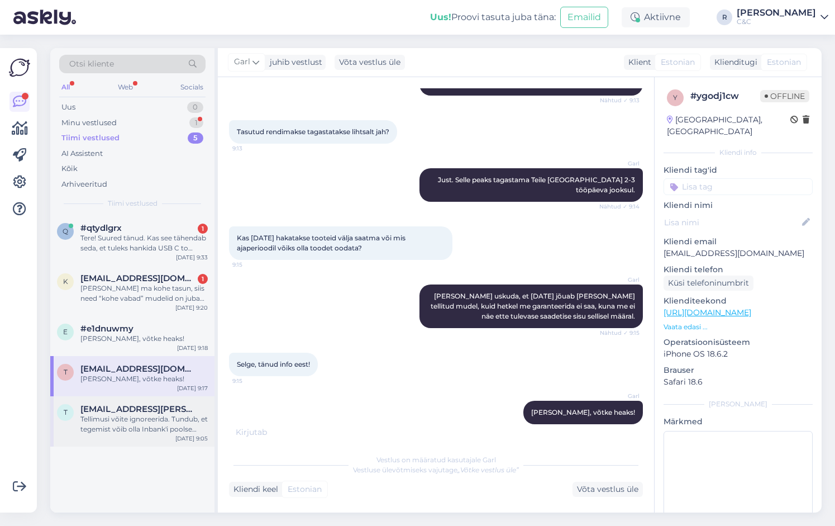
click at [158, 425] on div "Tellimusi võite ignoreerida. Tundub, et tegemist võib olla Inbank'i poolse anom…" at bounding box center [143, 424] width 127 height 20
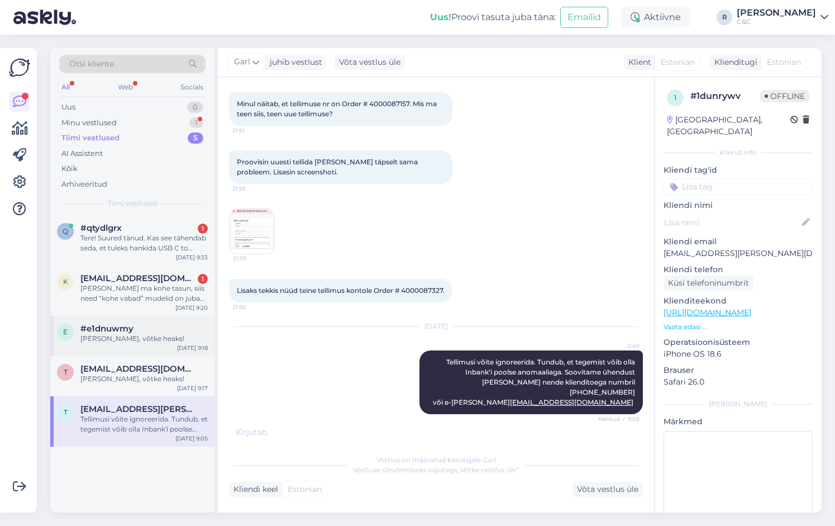
click at [164, 345] on div "e #e1dnuwmy Ikka, võtke heaks! Sep 16 9:18" at bounding box center [132, 336] width 164 height 40
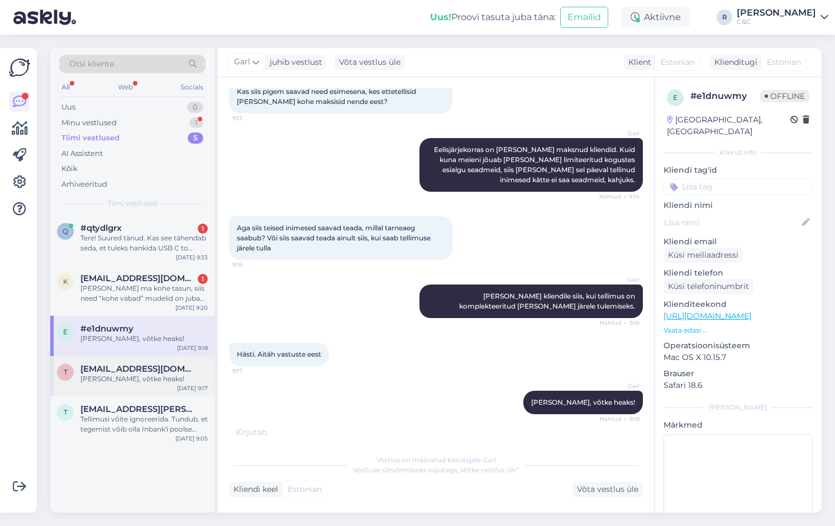
click at [153, 374] on div "Ikka, võtke heaks!" at bounding box center [143, 379] width 127 height 10
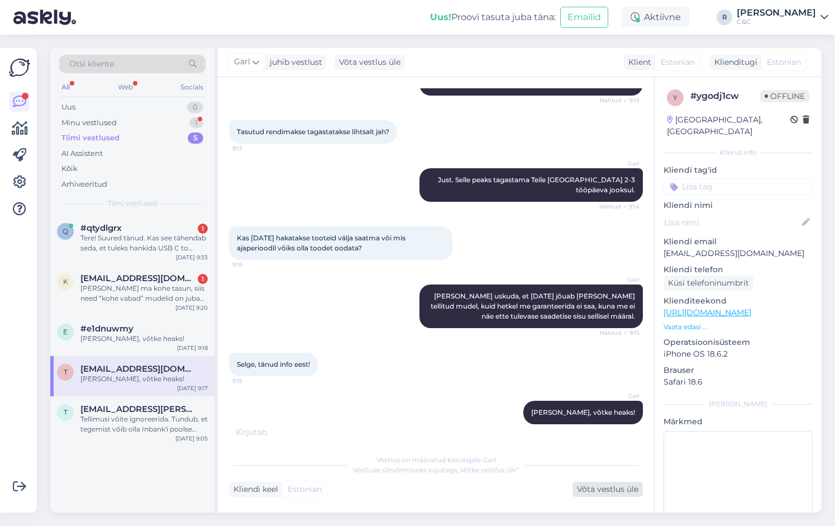
click at [611, 494] on div "Võta vestlus üle" at bounding box center [608, 489] width 70 height 15
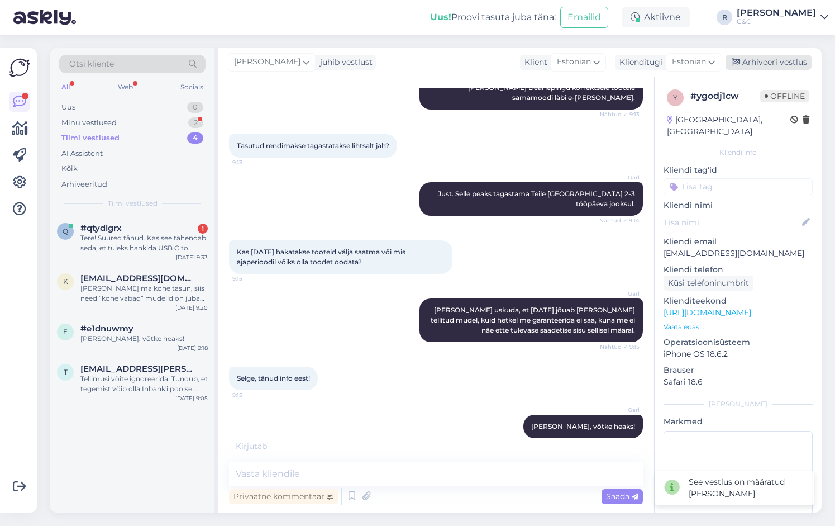
click at [788, 68] on div "Arhiveeri vestlus" at bounding box center [769, 62] width 86 height 15
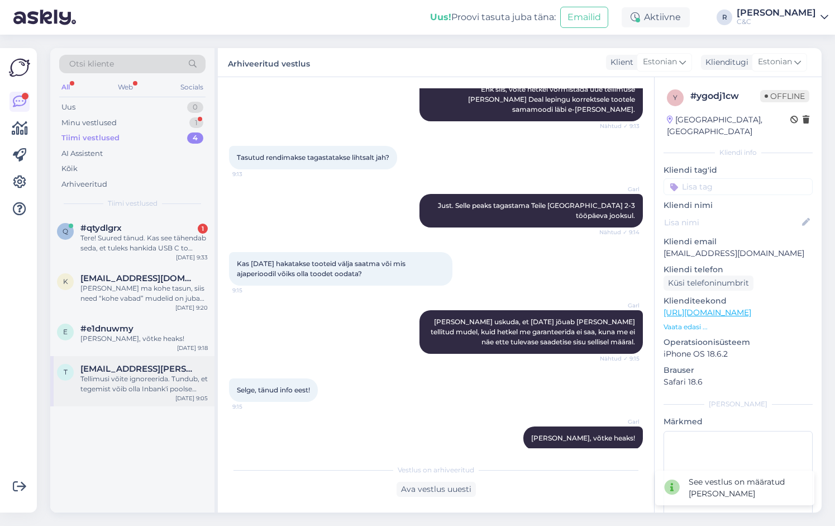
click at [125, 397] on div "t triin.reisner@gmail.com Tellimusi võite ignoreerida. Tundub, et tegemist võib…" at bounding box center [132, 381] width 164 height 50
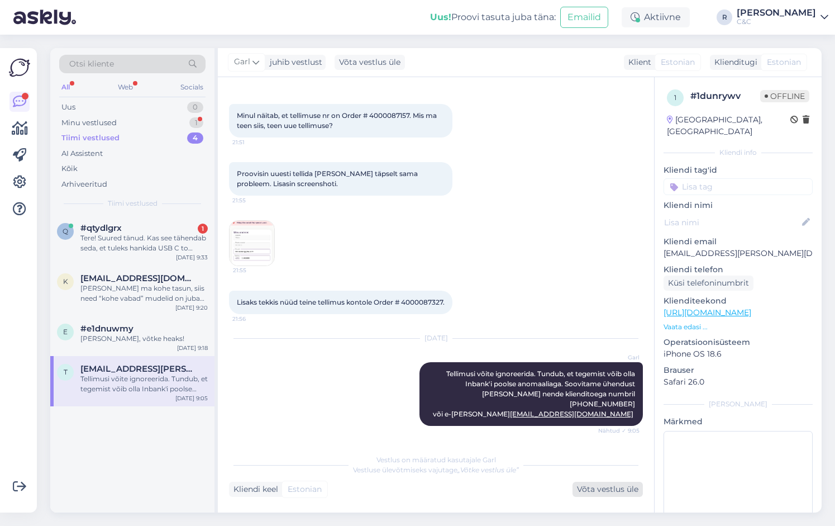
click at [596, 491] on div "Võta vestlus üle" at bounding box center [608, 489] width 70 height 15
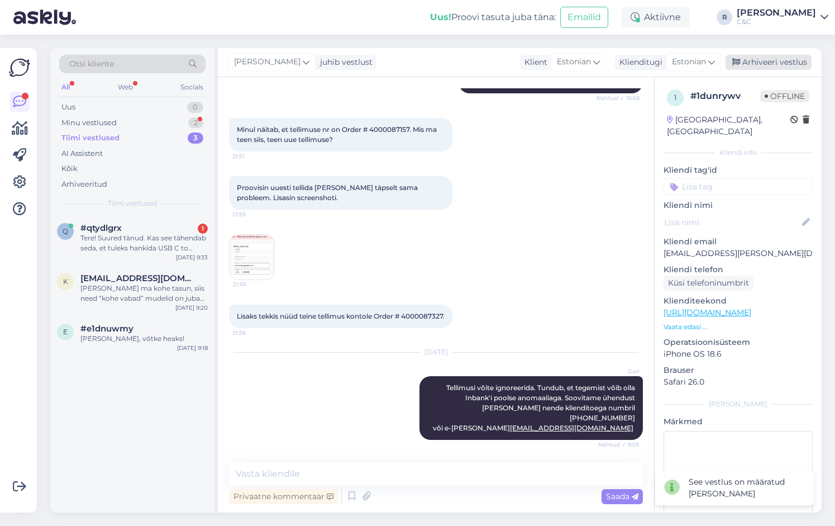
click at [759, 68] on div "Arhiveeri vestlus" at bounding box center [769, 62] width 86 height 15
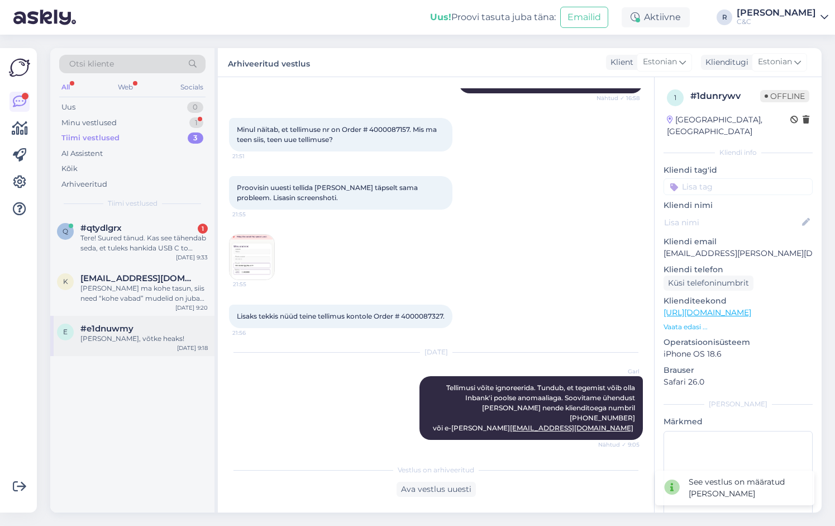
click at [137, 330] on div "#e1dnuwmy" at bounding box center [143, 328] width 127 height 10
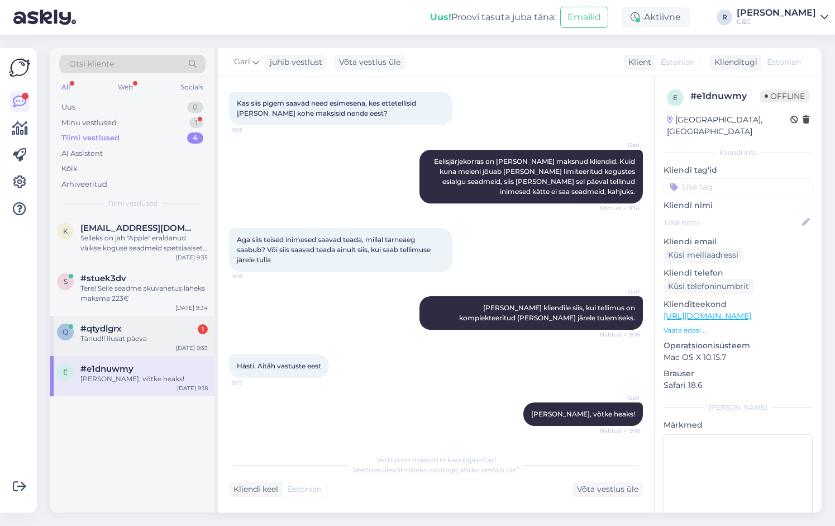
click at [133, 343] on div "q #qtydlgrx 1 Tänud!! Ilusat päeva Sep 16 9:33" at bounding box center [132, 336] width 164 height 40
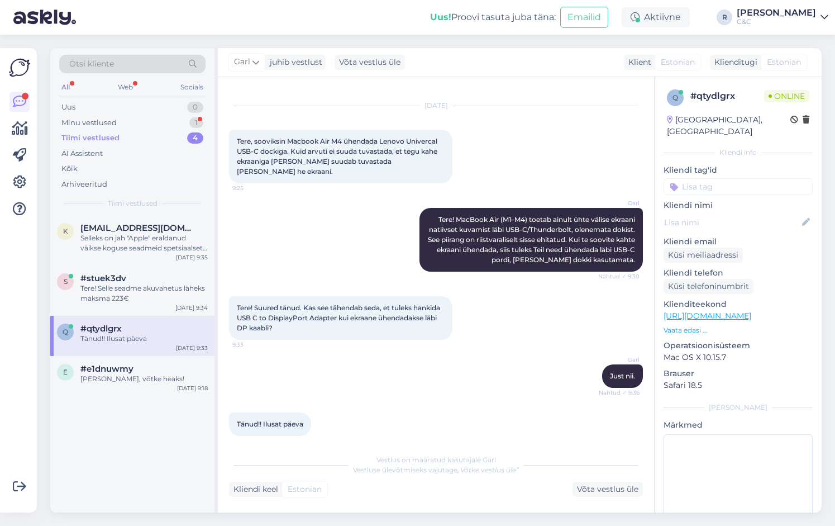
scroll to position [66, 0]
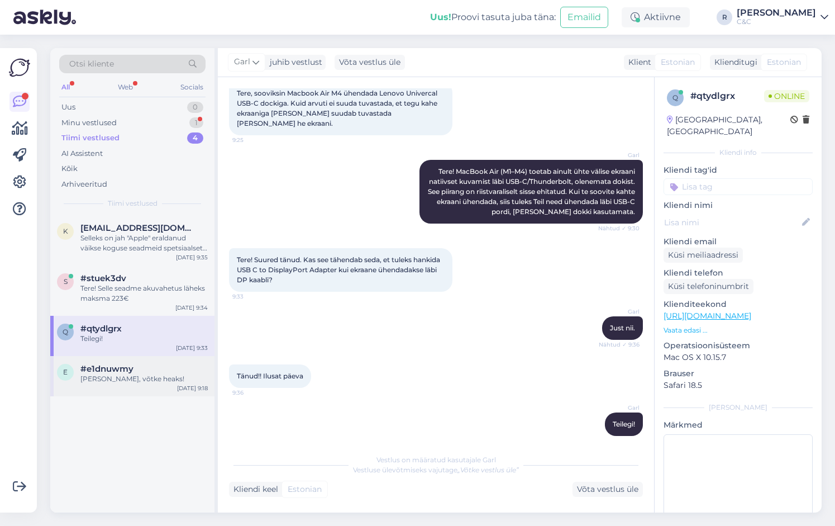
click at [108, 378] on div "Ikka, võtke heaks!" at bounding box center [143, 379] width 127 height 10
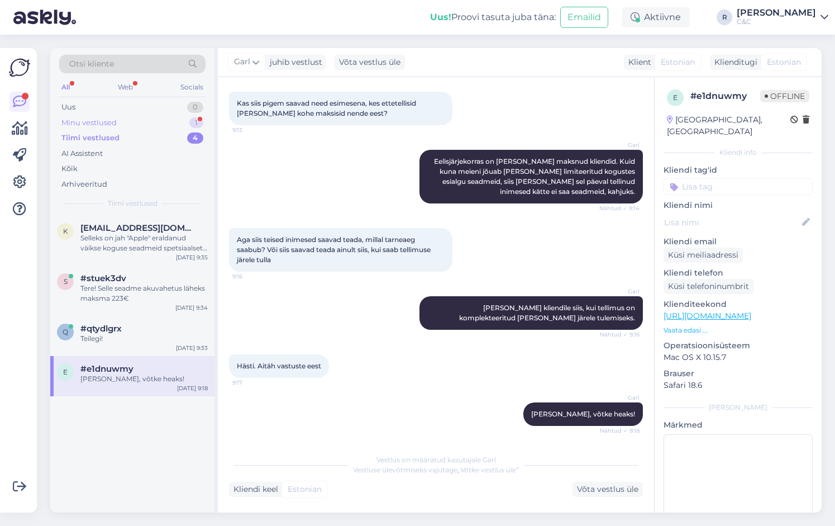
click at [172, 124] on div "Minu vestlused 1" at bounding box center [132, 123] width 146 height 16
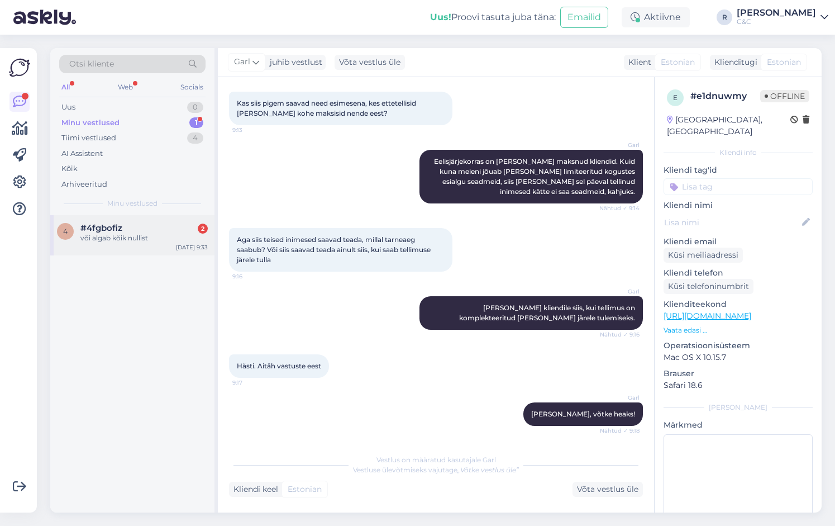
click at [148, 236] on div "või algab kõik nullist" at bounding box center [143, 238] width 127 height 10
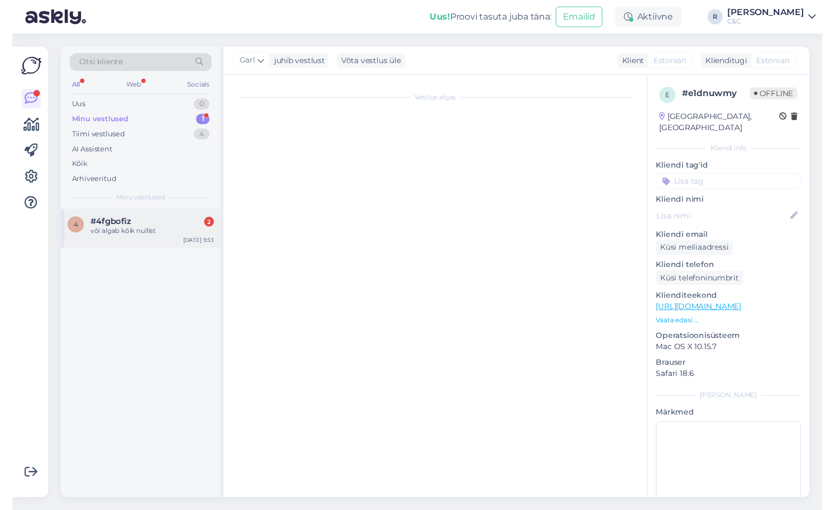
scroll to position [0, 0]
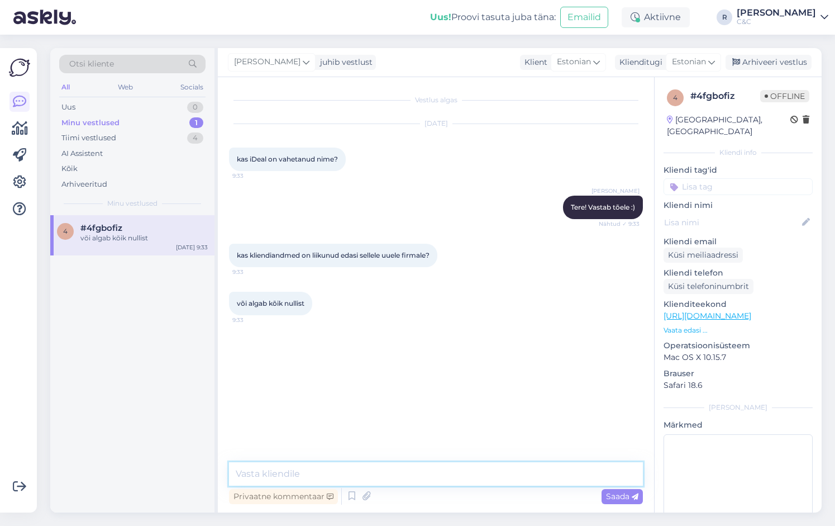
click at [381, 477] on textarea at bounding box center [436, 473] width 414 height 23
type textarea "On kõik süsteemid ja platvormid samad"
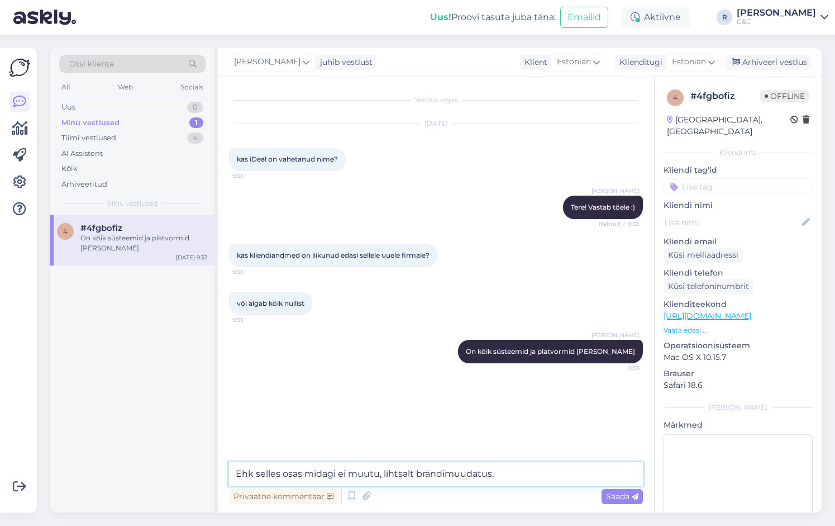
type textarea "Ehk selles osas midagi ei muutu, lihtsalt brändimuudatus."
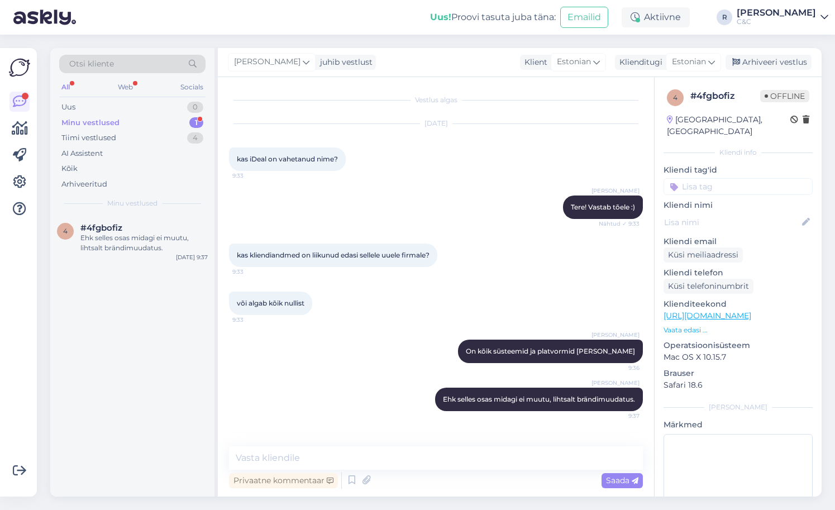
click at [173, 123] on div "Minu vestlused 1" at bounding box center [132, 123] width 146 height 16
click at [151, 240] on div "Ehk selles osas midagi ei muutu, lihtsalt brändimuudatus." at bounding box center [143, 243] width 127 height 20
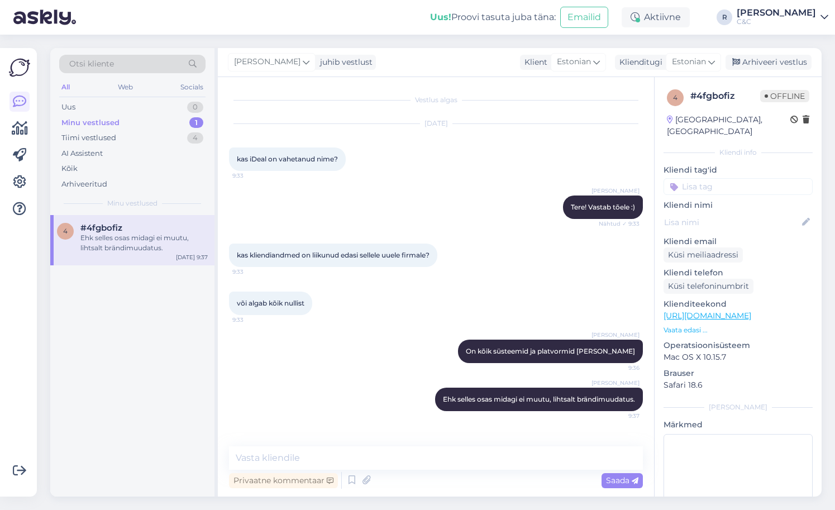
click at [10, 450] on div at bounding box center [19, 272] width 21 height 431
click at [532, 3] on div "Uus! Proovi tasuta juba täna: Emailid" at bounding box center [526, 17] width 192 height 35
click at [166, 123] on div "Minu vestlused 1" at bounding box center [132, 123] width 146 height 16
click at [121, 290] on div "4 #4fgbofiz Ehk selles osas midagi ei muutu, lihtsalt brändimuudatus. Sep 16 9:…" at bounding box center [132, 356] width 164 height 282
click at [130, 247] on div "Ehk selles osas midagi ei muutu, lihtsalt brändimuudatus." at bounding box center [143, 243] width 127 height 20
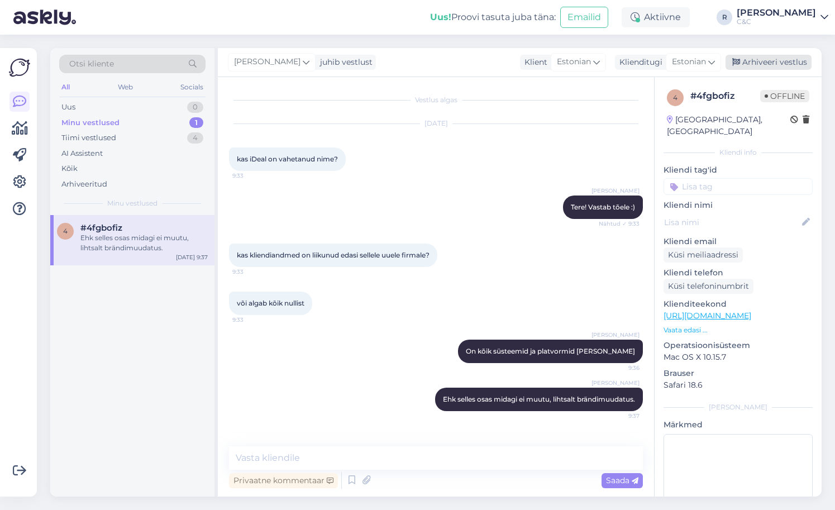
click at [789, 61] on div "Arhiveeri vestlus" at bounding box center [769, 62] width 86 height 15
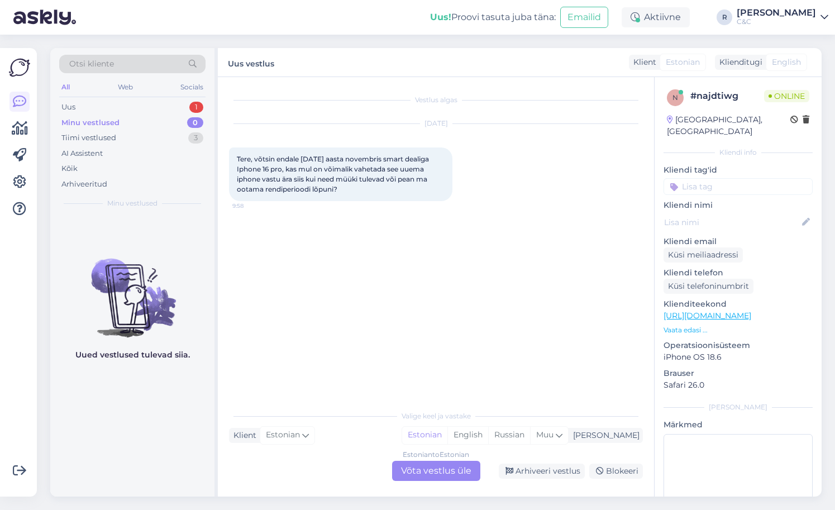
click at [426, 477] on div "Estonian to Estonian Võta vestlus üle" at bounding box center [436, 471] width 88 height 20
click at [426, 472] on div "Estonian to Estonian Võta vestlus üle" at bounding box center [436, 471] width 88 height 20
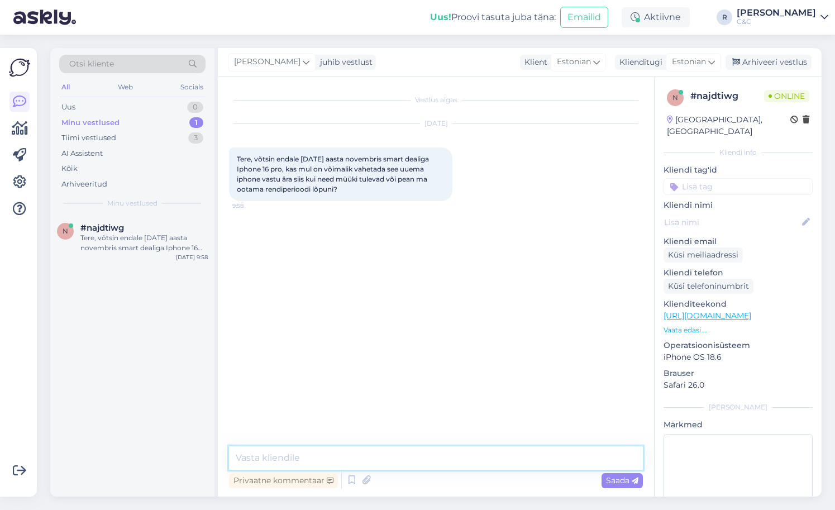
click at [366, 453] on textarea at bounding box center [436, 457] width 414 height 23
type textarea "Tere!"
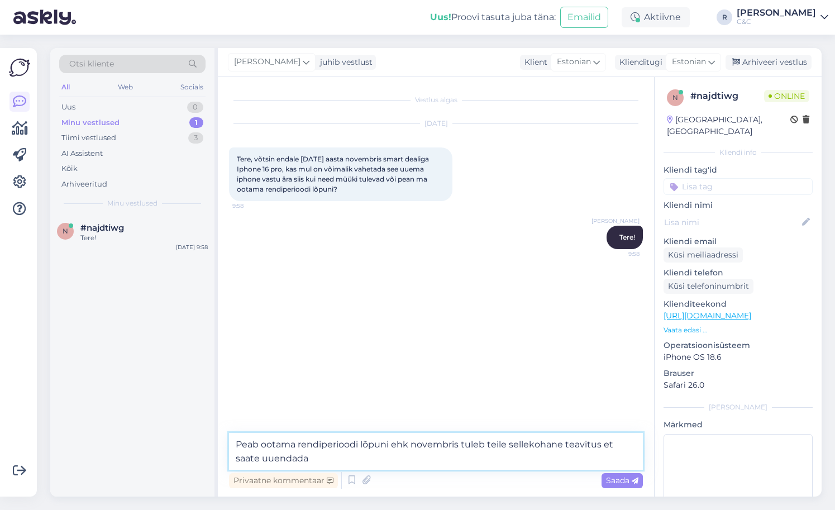
type textarea "Peab ootama rendiperioodi lõpuni ehk novembris tuleb teile sellekohane teavitus…"
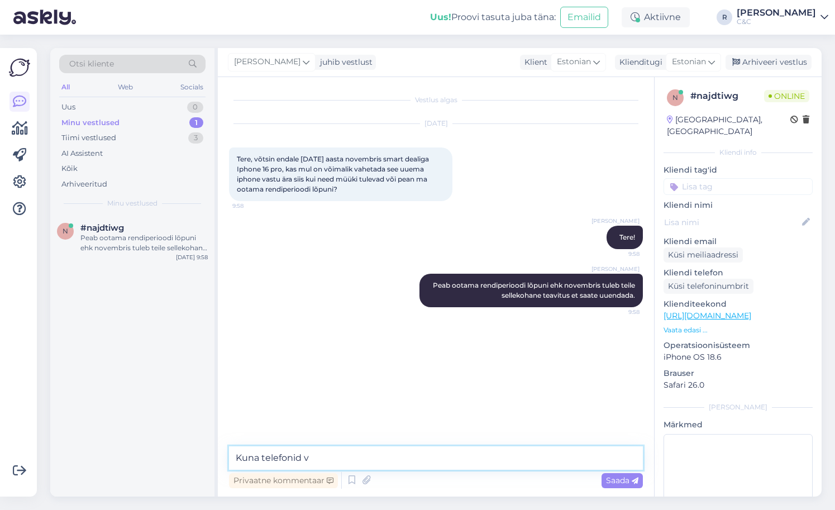
type textarea "Kuna telefonid"
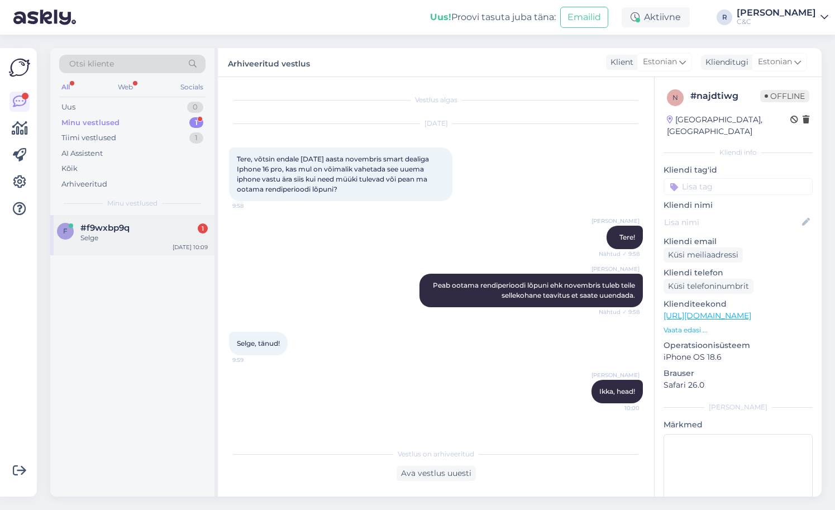
click at [162, 216] on div "f #f9wxbp9q 1 Selge Sep 16 10:09" at bounding box center [132, 235] width 164 height 40
